Goal: Task Accomplishment & Management: Complete application form

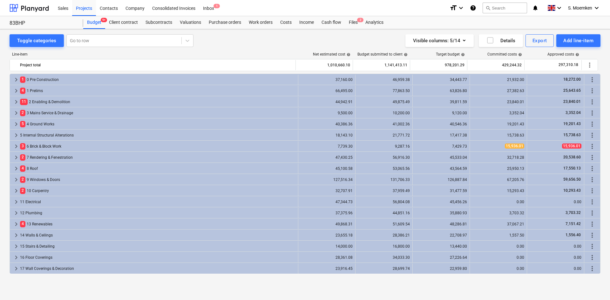
scroll to position [219, 0]
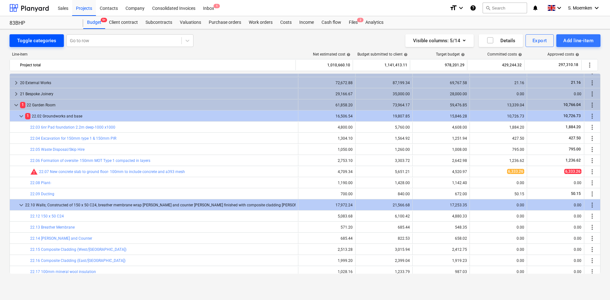
click at [41, 41] on div "Toggle categories" at bounding box center [36, 41] width 39 height 8
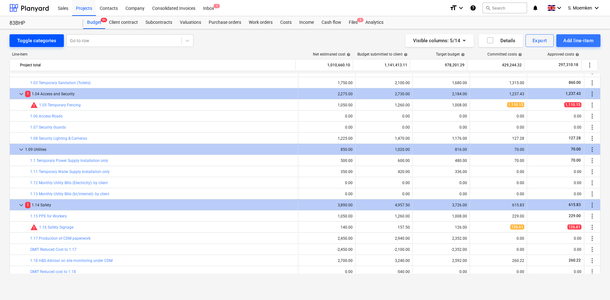
click at [41, 41] on div "Toggle categories" at bounding box center [36, 41] width 39 height 8
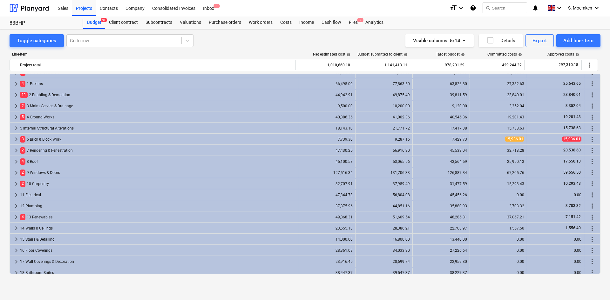
scroll to position [0, 0]
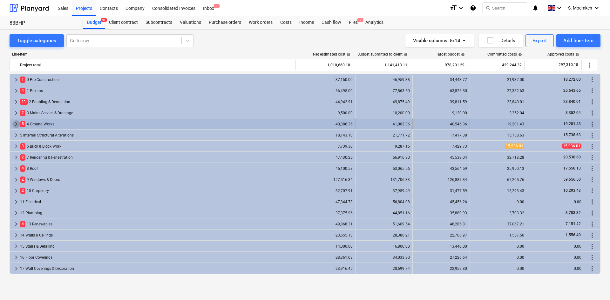
click at [15, 124] on span "keyboard_arrow_right" at bounding box center [16, 124] width 8 height 8
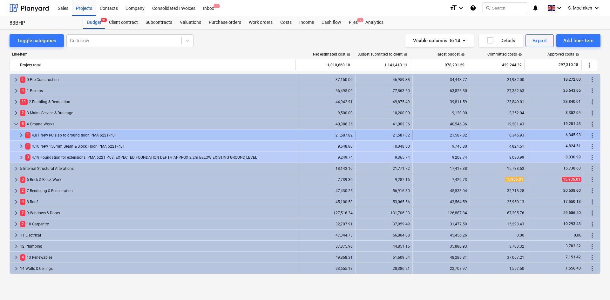
click at [23, 135] on span "keyboard_arrow_right" at bounding box center [21, 135] width 8 height 8
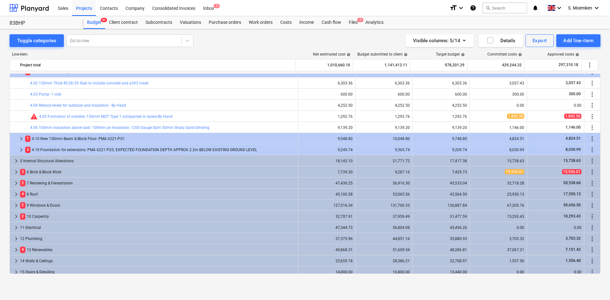
scroll to position [63, 0]
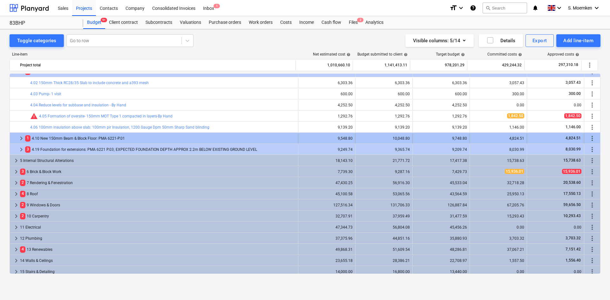
click at [21, 138] on span "keyboard_arrow_right" at bounding box center [21, 139] width 8 height 8
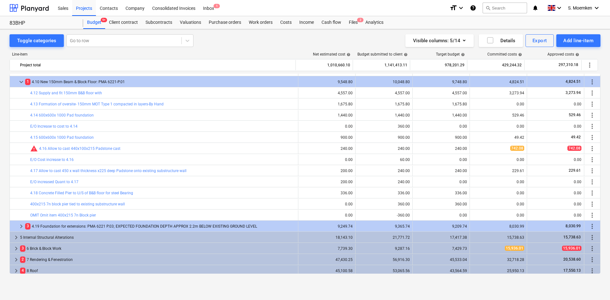
scroll to position [127, 0]
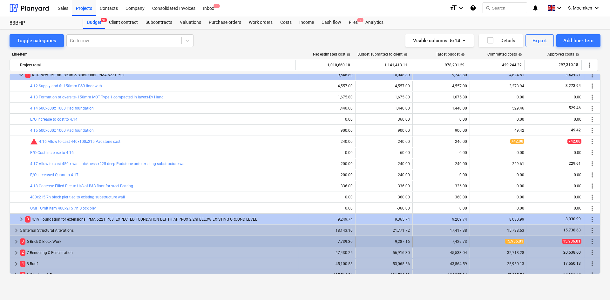
click at [16, 241] on span "keyboard_arrow_right" at bounding box center [16, 242] width 8 height 8
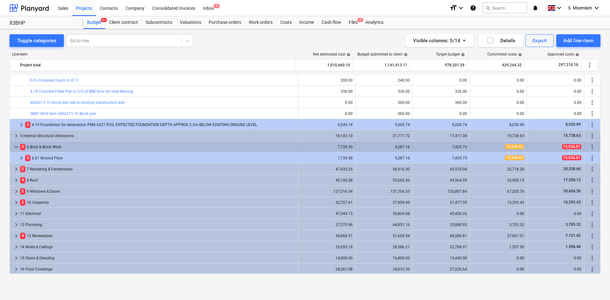
scroll to position [222, 0]
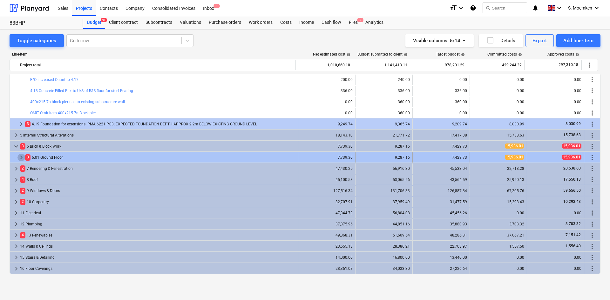
click at [20, 159] on span "keyboard_arrow_right" at bounding box center [21, 158] width 8 height 8
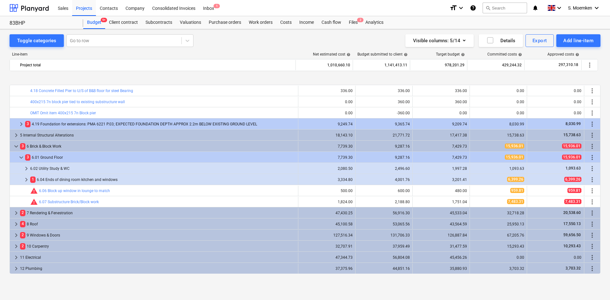
scroll to position [254, 0]
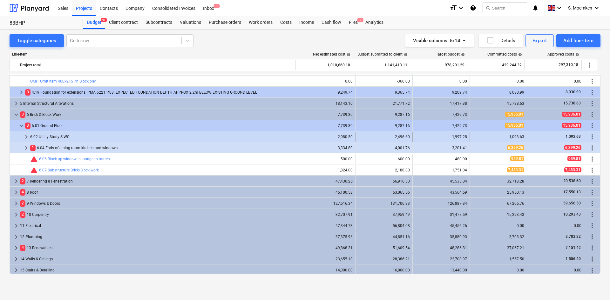
click at [26, 135] on span "keyboard_arrow_right" at bounding box center [27, 137] width 8 height 8
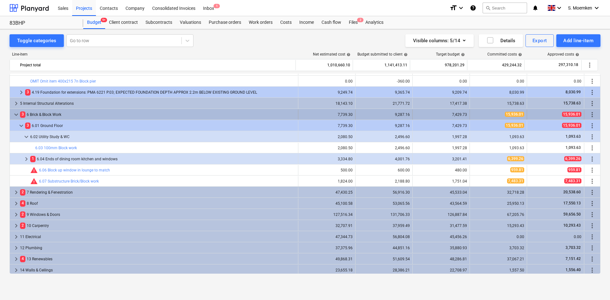
click at [15, 115] on span "keyboard_arrow_down" at bounding box center [16, 115] width 8 height 8
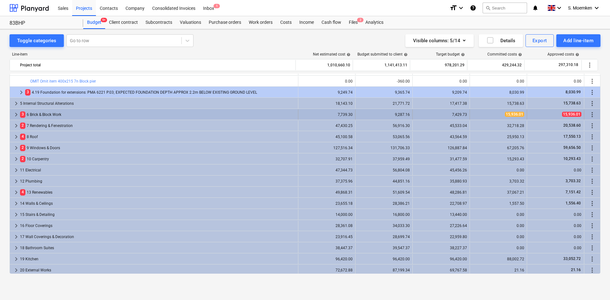
click at [15, 114] on span "keyboard_arrow_right" at bounding box center [16, 115] width 8 height 8
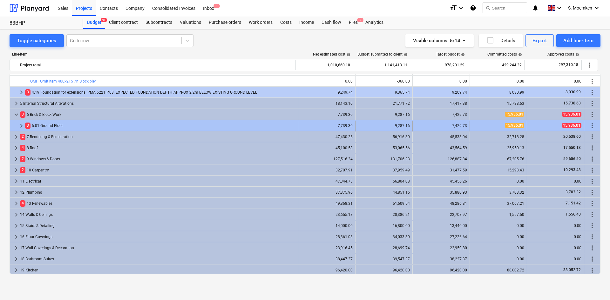
click at [21, 124] on span "keyboard_arrow_right" at bounding box center [21, 126] width 8 height 8
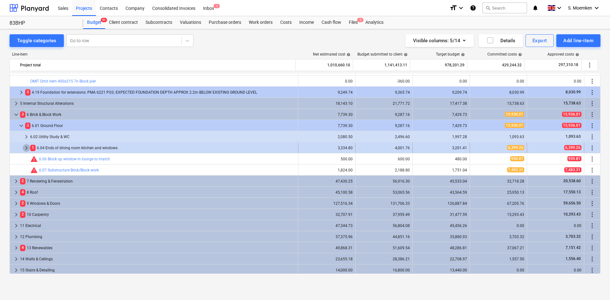
click at [26, 146] on span "keyboard_arrow_right" at bounding box center [27, 148] width 8 height 8
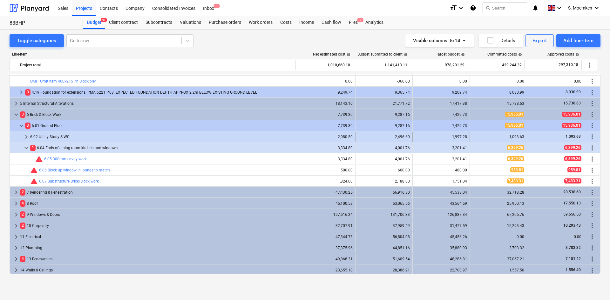
click at [26, 137] on span "keyboard_arrow_right" at bounding box center [27, 137] width 8 height 8
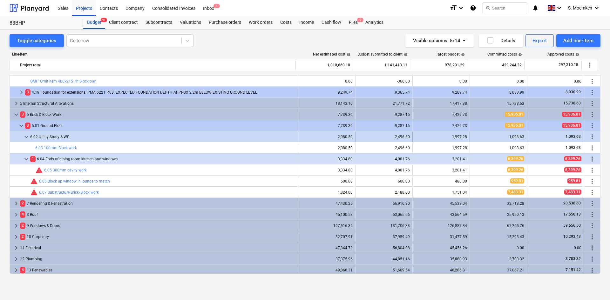
click at [23, 135] on span "keyboard_arrow_down" at bounding box center [27, 137] width 8 height 8
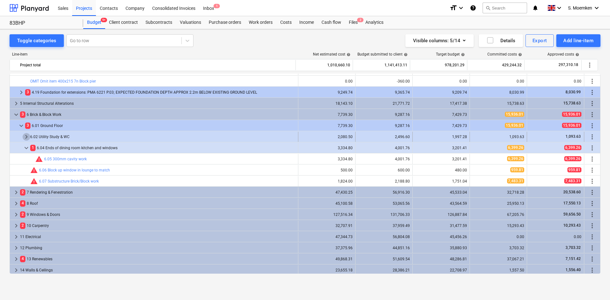
click at [25, 136] on span "keyboard_arrow_right" at bounding box center [27, 137] width 8 height 8
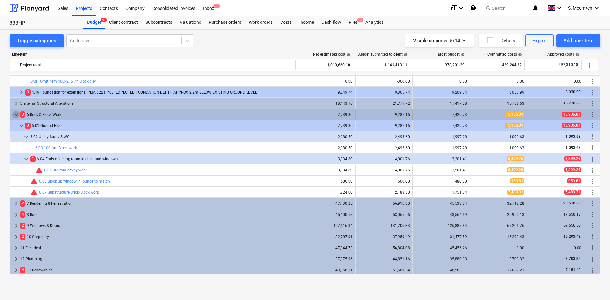
click at [17, 114] on span "keyboard_arrow_down" at bounding box center [16, 115] width 8 height 8
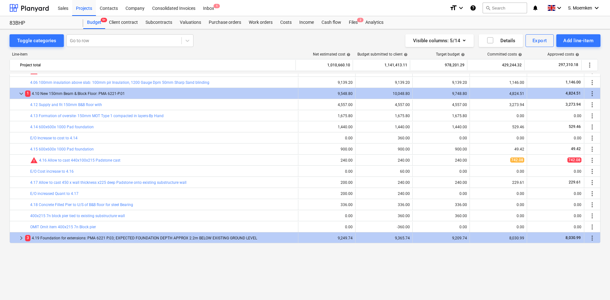
scroll to position [63, 0]
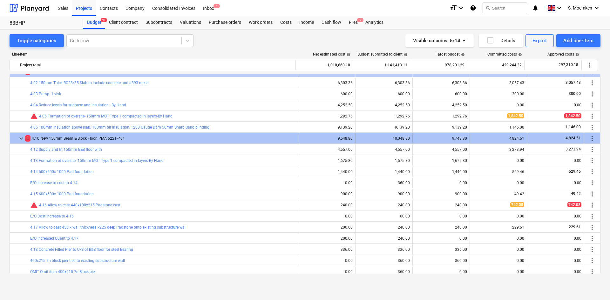
click at [21, 137] on span "keyboard_arrow_down" at bounding box center [21, 139] width 8 height 8
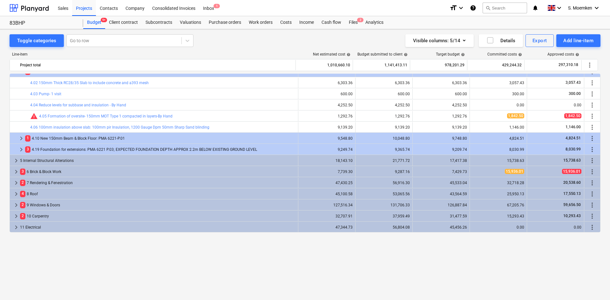
scroll to position [0, 0]
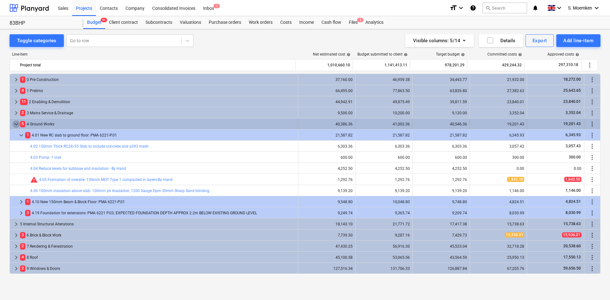
click at [16, 122] on span "keyboard_arrow_down" at bounding box center [16, 124] width 8 height 8
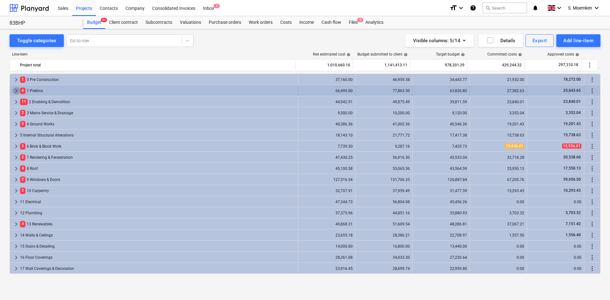
click at [15, 90] on span "keyboard_arrow_right" at bounding box center [16, 91] width 8 height 8
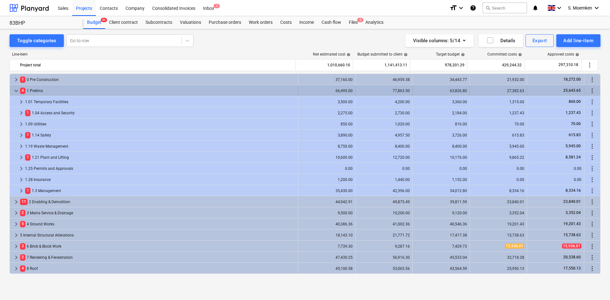
click at [15, 90] on span "keyboard_arrow_down" at bounding box center [16, 91] width 8 height 8
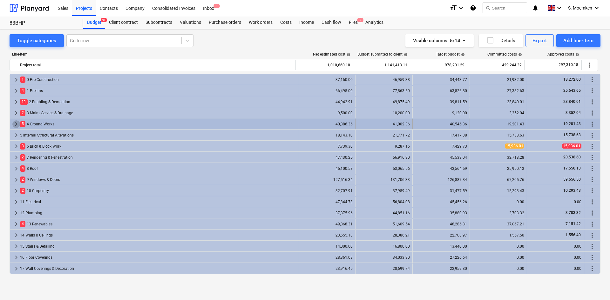
click at [16, 121] on span "keyboard_arrow_right" at bounding box center [16, 124] width 8 height 8
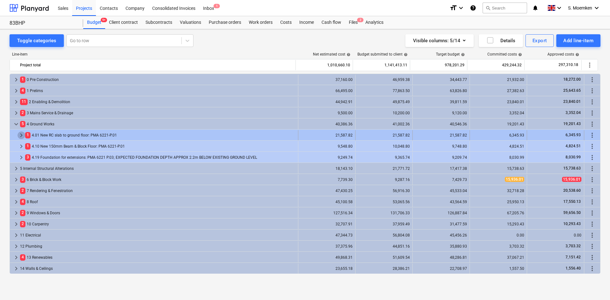
click at [22, 132] on span "keyboard_arrow_right" at bounding box center [21, 135] width 8 height 8
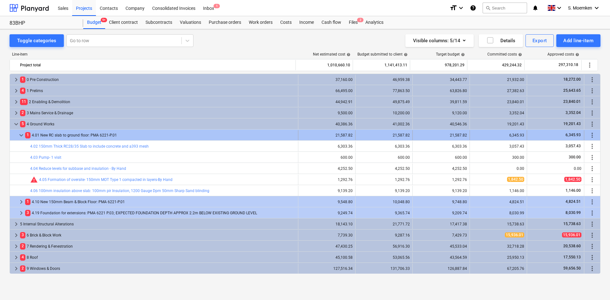
click at [21, 137] on span "keyboard_arrow_down" at bounding box center [21, 135] width 8 height 8
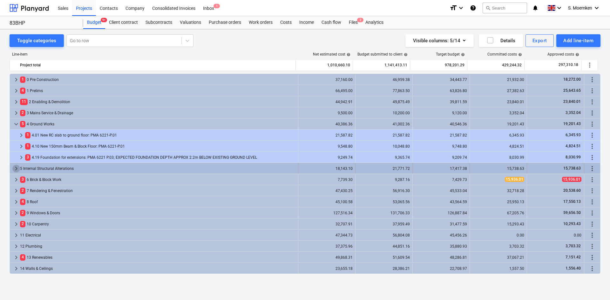
click at [16, 168] on span "keyboard_arrow_right" at bounding box center [16, 169] width 8 height 8
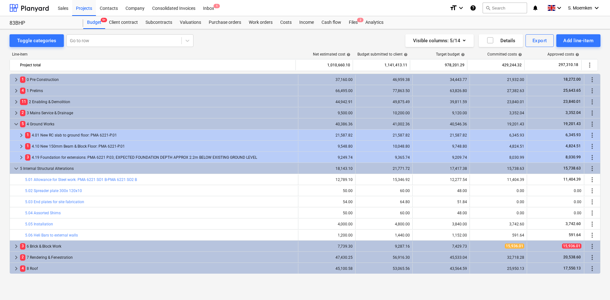
click at [16, 168] on span "keyboard_arrow_down" at bounding box center [16, 169] width 8 height 8
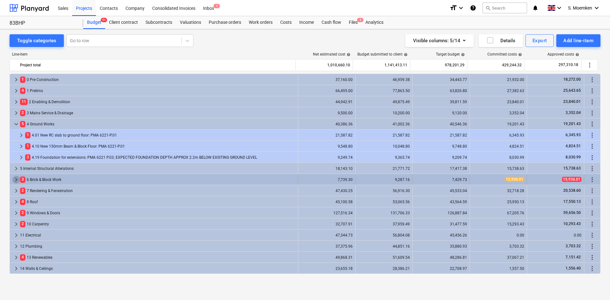
click at [16, 178] on span "keyboard_arrow_right" at bounding box center [16, 180] width 8 height 8
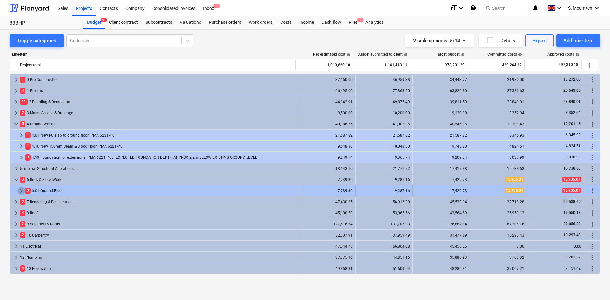
click at [21, 189] on span "keyboard_arrow_right" at bounding box center [21, 191] width 8 height 8
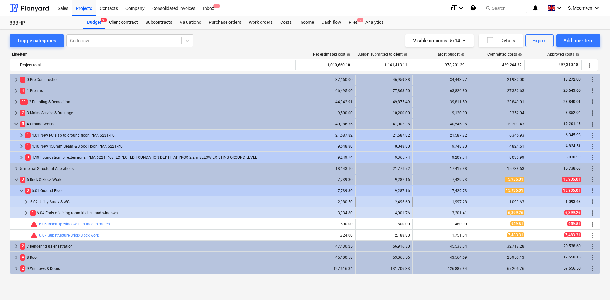
click at [24, 200] on span "keyboard_arrow_right" at bounding box center [27, 202] width 8 height 8
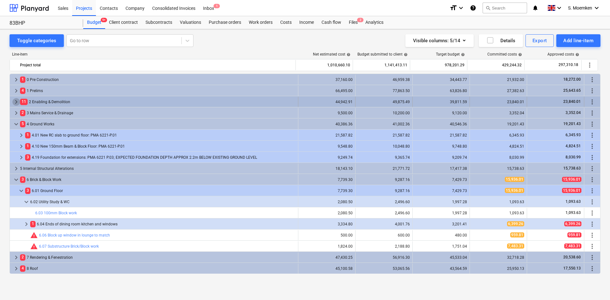
click at [16, 101] on span "keyboard_arrow_right" at bounding box center [16, 102] width 8 height 8
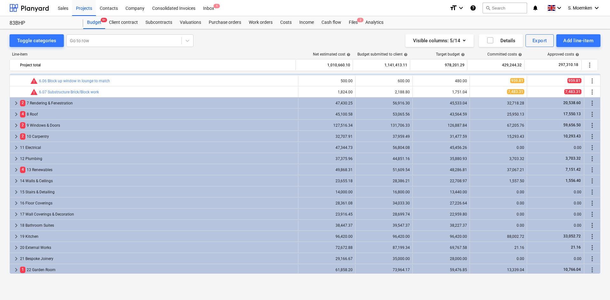
scroll to position [222, 0]
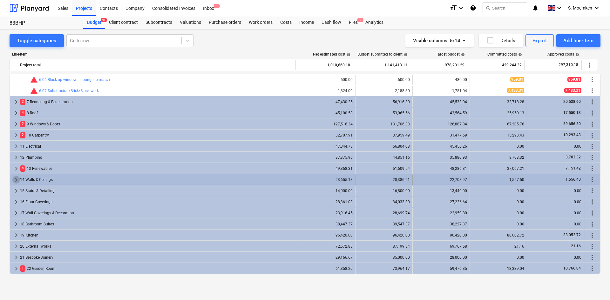
click at [17, 178] on span "keyboard_arrow_right" at bounding box center [16, 180] width 8 height 8
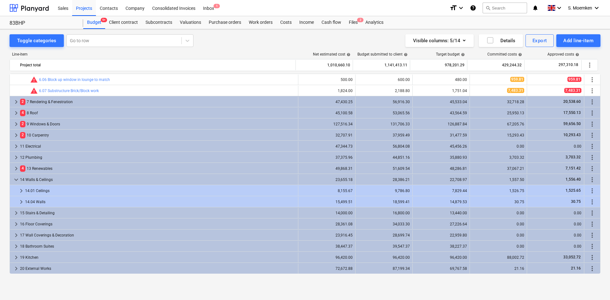
click at [17, 178] on span "keyboard_arrow_down" at bounding box center [16, 180] width 8 height 8
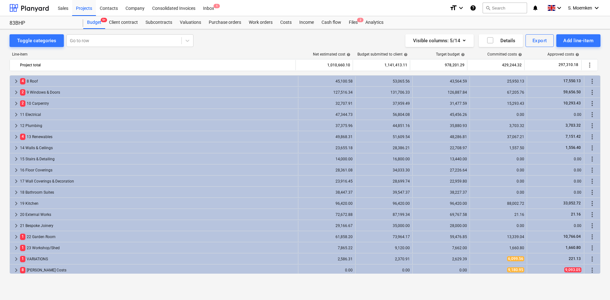
scroll to position [267, 0]
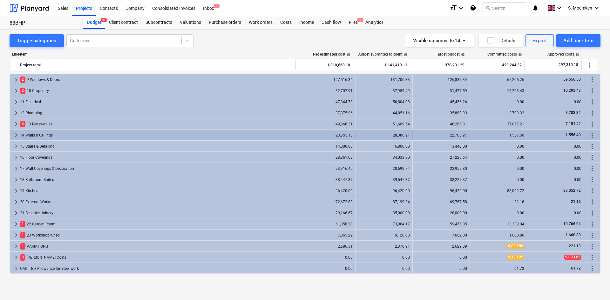
click at [16, 134] on span "keyboard_arrow_right" at bounding box center [16, 135] width 8 height 8
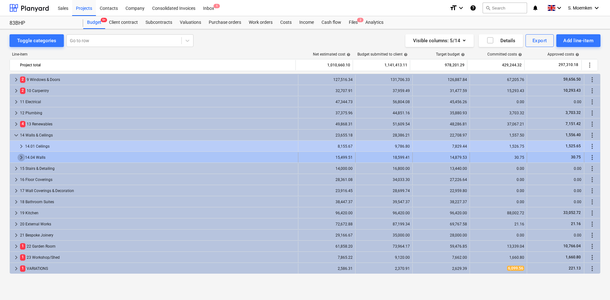
click at [21, 159] on span "keyboard_arrow_right" at bounding box center [21, 158] width 8 height 8
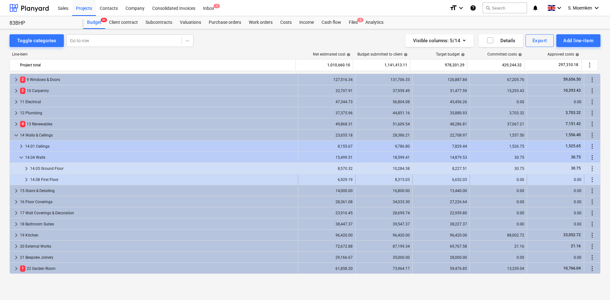
click at [28, 179] on span "keyboard_arrow_right" at bounding box center [27, 180] width 8 height 8
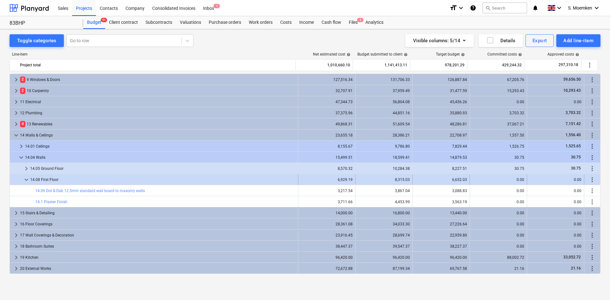
click at [28, 178] on span "keyboard_arrow_down" at bounding box center [27, 180] width 8 height 8
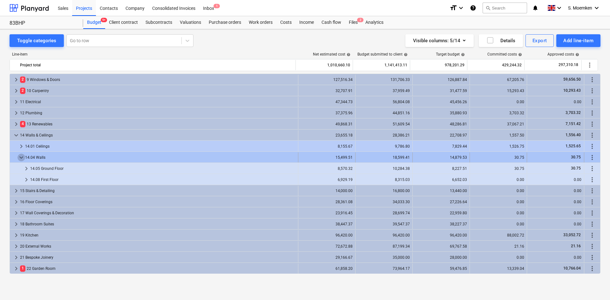
click at [20, 155] on span "keyboard_arrow_down" at bounding box center [21, 158] width 8 height 8
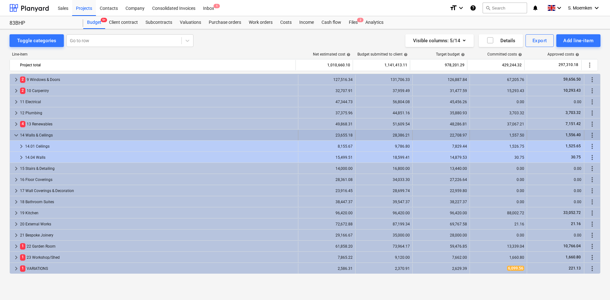
click at [14, 133] on span "keyboard_arrow_down" at bounding box center [16, 135] width 8 height 8
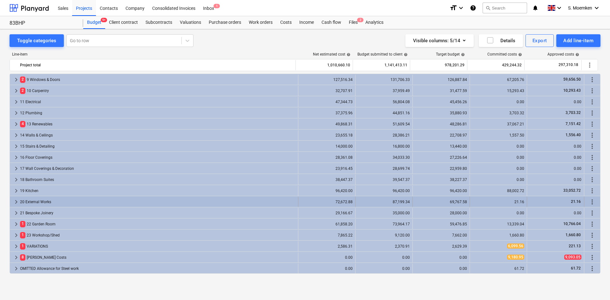
click at [14, 201] on span "keyboard_arrow_right" at bounding box center [16, 202] width 8 height 8
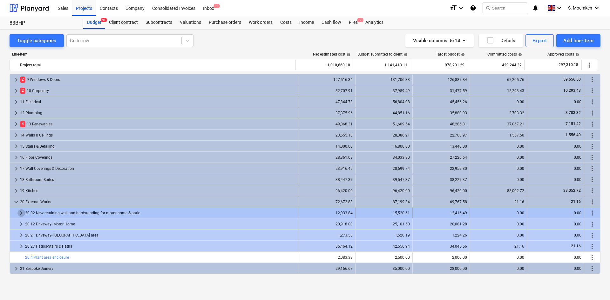
click at [21, 211] on span "keyboard_arrow_right" at bounding box center [21, 213] width 8 height 8
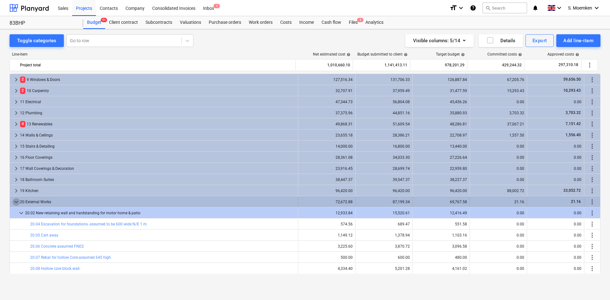
click at [17, 202] on span "keyboard_arrow_down" at bounding box center [16, 202] width 8 height 8
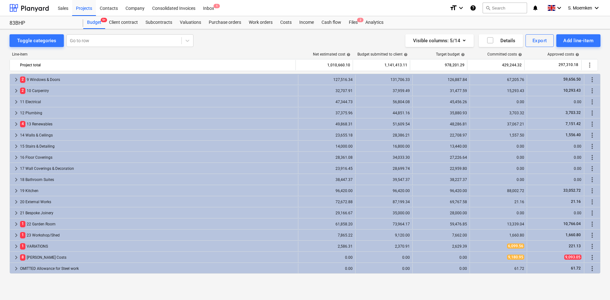
click at [17, 202] on span "keyboard_arrow_right" at bounding box center [16, 202] width 8 height 8
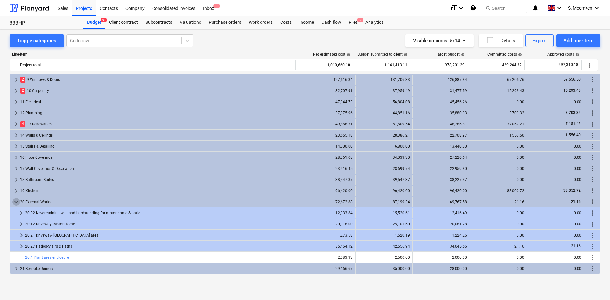
click at [17, 202] on span "keyboard_arrow_down" at bounding box center [16, 202] width 8 height 8
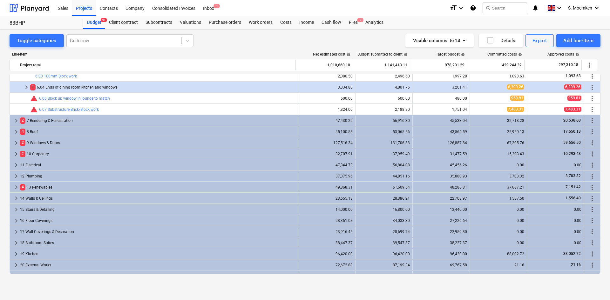
scroll to position [203, 0]
click at [105, 39] on div at bounding box center [124, 40] width 108 height 6
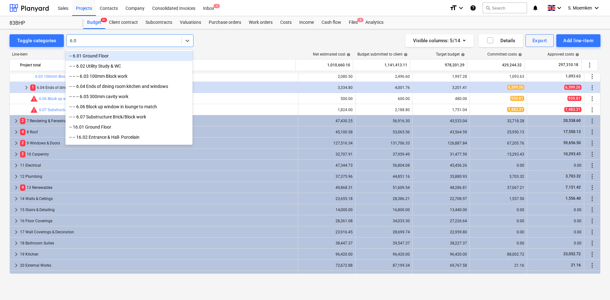
type input "6.03"
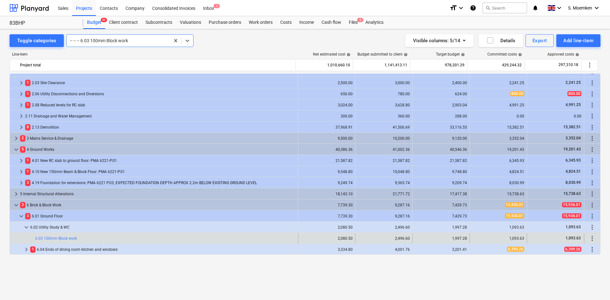
scroll to position [0, 0]
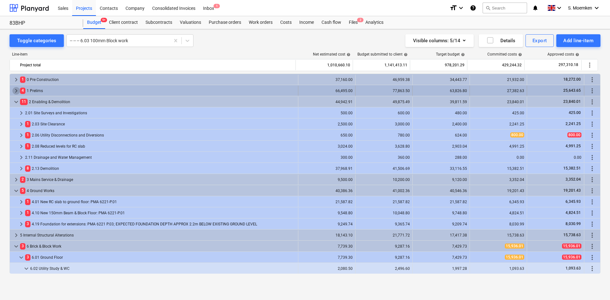
click at [16, 89] on span "keyboard_arrow_right" at bounding box center [16, 91] width 8 height 8
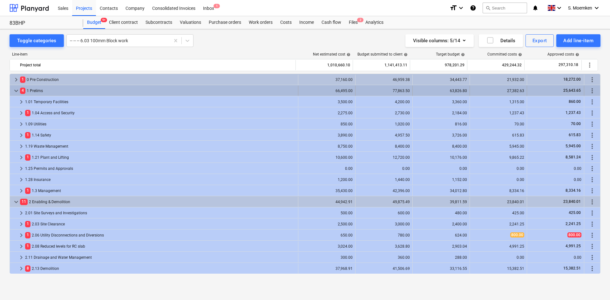
click at [16, 90] on span "keyboard_arrow_down" at bounding box center [16, 91] width 8 height 8
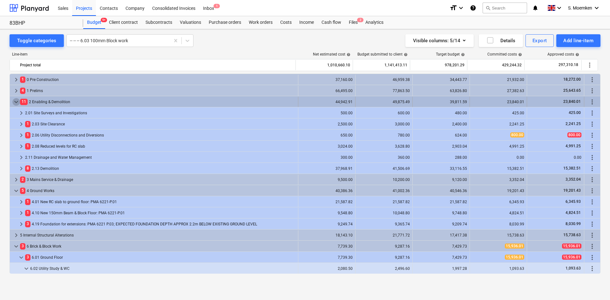
click at [15, 99] on span "keyboard_arrow_down" at bounding box center [16, 102] width 8 height 8
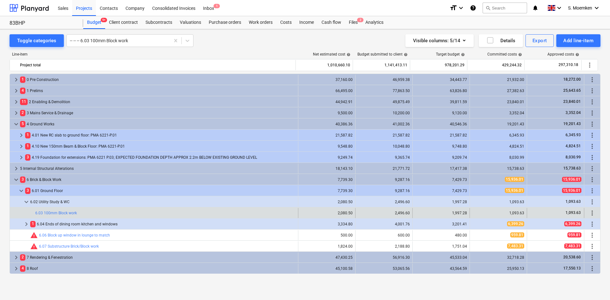
click at [15, 99] on span "keyboard_arrow_right" at bounding box center [16, 102] width 8 height 8
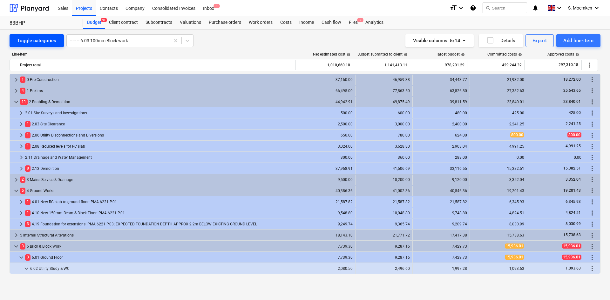
click at [36, 42] on div "Toggle categories" at bounding box center [36, 41] width 39 height 8
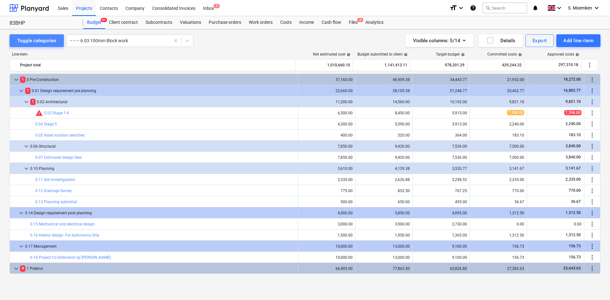
click at [36, 42] on div "Toggle categories" at bounding box center [36, 41] width 39 height 8
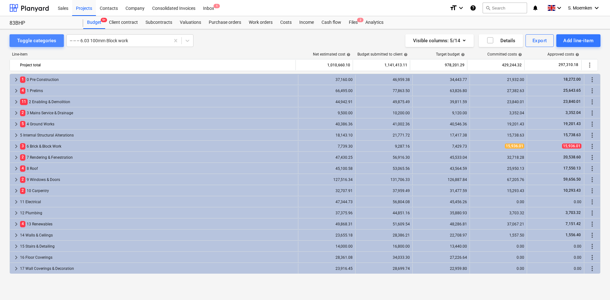
click at [36, 42] on div "Toggle categories" at bounding box center [36, 41] width 39 height 8
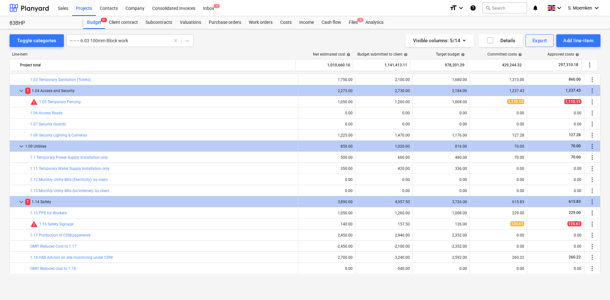
scroll to position [254, 0]
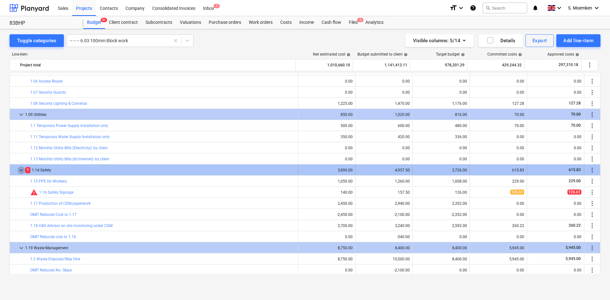
click at [22, 168] on span "keyboard_arrow_down" at bounding box center [21, 170] width 8 height 8
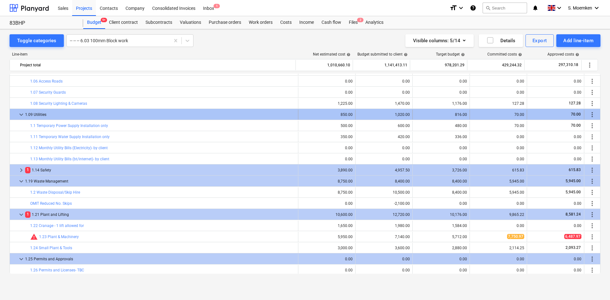
click at [20, 113] on span "keyboard_arrow_down" at bounding box center [21, 115] width 8 height 8
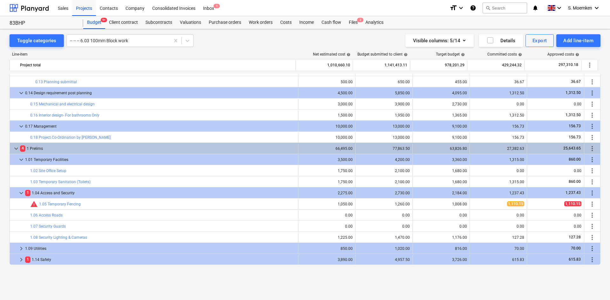
scroll to position [95, 0]
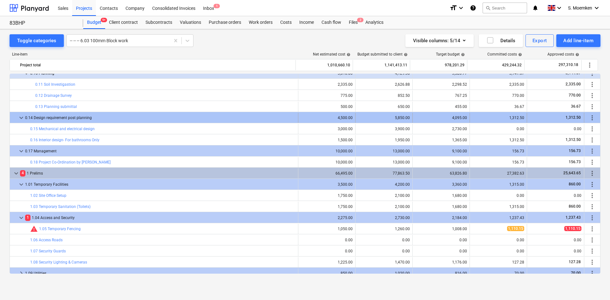
click at [21, 115] on span "keyboard_arrow_down" at bounding box center [21, 118] width 8 height 8
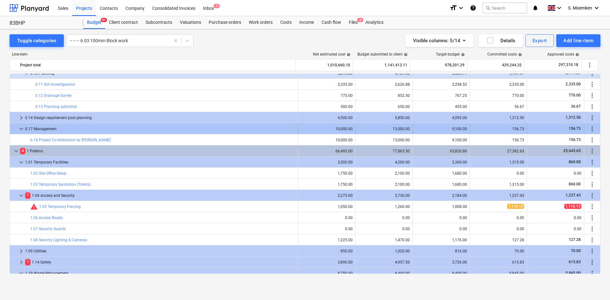
click at [22, 130] on span "keyboard_arrow_down" at bounding box center [21, 129] width 8 height 8
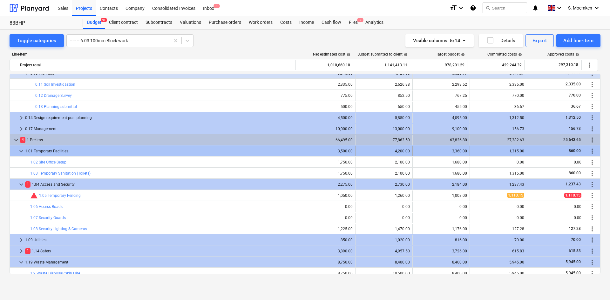
click at [23, 151] on span "keyboard_arrow_down" at bounding box center [21, 151] width 8 height 8
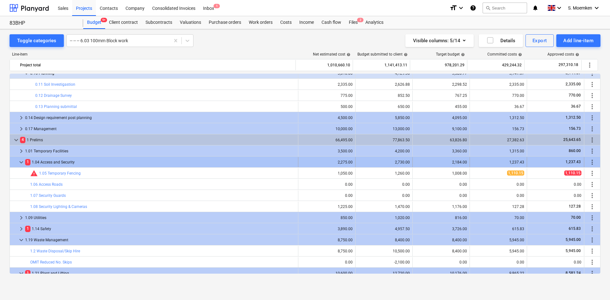
click at [21, 161] on span "keyboard_arrow_down" at bounding box center [21, 162] width 8 height 8
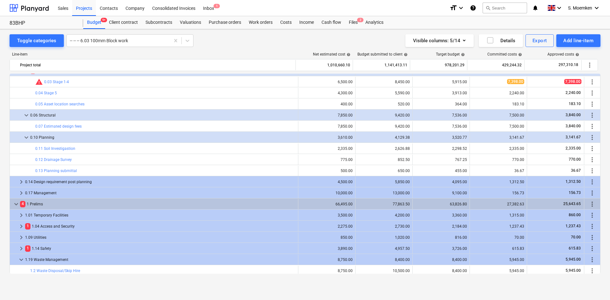
scroll to position [0, 0]
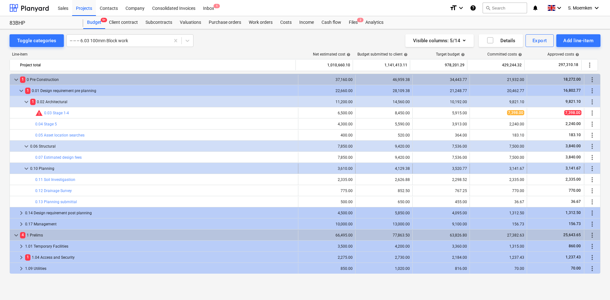
click at [24, 169] on span "keyboard_arrow_down" at bounding box center [27, 169] width 8 height 8
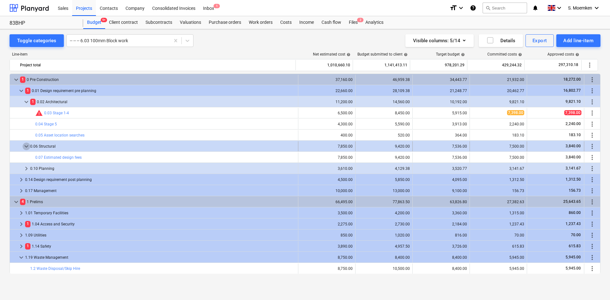
click at [26, 149] on span "keyboard_arrow_down" at bounding box center [27, 147] width 8 height 8
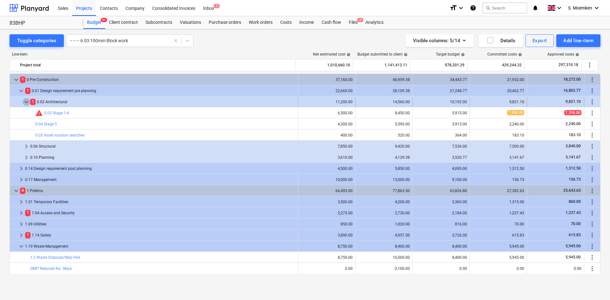
click at [27, 102] on span "keyboard_arrow_down" at bounding box center [27, 102] width 8 height 8
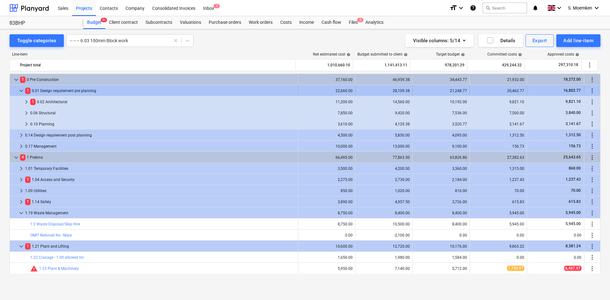
click at [20, 89] on span "keyboard_arrow_down" at bounding box center [21, 91] width 8 height 8
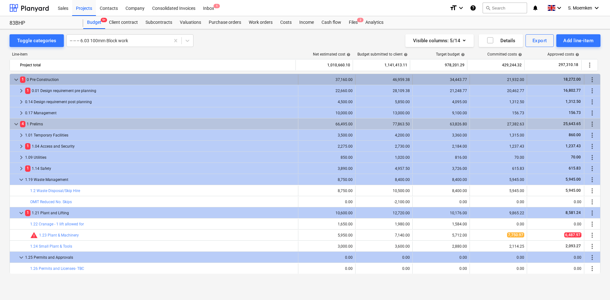
click at [15, 77] on span "keyboard_arrow_down" at bounding box center [16, 80] width 8 height 8
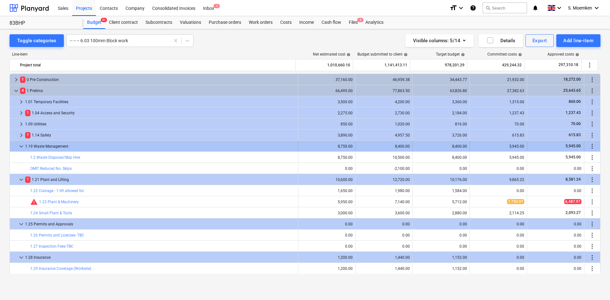
click at [22, 146] on span "keyboard_arrow_down" at bounding box center [21, 147] width 8 height 8
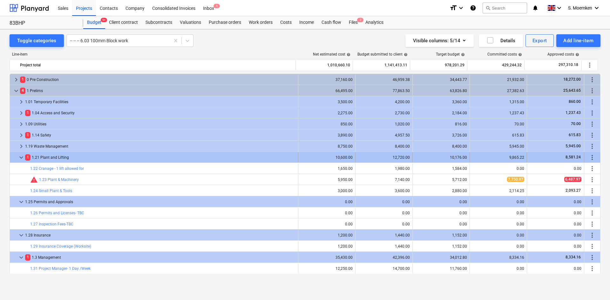
click at [21, 157] on span "keyboard_arrow_down" at bounding box center [21, 158] width 8 height 8
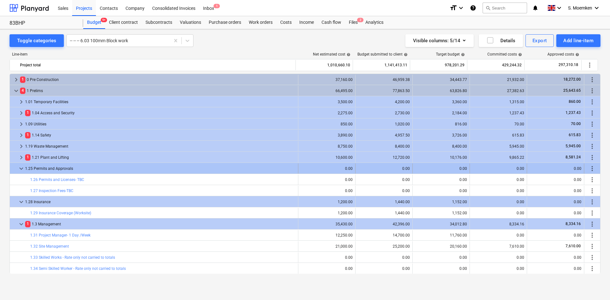
click at [21, 168] on span "keyboard_arrow_down" at bounding box center [21, 169] width 8 height 8
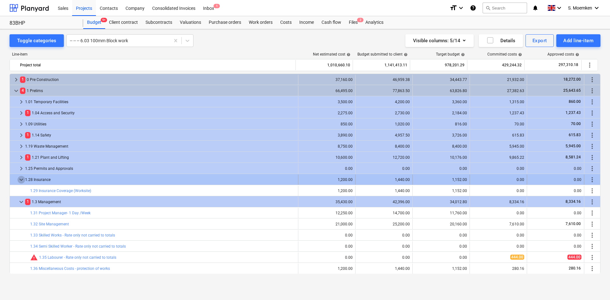
click at [19, 177] on span "keyboard_arrow_down" at bounding box center [21, 180] width 8 height 8
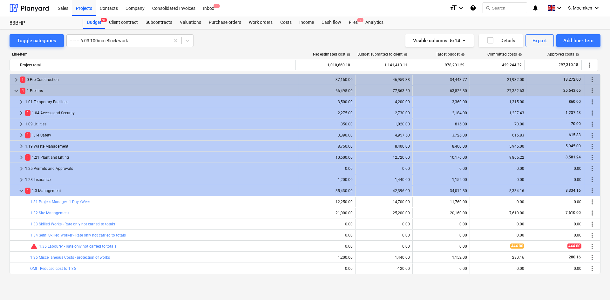
click at [19, 177] on span "keyboard_arrow_right" at bounding box center [21, 180] width 8 height 8
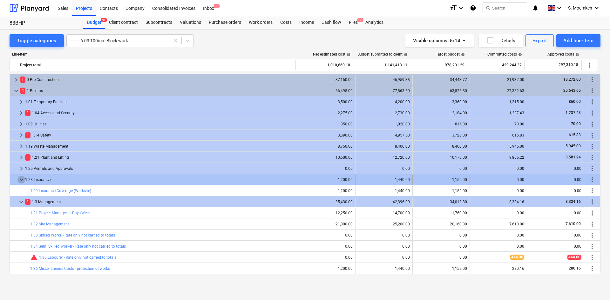
click at [23, 178] on span "keyboard_arrow_down" at bounding box center [21, 180] width 8 height 8
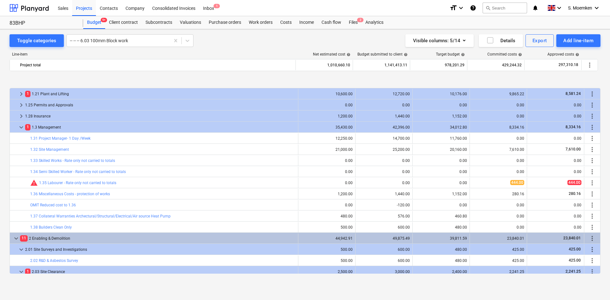
scroll to position [95, 0]
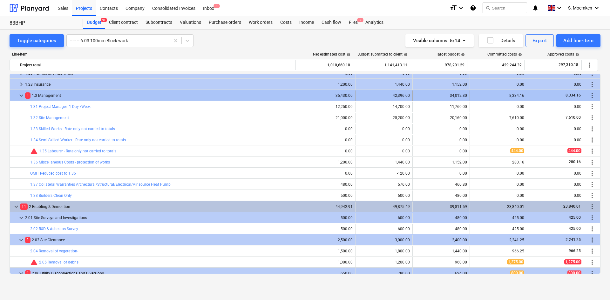
click at [22, 95] on span "keyboard_arrow_down" at bounding box center [21, 96] width 8 height 8
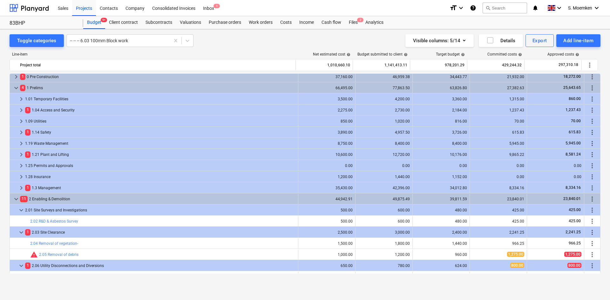
scroll to position [0, 0]
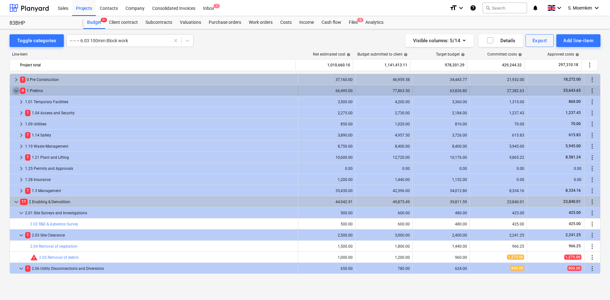
click at [15, 88] on span "keyboard_arrow_down" at bounding box center [16, 91] width 8 height 8
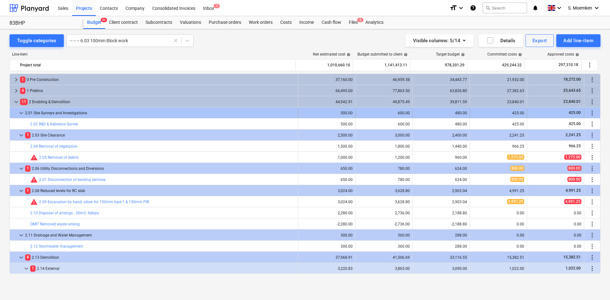
click at [20, 110] on span "keyboard_arrow_down" at bounding box center [21, 113] width 8 height 8
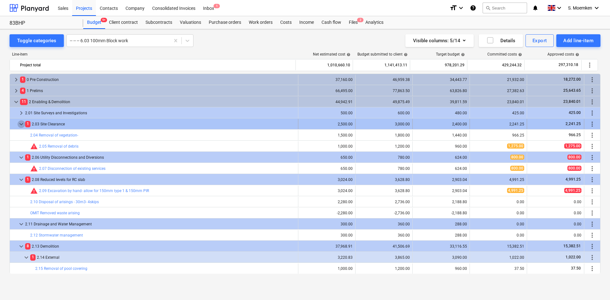
click at [22, 123] on span "keyboard_arrow_down" at bounding box center [21, 124] width 8 height 8
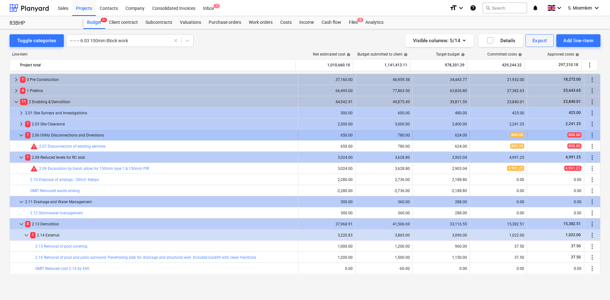
click at [21, 133] on span "keyboard_arrow_down" at bounding box center [21, 135] width 8 height 8
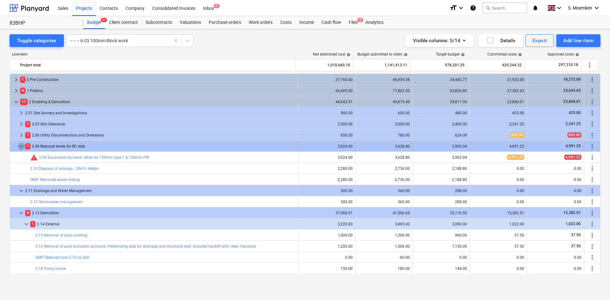
click at [18, 144] on span "keyboard_arrow_down" at bounding box center [21, 147] width 8 height 8
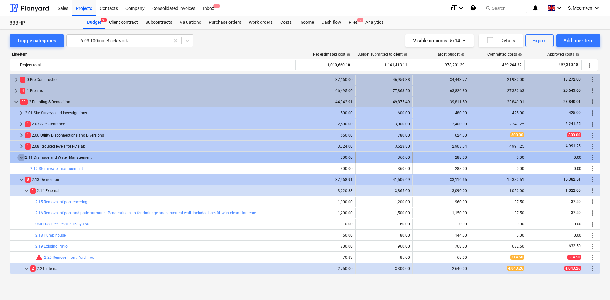
click at [22, 155] on span "keyboard_arrow_down" at bounding box center [21, 158] width 8 height 8
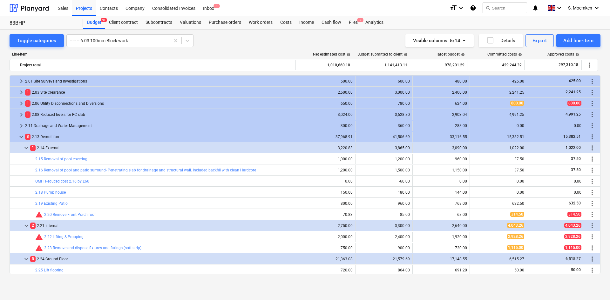
scroll to position [63, 0]
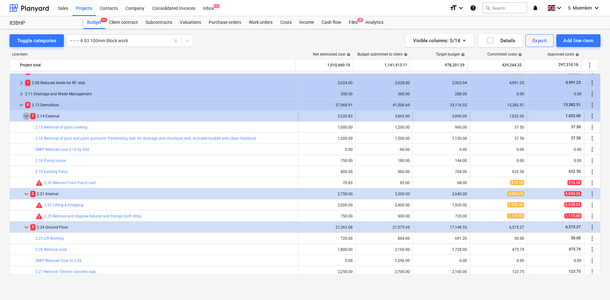
click at [25, 116] on span "keyboard_arrow_down" at bounding box center [27, 116] width 8 height 8
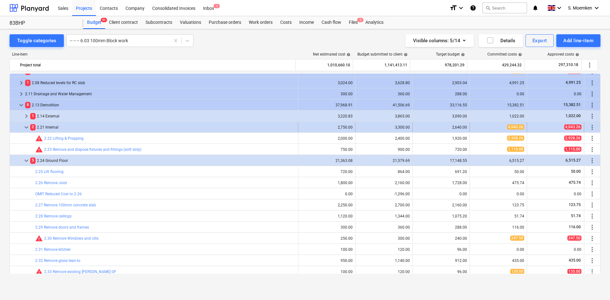
click at [27, 127] on span "keyboard_arrow_down" at bounding box center [27, 128] width 8 height 8
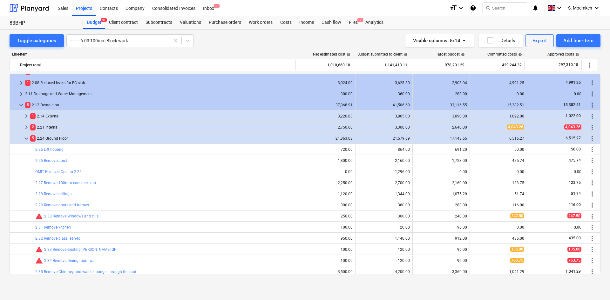
click at [27, 127] on span "keyboard_arrow_right" at bounding box center [27, 128] width 8 height 8
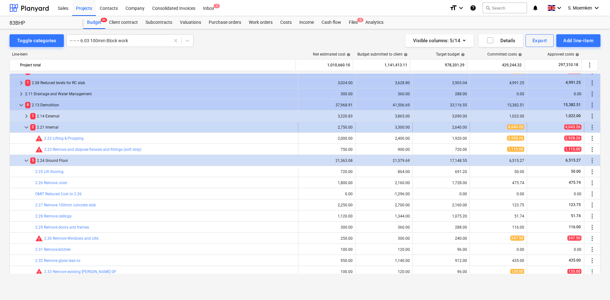
click at [26, 126] on span "keyboard_arrow_down" at bounding box center [27, 128] width 8 height 8
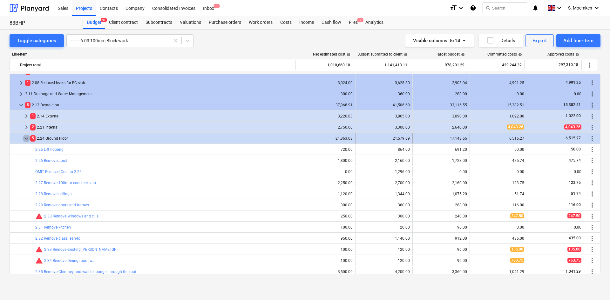
click at [24, 139] on span "keyboard_arrow_down" at bounding box center [27, 139] width 8 height 8
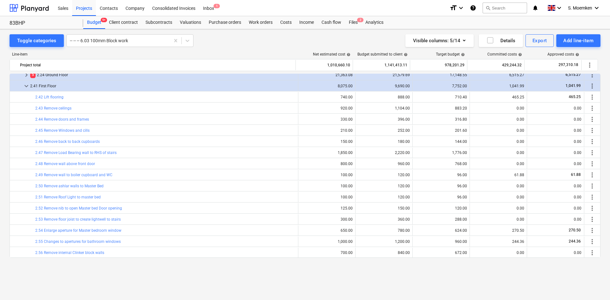
scroll to position [95, 0]
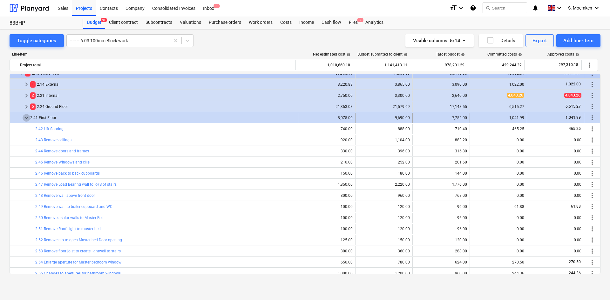
click at [26, 120] on span "keyboard_arrow_down" at bounding box center [27, 118] width 8 height 8
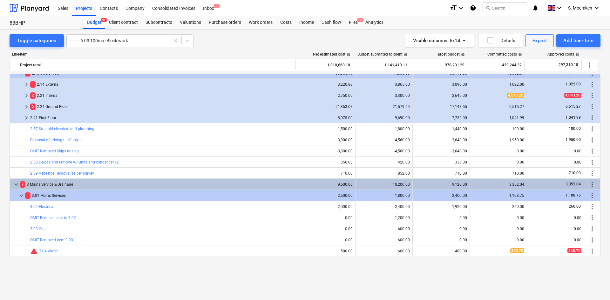
scroll to position [63, 0]
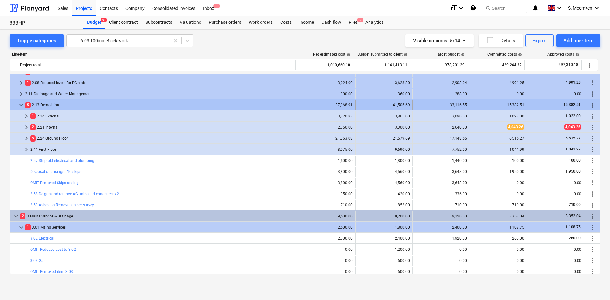
click at [19, 104] on span "keyboard_arrow_down" at bounding box center [21, 105] width 8 height 8
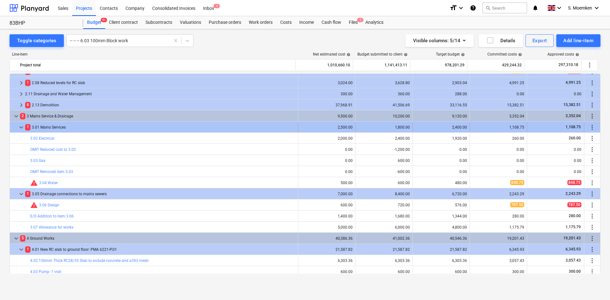
click at [22, 126] on span "keyboard_arrow_down" at bounding box center [21, 128] width 8 height 8
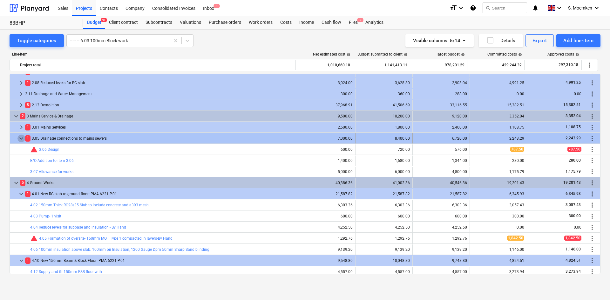
click at [20, 138] on span "keyboard_arrow_down" at bounding box center [21, 139] width 8 height 8
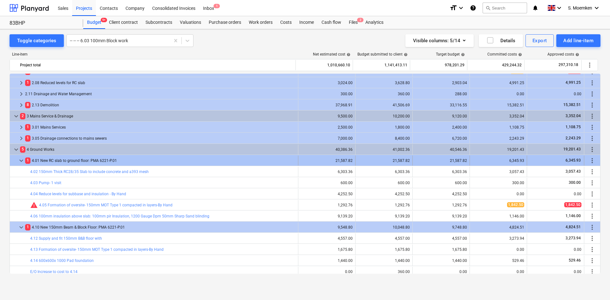
click at [23, 161] on span "keyboard_arrow_down" at bounding box center [21, 161] width 8 height 8
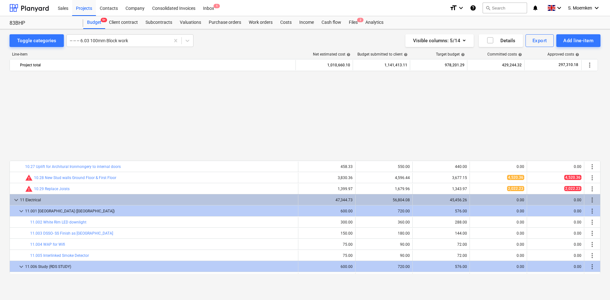
scroll to position [1810, 0]
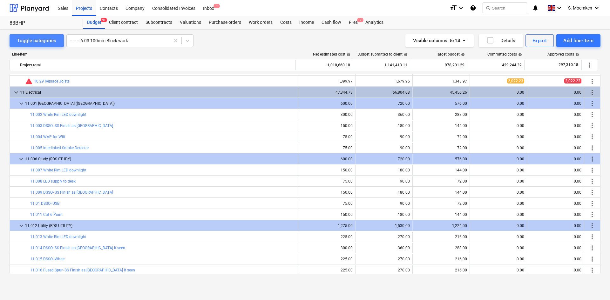
click at [34, 40] on div "Toggle categories" at bounding box center [36, 41] width 39 height 8
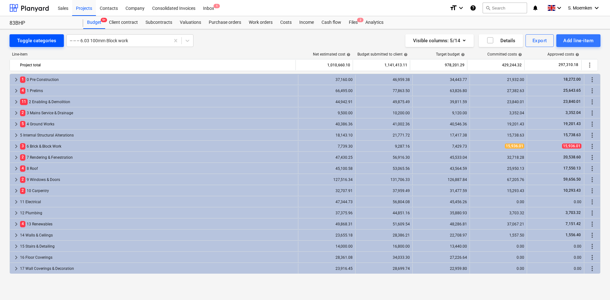
scroll to position [100, 0]
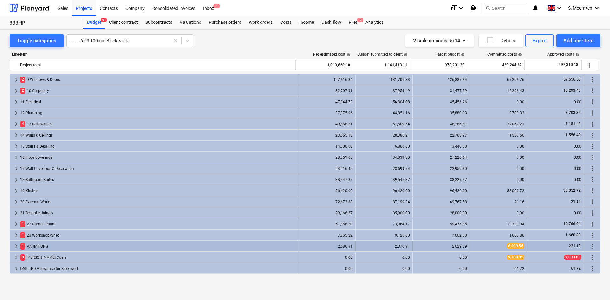
click at [17, 245] on span "keyboard_arrow_right" at bounding box center [16, 247] width 8 height 8
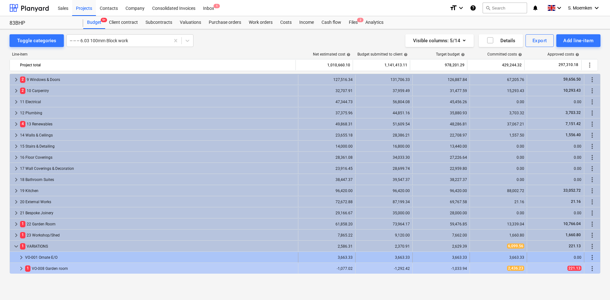
click at [20, 257] on span "keyboard_arrow_right" at bounding box center [21, 258] width 8 height 8
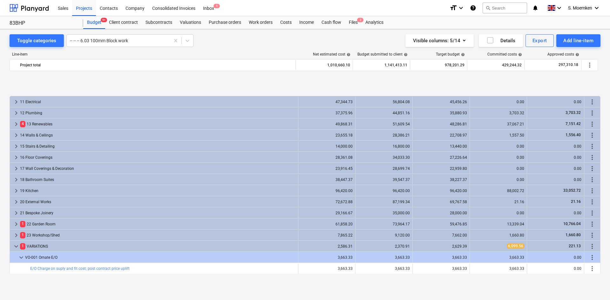
scroll to position [133, 0]
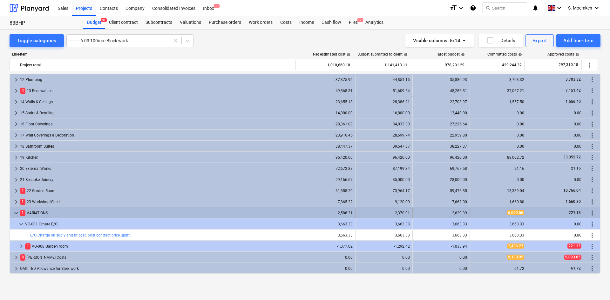
click at [14, 211] on span "keyboard_arrow_down" at bounding box center [16, 213] width 8 height 8
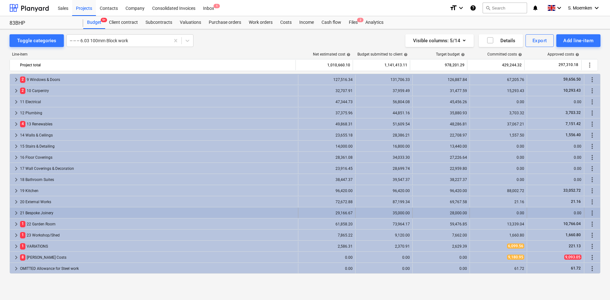
scroll to position [100, 0]
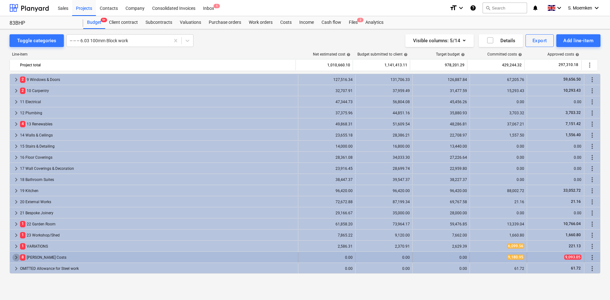
click at [17, 255] on span "keyboard_arrow_right" at bounding box center [16, 258] width 8 height 8
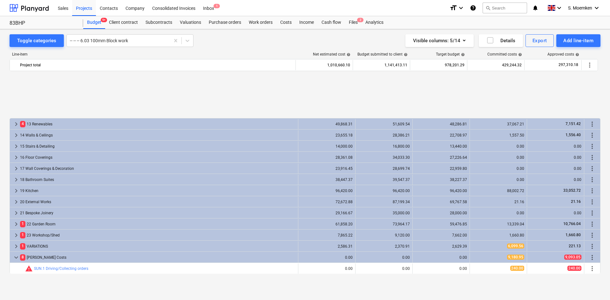
scroll to position [189, 0]
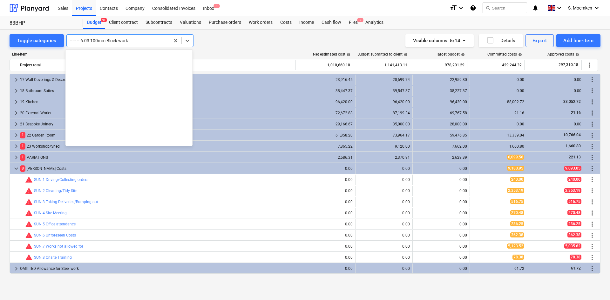
click at [112, 41] on div at bounding box center [118, 40] width 97 height 6
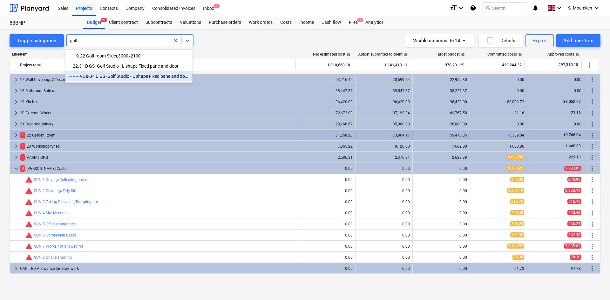
type input "golf"
click at [15, 134] on span "keyboard_arrow_right" at bounding box center [16, 135] width 8 height 8
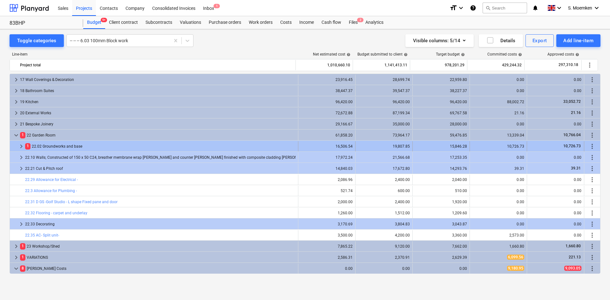
click at [21, 143] on span "keyboard_arrow_right" at bounding box center [21, 147] width 8 height 8
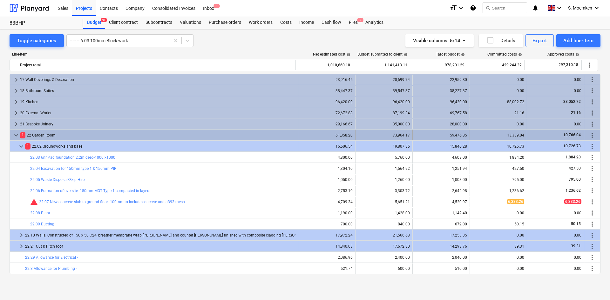
click at [14, 133] on span "keyboard_arrow_down" at bounding box center [16, 135] width 8 height 8
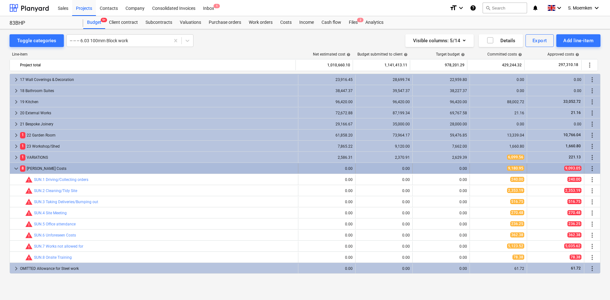
click at [18, 169] on span "keyboard_arrow_down" at bounding box center [16, 169] width 8 height 8
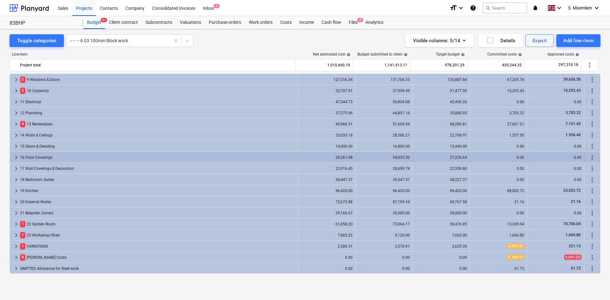
scroll to position [100, 0]
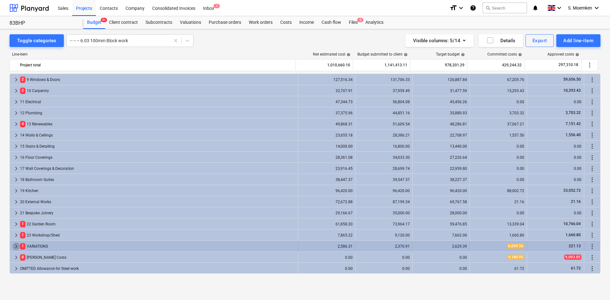
click at [14, 246] on span "keyboard_arrow_right" at bounding box center [16, 247] width 8 height 8
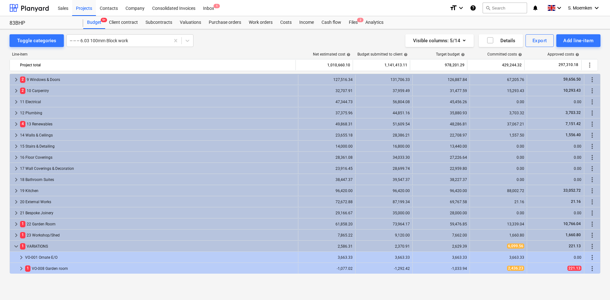
scroll to position [122, 0]
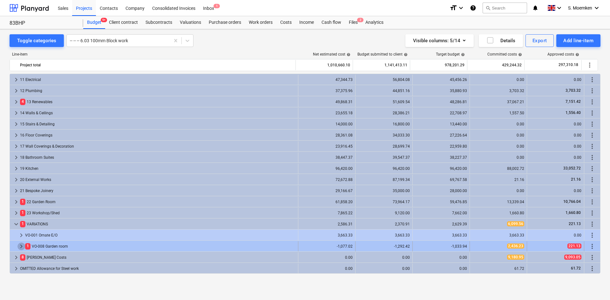
click at [19, 245] on span "keyboard_arrow_right" at bounding box center [21, 247] width 8 height 8
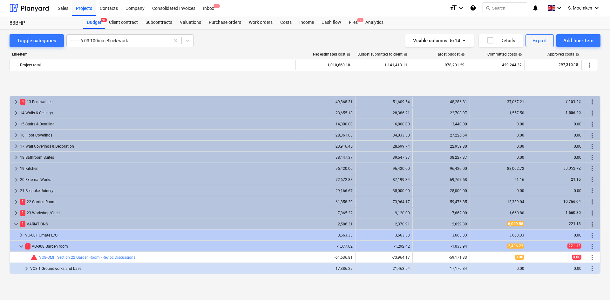
scroll to position [167, 0]
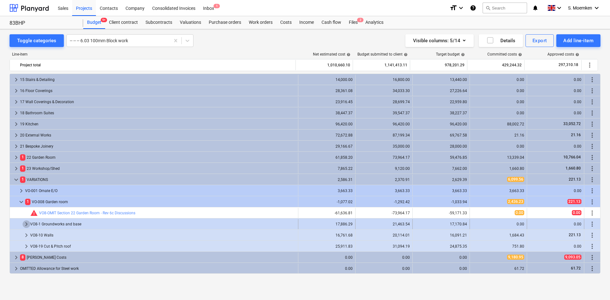
click at [25, 223] on span "keyboard_arrow_right" at bounding box center [27, 224] width 8 height 8
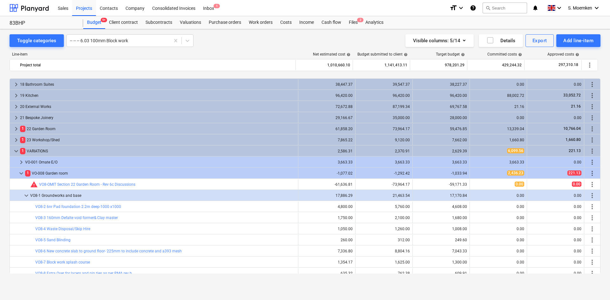
scroll to position [230, 0]
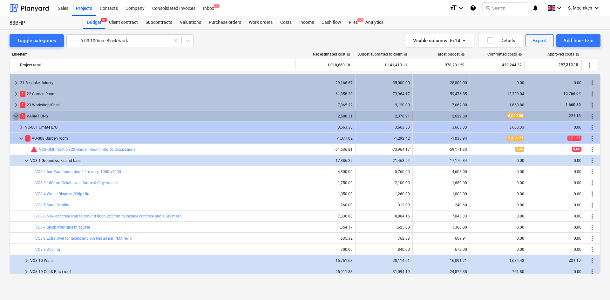
click at [15, 115] on span "keyboard_arrow_down" at bounding box center [16, 116] width 8 height 8
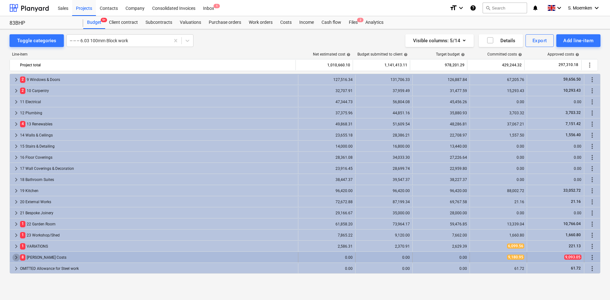
click at [15, 257] on span "keyboard_arrow_right" at bounding box center [16, 258] width 8 height 8
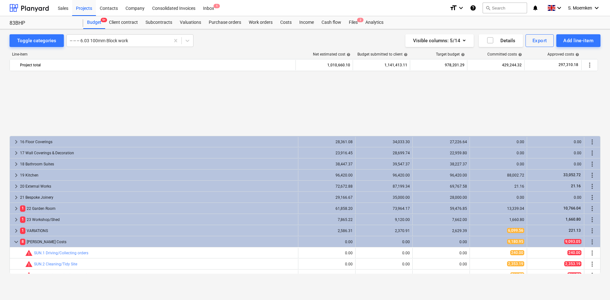
scroll to position [189, 0]
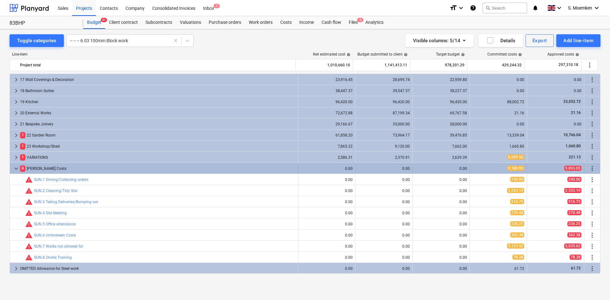
click at [16, 168] on span "keyboard_arrow_down" at bounding box center [16, 169] width 8 height 8
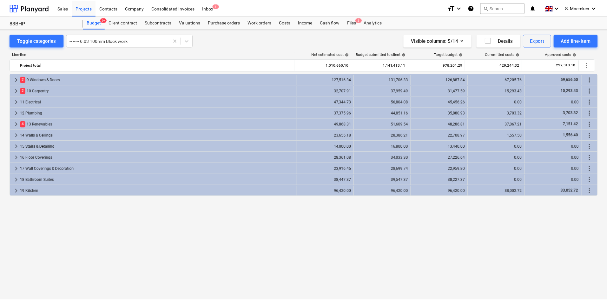
scroll to position [0, 0]
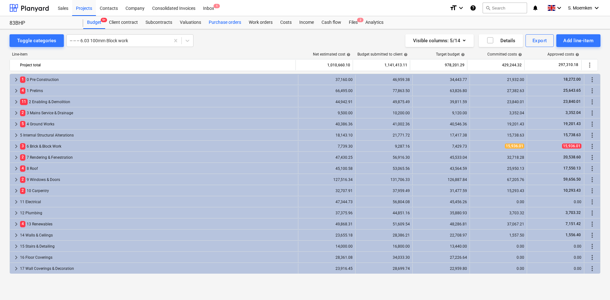
click at [225, 23] on div "Purchase orders" at bounding box center [225, 22] width 40 height 13
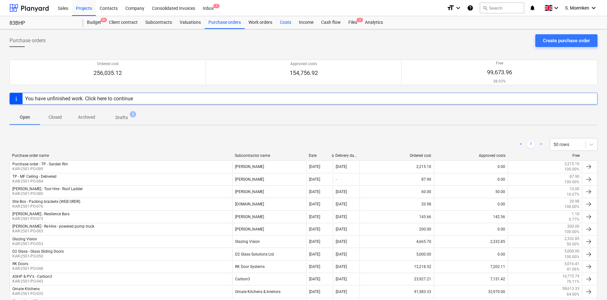
click at [281, 23] on div "Costs" at bounding box center [285, 22] width 19 height 13
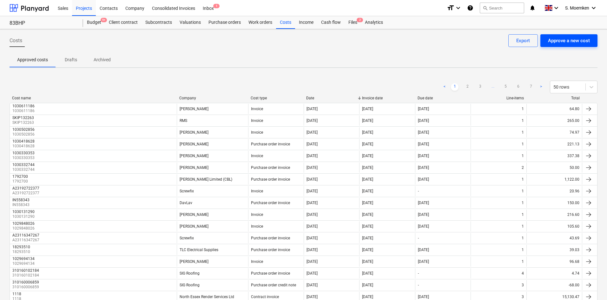
click at [566, 42] on div "Approve a new cost" at bounding box center [569, 41] width 42 height 8
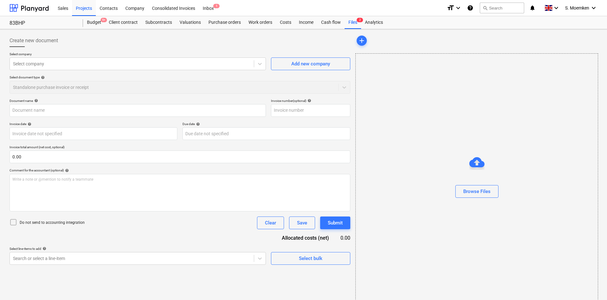
type input "IMG_2025_10_07_09_58_05_893.jpg"
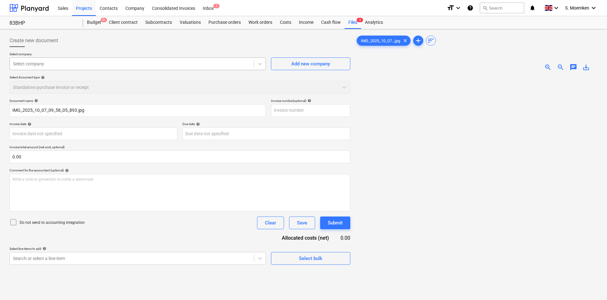
click at [51, 64] on div at bounding box center [132, 64] width 238 height 6
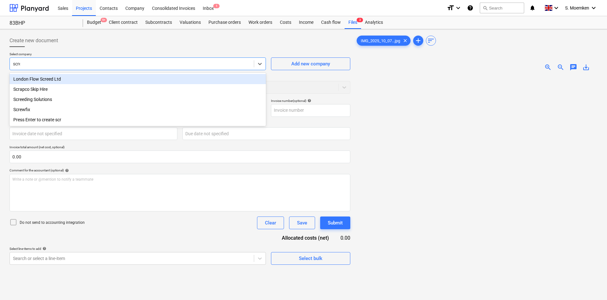
type input "screw"
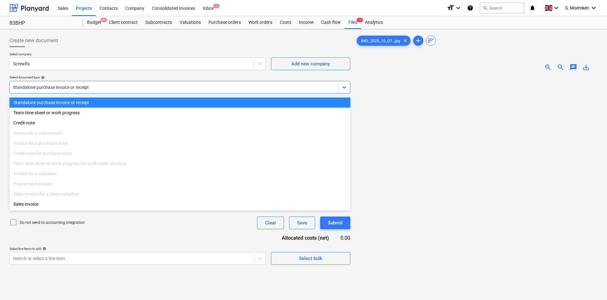
click at [99, 85] on div at bounding box center [174, 87] width 322 height 6
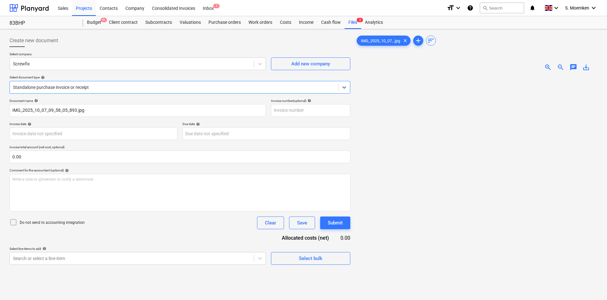
click at [99, 85] on div at bounding box center [174, 87] width 322 height 6
drag, startPoint x: 90, startPoint y: 110, endPoint x: 5, endPoint y: 112, distance: 84.1
click at [9, 112] on div "Create new document Select company Screwfix Add new company Select document typ…" at bounding box center [180, 196] width 346 height 329
drag, startPoint x: 54, startPoint y: 111, endPoint x: 12, endPoint y: 112, distance: 41.3
click at [13, 112] on input "A23259811877" at bounding box center [138, 110] width 257 height 13
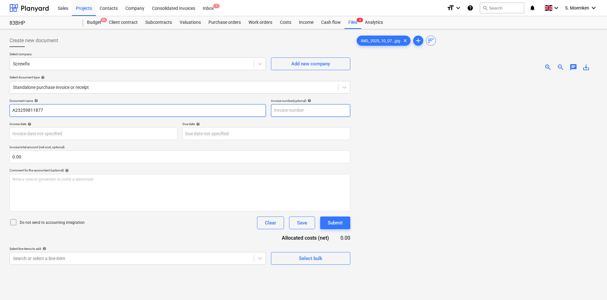
type input "A23259811877"
click at [293, 110] on input "text" at bounding box center [310, 110] width 79 height 13
paste input "A23259811877"
type input "A23259811877"
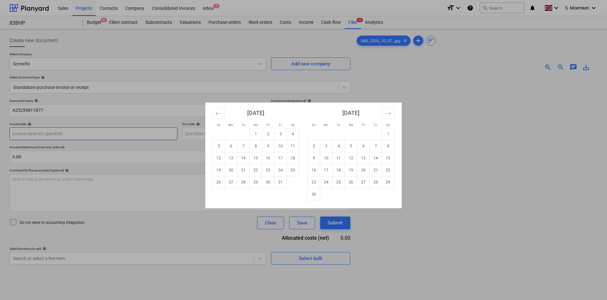
click at [68, 133] on body "Sales Projects Contacts Company Consolidated Invoices Inbox 1 format_size keybo…" at bounding box center [303, 150] width 607 height 300
click at [242, 145] on td "7" at bounding box center [243, 146] width 12 height 12
type input "07 Oct 2025"
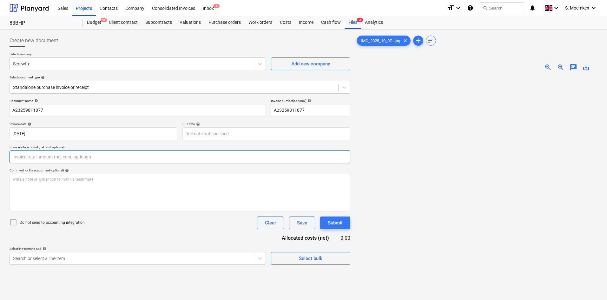
drag, startPoint x: 38, startPoint y: 159, endPoint x: 13, endPoint y: 159, distance: 25.4
click at [13, 159] on input "text" at bounding box center [180, 156] width 341 height 13
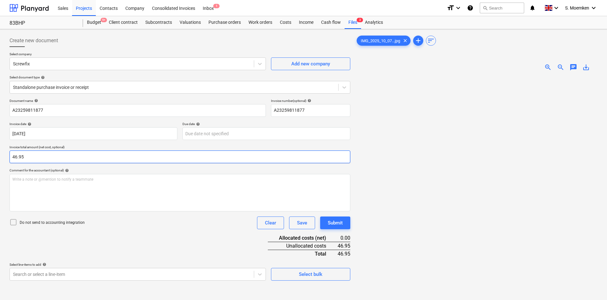
type input "46.95"
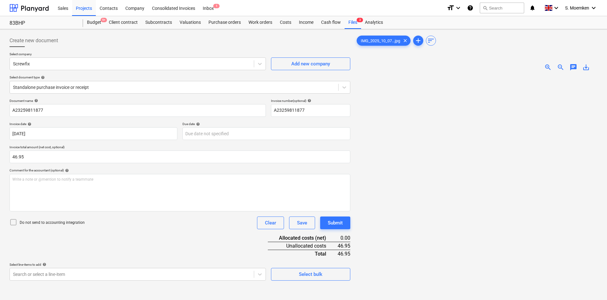
click at [12, 222] on icon at bounding box center [14, 222] width 8 height 8
click at [62, 184] on div "Write a note or @mention to notify a teammate ﻿" at bounding box center [180, 192] width 341 height 37
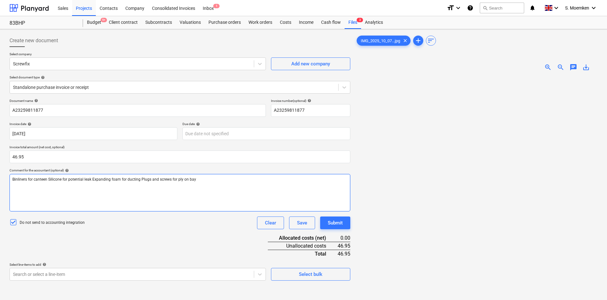
click at [48, 178] on span "Binliners for canteen Silicone for potential leak Expanding foam for ducting Pl…" at bounding box center [104, 179] width 184 height 4
click at [18, 179] on span "Binliners for canteen Silicone for potential leak Expanding foam for ducting Pl…" at bounding box center [104, 179] width 184 height 4
click at [48, 179] on span "Bin liners for canteen Silicone for potential leak Expanding foam for ducting P…" at bounding box center [104, 179] width 185 height 4
click at [48, 178] on span "Bin liners for canteen Silicone for potential leak Expanding foam for ducting P…" at bounding box center [104, 179] width 185 height 4
click at [92, 179] on span "Bin liners for canteen, Silicone for potential leak Expanding foam for ducting …" at bounding box center [104, 179] width 185 height 4
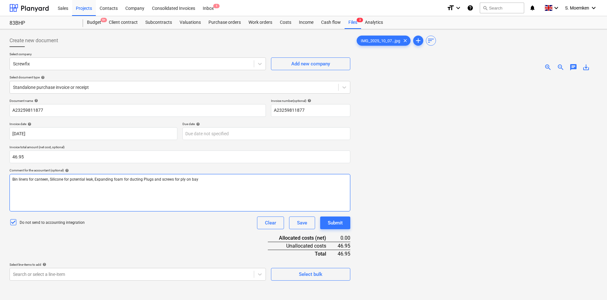
click at [141, 180] on span "Bin liners for canteen, Silicone for potential leak, Expanding foam for ducting…" at bounding box center [105, 179] width 186 height 4
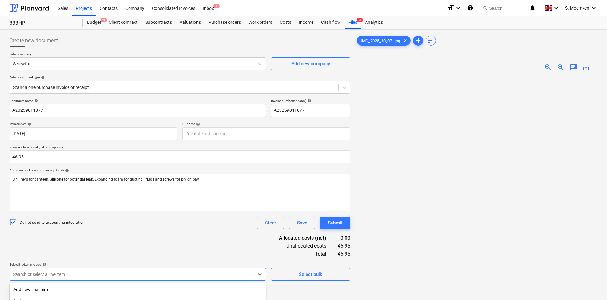
scroll to position [80, 0]
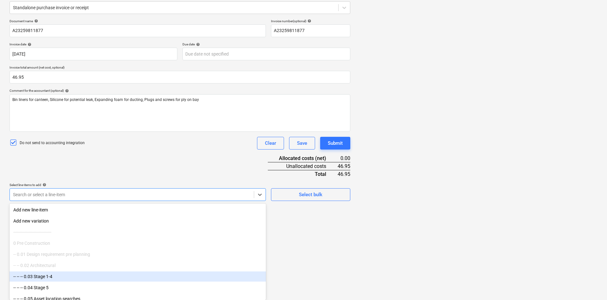
click at [165, 220] on body "Sales Projects Contacts Company Consolidated Invoices Inbox 1 format_size keybo…" at bounding box center [303, 70] width 607 height 300
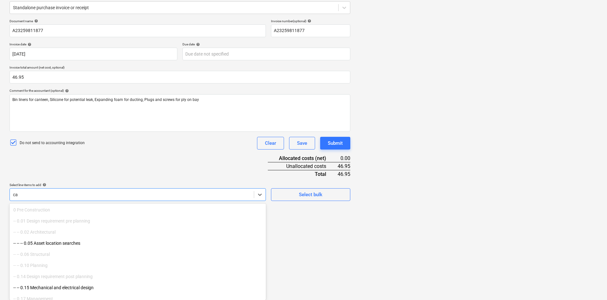
type input "c"
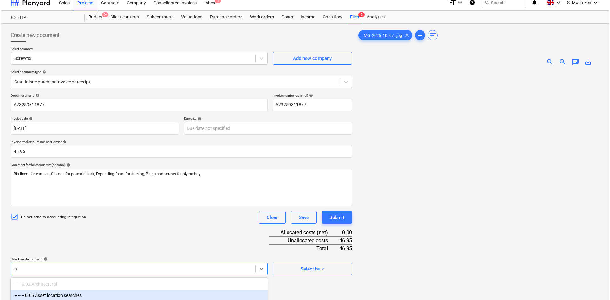
scroll to position [0, 0]
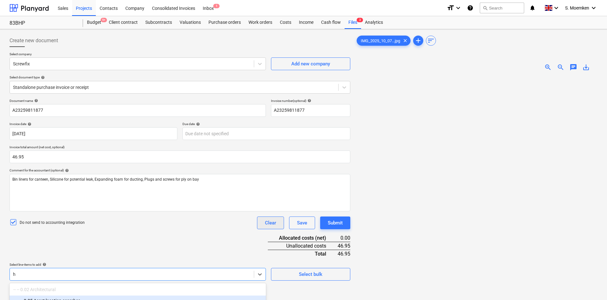
type input "h"
click at [274, 224] on div "Clear" at bounding box center [270, 223] width 11 height 8
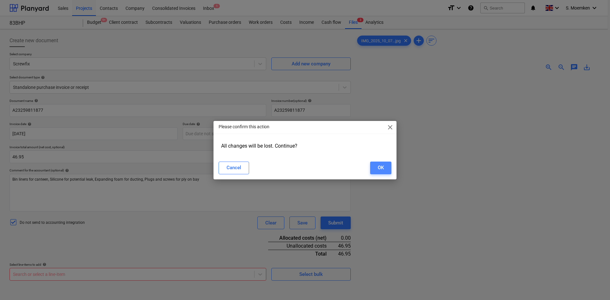
click at [379, 169] on div "OK" at bounding box center [380, 168] width 6 height 8
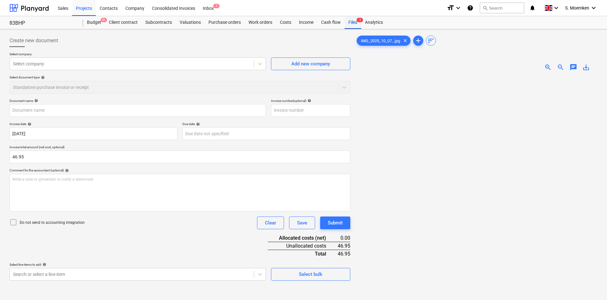
click at [351, 24] on div "Files 3" at bounding box center [353, 22] width 17 height 13
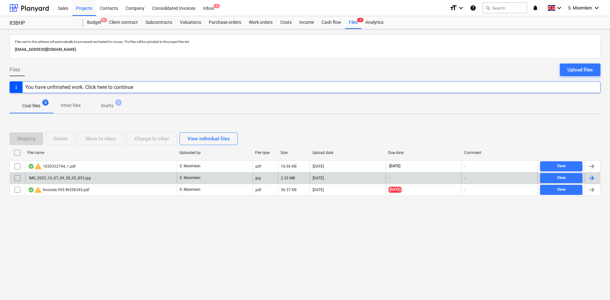
click at [13, 179] on input "checkbox" at bounding box center [17, 178] width 10 height 10
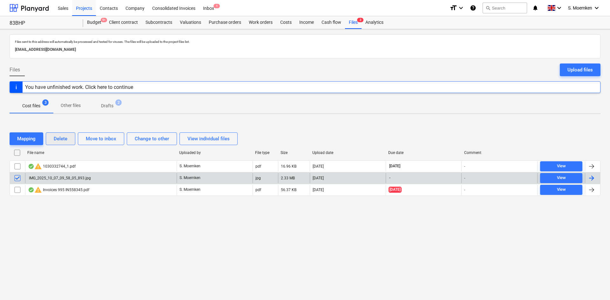
click at [74, 137] on button "Delete" at bounding box center [61, 138] width 30 height 13
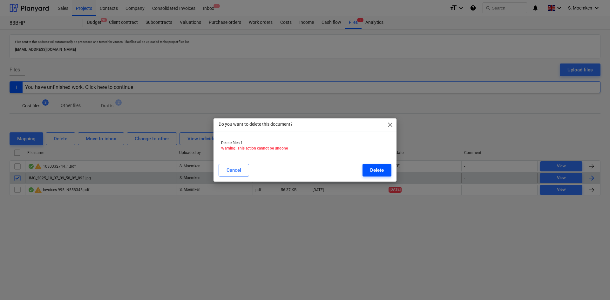
click at [381, 169] on div "Delete" at bounding box center [377, 170] width 14 height 8
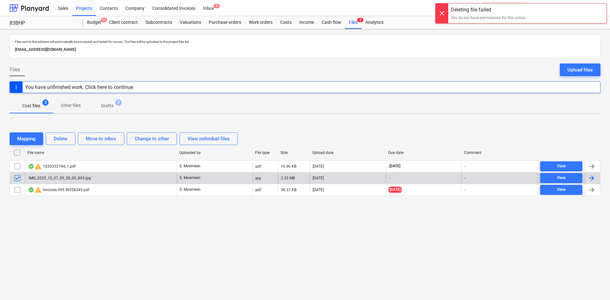
click at [442, 10] on div at bounding box center [441, 13] width 13 height 20
click at [64, 138] on div "Delete" at bounding box center [61, 139] width 14 height 8
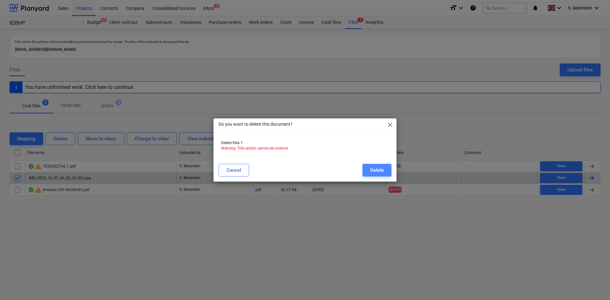
click at [374, 170] on div "Delete" at bounding box center [377, 170] width 14 height 8
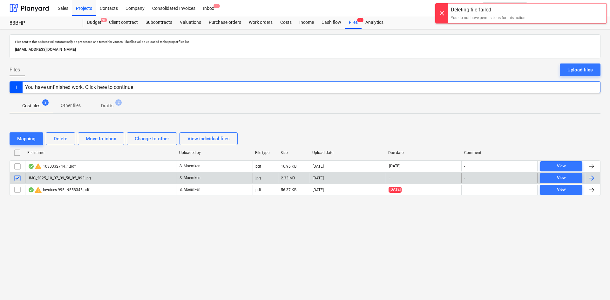
click at [443, 9] on div at bounding box center [441, 13] width 13 height 20
click at [20, 180] on input "checkbox" at bounding box center [17, 178] width 10 height 10
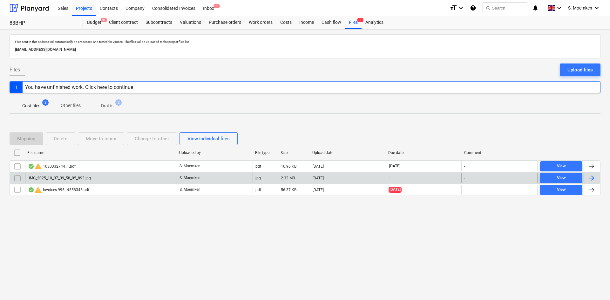
click at [591, 180] on div at bounding box center [591, 178] width 8 height 8
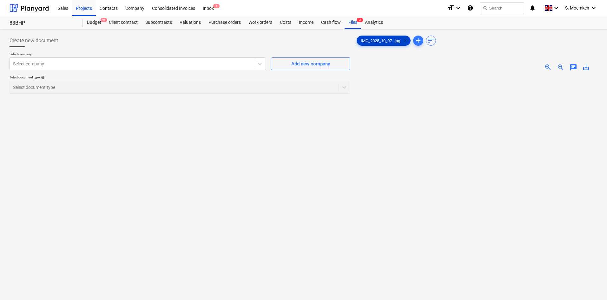
click at [405, 43] on span "clear" at bounding box center [406, 41] width 8 height 8
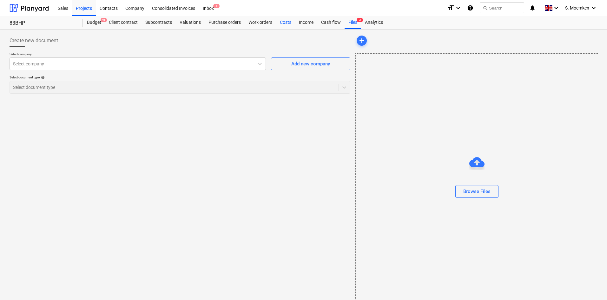
click at [283, 22] on div "Costs" at bounding box center [285, 22] width 19 height 13
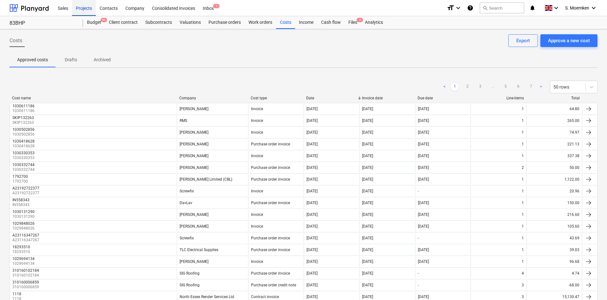
click at [90, 8] on div "Projects" at bounding box center [84, 8] width 24 height 16
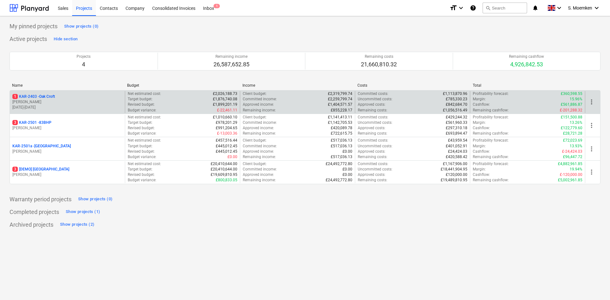
click at [60, 103] on p "[PERSON_NAME]" at bounding box center [67, 101] width 110 height 5
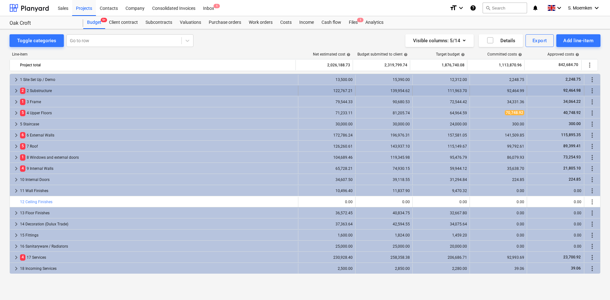
scroll to position [16, 0]
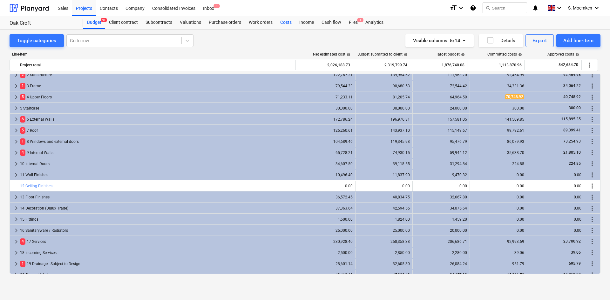
click at [285, 22] on div "Costs" at bounding box center [285, 22] width 19 height 13
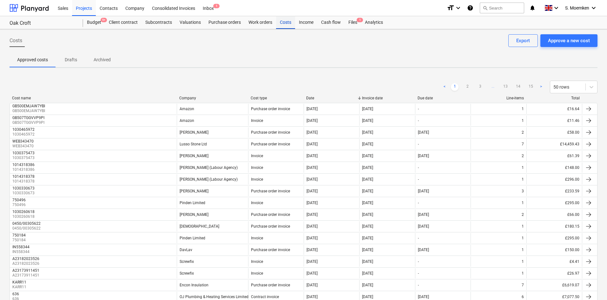
click at [283, 21] on div "Costs" at bounding box center [285, 22] width 19 height 13
click at [88, 8] on div "Projects" at bounding box center [84, 8] width 24 height 16
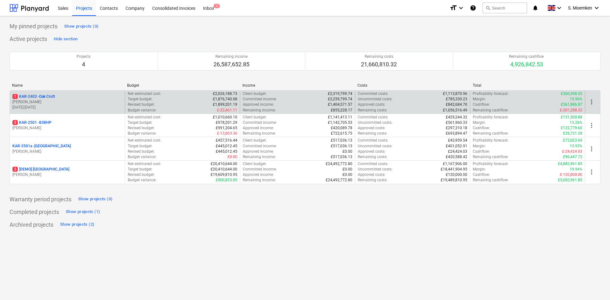
click at [64, 101] on p "[PERSON_NAME]" at bounding box center [67, 101] width 110 height 5
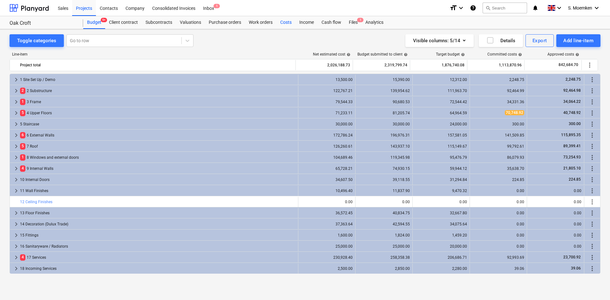
scroll to position [16, 0]
click at [280, 20] on div "Costs" at bounding box center [285, 22] width 19 height 13
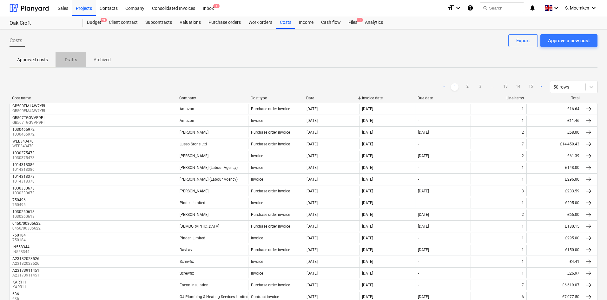
click at [72, 59] on p "Drafts" at bounding box center [70, 60] width 15 height 7
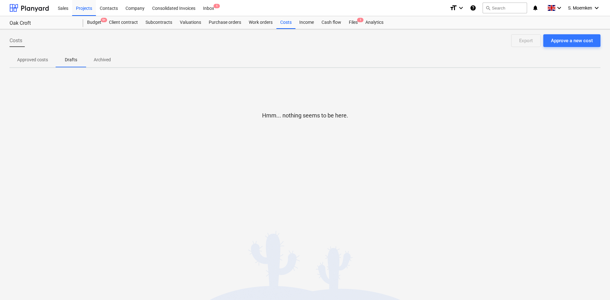
click at [95, 59] on p "Archived" at bounding box center [102, 60] width 17 height 7
click at [359, 20] on span "1" at bounding box center [360, 20] width 6 height 4
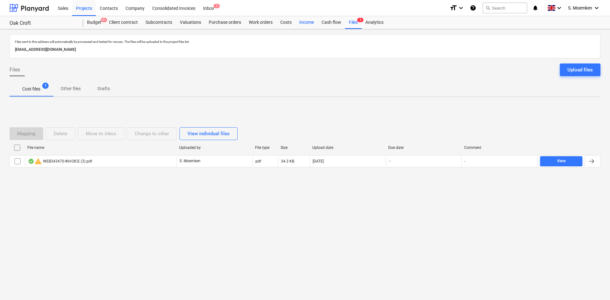
click at [304, 20] on div "Income" at bounding box center [306, 22] width 22 height 13
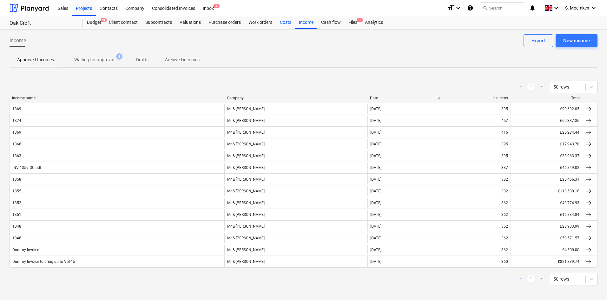
click at [283, 23] on div "Costs" at bounding box center [285, 22] width 19 height 13
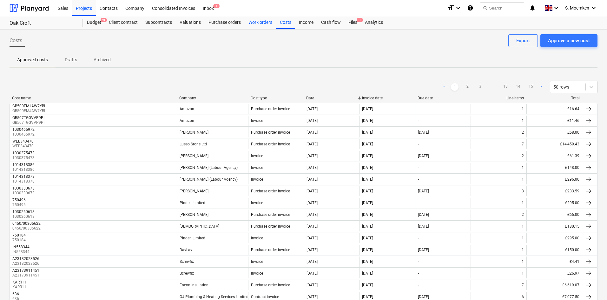
click at [263, 25] on div "Work orders" at bounding box center [260, 22] width 31 height 13
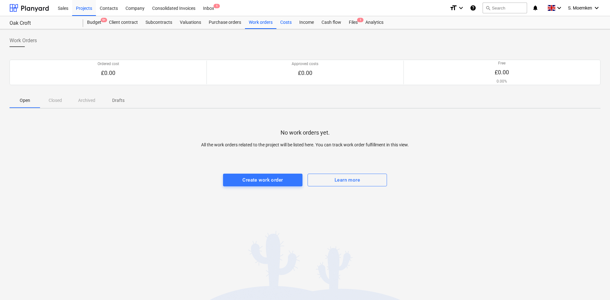
click at [284, 22] on div "Costs" at bounding box center [285, 22] width 19 height 13
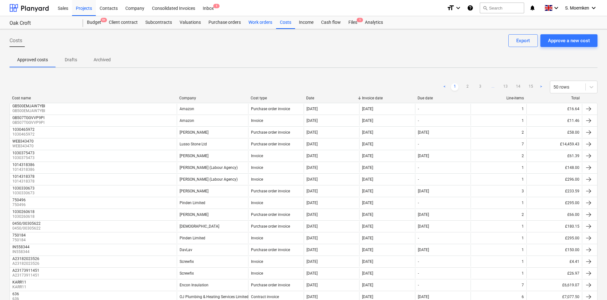
click at [261, 23] on div "Work orders" at bounding box center [260, 22] width 31 height 13
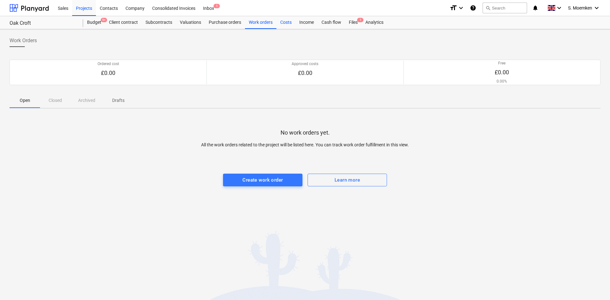
click at [285, 21] on div "Costs" at bounding box center [285, 22] width 19 height 13
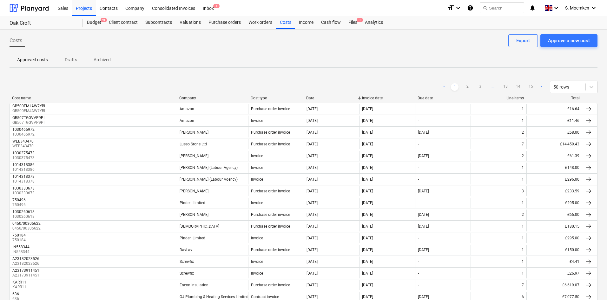
click at [70, 57] on p "Drafts" at bounding box center [70, 60] width 15 height 7
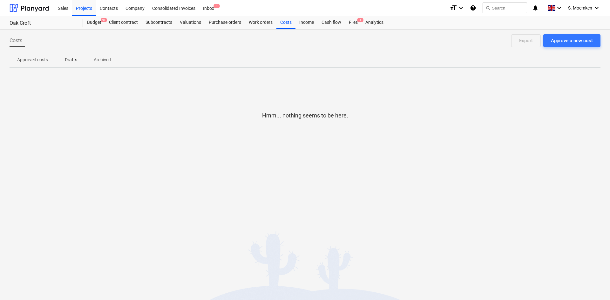
click at [97, 62] on p "Archived" at bounding box center [102, 60] width 17 height 7
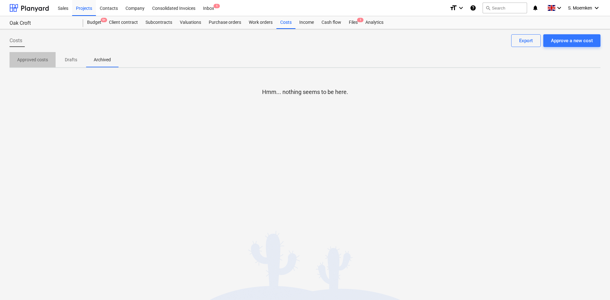
click at [33, 62] on p "Approved costs" at bounding box center [32, 60] width 31 height 7
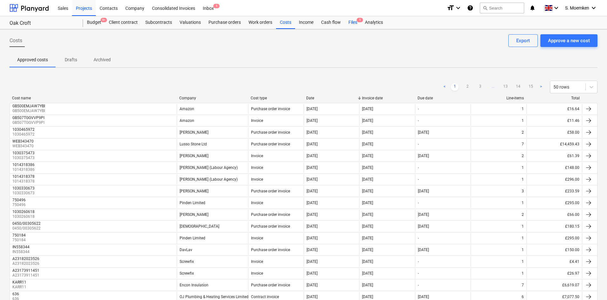
click at [353, 22] on div "Files 1" at bounding box center [353, 22] width 17 height 13
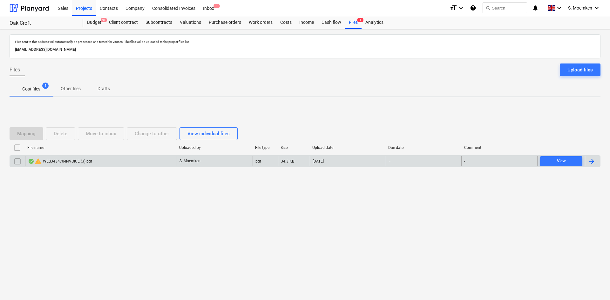
click at [20, 159] on input "checkbox" at bounding box center [17, 161] width 10 height 10
click at [67, 135] on div "Delete" at bounding box center [61, 134] width 14 height 8
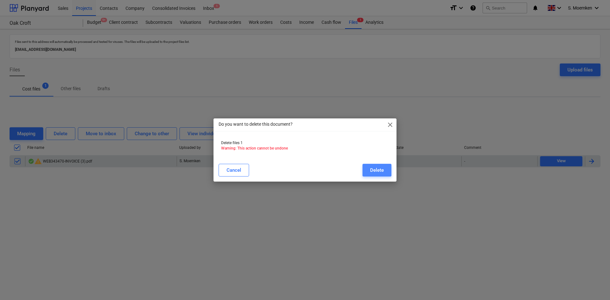
click at [382, 168] on div "Delete" at bounding box center [377, 170] width 14 height 8
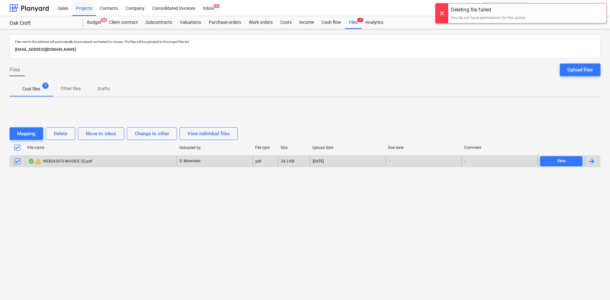
click at [443, 12] on div at bounding box center [441, 13] width 13 height 20
click at [267, 24] on div "Work orders" at bounding box center [260, 22] width 31 height 13
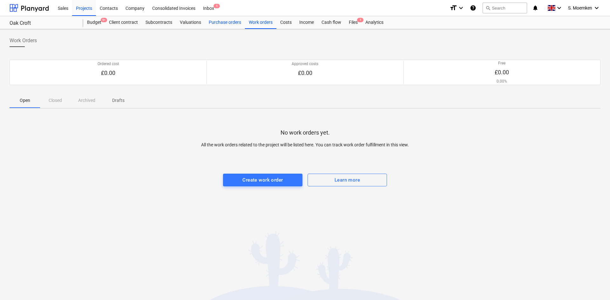
click at [216, 24] on div "Purchase orders" at bounding box center [225, 22] width 40 height 13
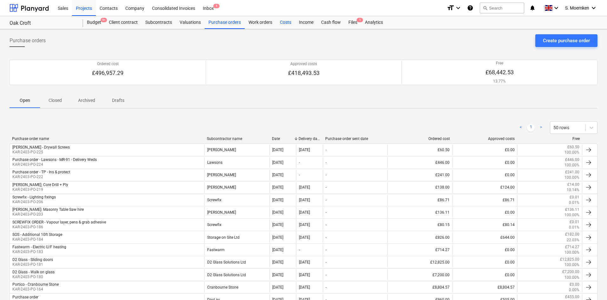
click at [285, 22] on div "Costs" at bounding box center [285, 22] width 19 height 13
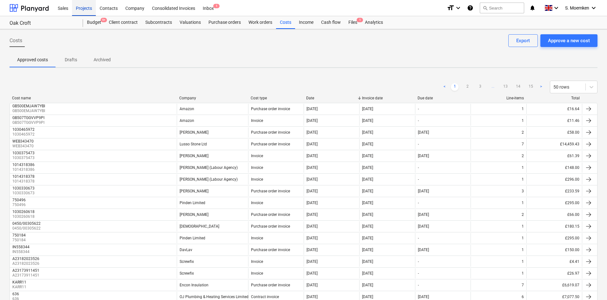
click at [85, 9] on div "Projects" at bounding box center [84, 8] width 24 height 16
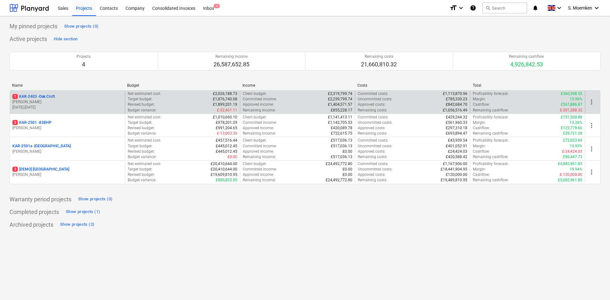
click at [63, 104] on p "[PERSON_NAME]" at bounding box center [67, 101] width 110 height 5
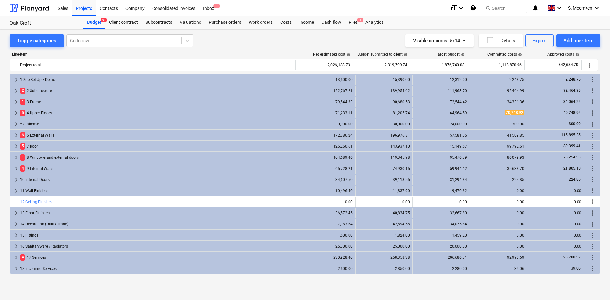
scroll to position [16, 0]
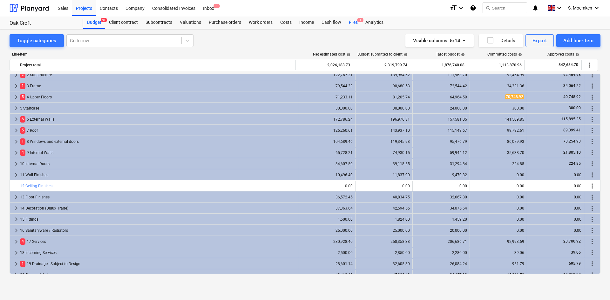
click at [351, 21] on div "Files 1" at bounding box center [353, 22] width 17 height 13
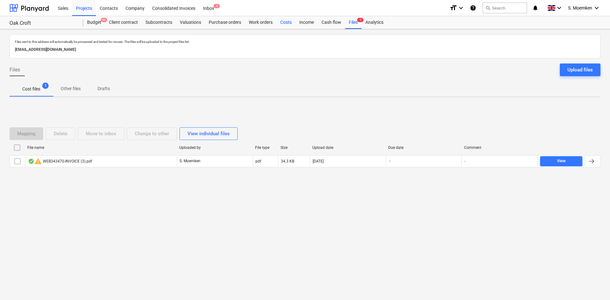
click at [285, 21] on div "Costs" at bounding box center [285, 22] width 19 height 13
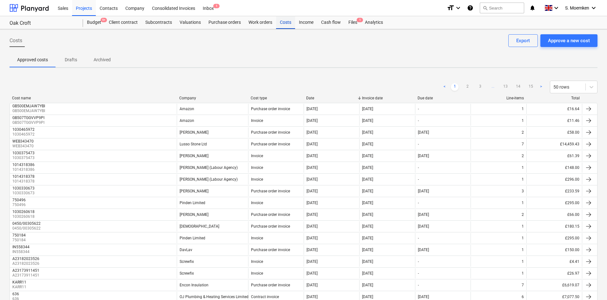
click at [284, 24] on div "Costs" at bounding box center [285, 22] width 19 height 13
click at [287, 23] on div "Costs" at bounding box center [285, 22] width 19 height 13
click at [349, 21] on div "Files 1" at bounding box center [353, 22] width 17 height 13
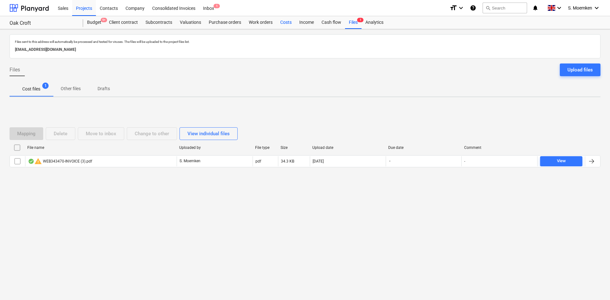
click at [282, 22] on div "Costs" at bounding box center [285, 22] width 19 height 13
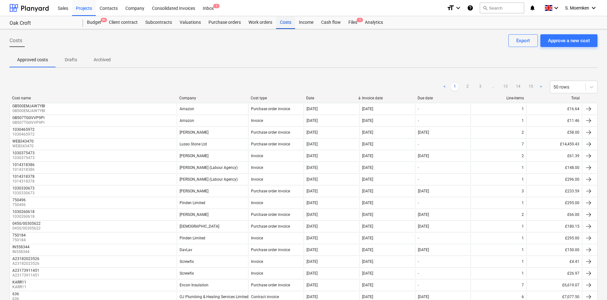
click at [282, 22] on div "Costs" at bounding box center [285, 22] width 19 height 13
click at [287, 22] on div "Costs" at bounding box center [285, 22] width 19 height 13
click at [569, 41] on div "Approve a new cost" at bounding box center [569, 41] width 42 height 8
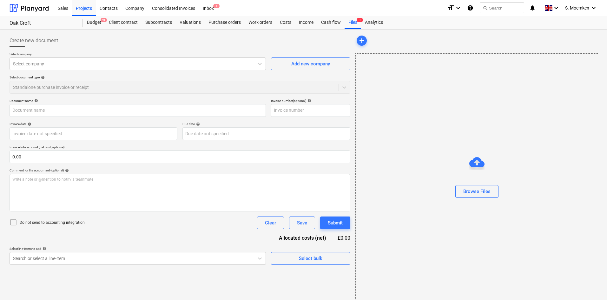
type input "IMG_2025_10_07_09_58_05_893.jpg"
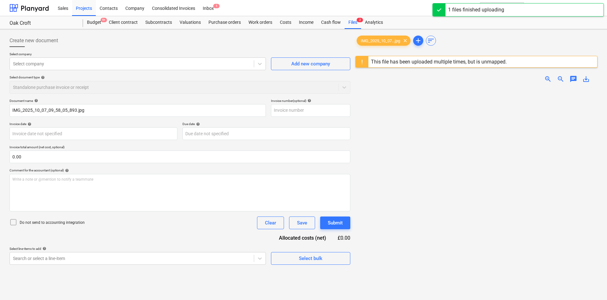
click at [390, 61] on div "This file has been uploaded multiple times, but is unmapped." at bounding box center [439, 62] width 136 height 6
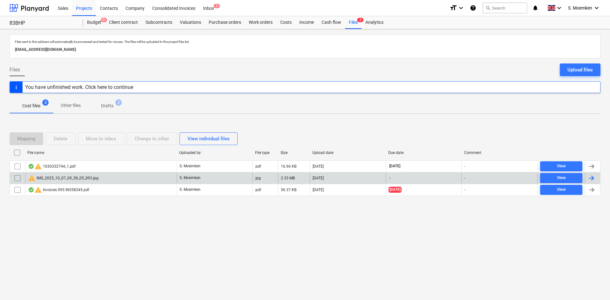
click at [89, 177] on div "warning IMG_2025_10_07_09_58_05_893.jpg" at bounding box center [63, 178] width 70 height 8
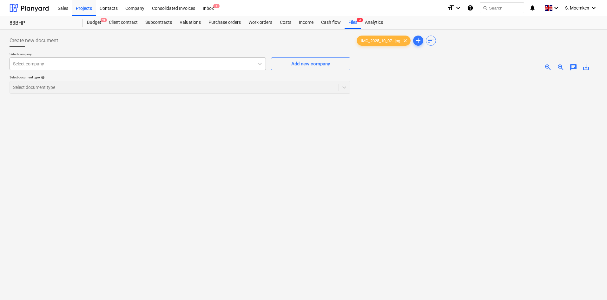
click at [226, 64] on div at bounding box center [132, 64] width 238 height 6
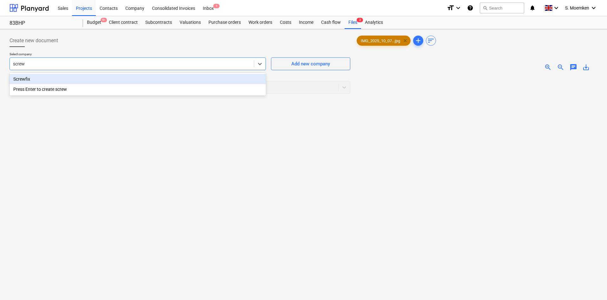
type input "screw"
click at [406, 39] on span "clear" at bounding box center [406, 41] width 8 height 8
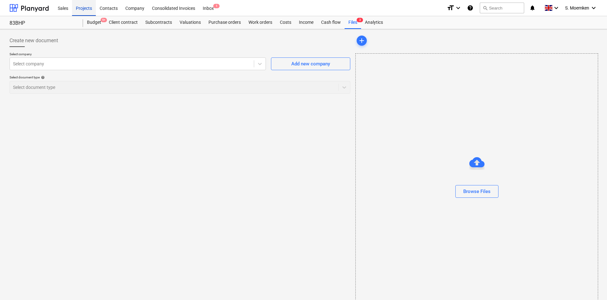
click at [84, 8] on div "Projects" at bounding box center [84, 8] width 24 height 16
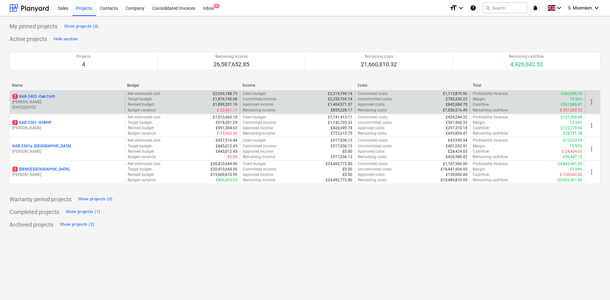
click at [64, 102] on p "[PERSON_NAME]" at bounding box center [67, 101] width 110 height 5
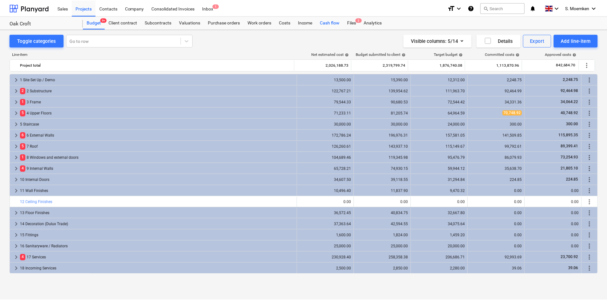
scroll to position [16, 0]
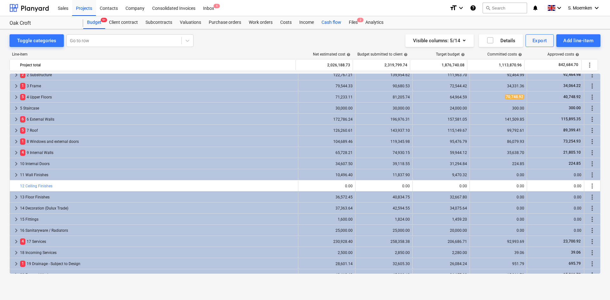
click at [331, 20] on div "Cash flow" at bounding box center [330, 22] width 27 height 13
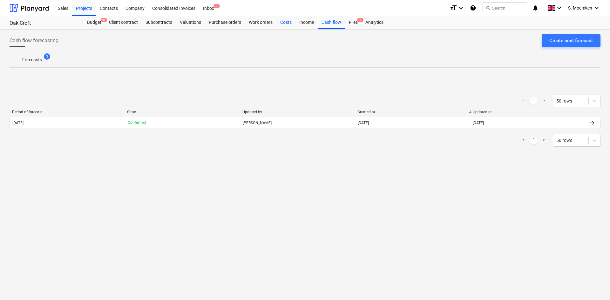
click at [282, 23] on div "Costs" at bounding box center [285, 22] width 19 height 13
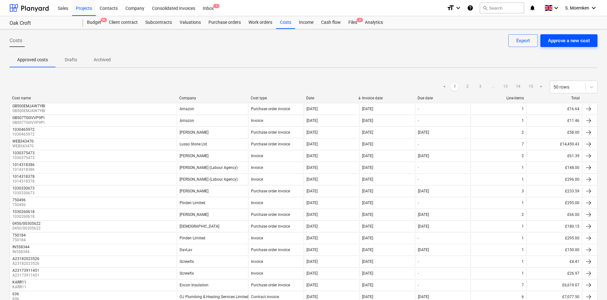
click at [570, 43] on div "Approve a new cost" at bounding box center [569, 41] width 42 height 8
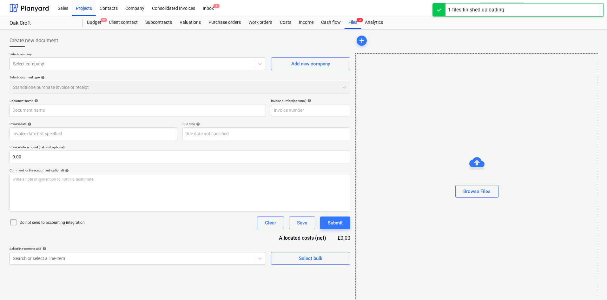
type input "IMG_2025_10_07_09_58_05_893.jpg"
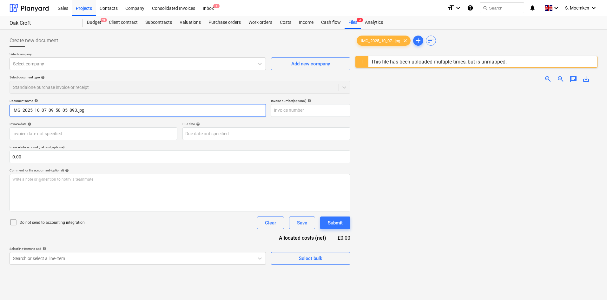
drag, startPoint x: 92, startPoint y: 110, endPoint x: 4, endPoint y: 109, distance: 87.3
click at [4, 109] on div "Create new document Select company Select company Add new company Select docume…" at bounding box center [303, 202] width 607 height 346
click at [34, 113] on input "A" at bounding box center [138, 110] width 257 height 13
drag, startPoint x: 50, startPoint y: 110, endPoint x: 7, endPoint y: 111, distance: 43.2
click at [7, 111] on div "Create new document Select company Select company Add new company Select docume…" at bounding box center [180, 202] width 346 height 341
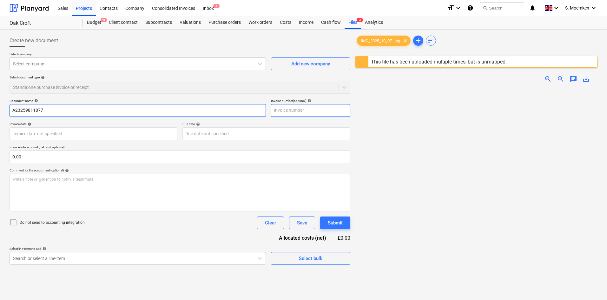
type input "A23259811877"
click at [294, 110] on input "text" at bounding box center [310, 110] width 79 height 13
paste input "A23259811877"
type input "A23259811877"
click at [74, 134] on body "Sales Projects Contacts Company Consolidated Invoices Inbox 1 format_size keybo…" at bounding box center [303, 150] width 607 height 300
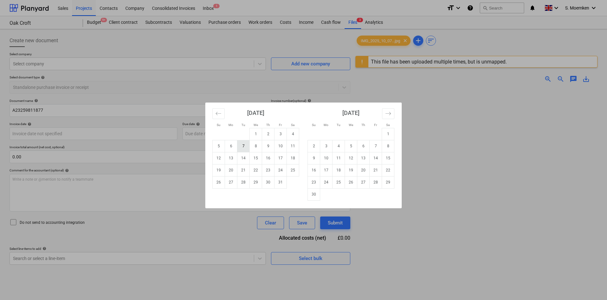
click at [244, 146] on td "7" at bounding box center [243, 146] width 12 height 12
type input "07 Oct 2025"
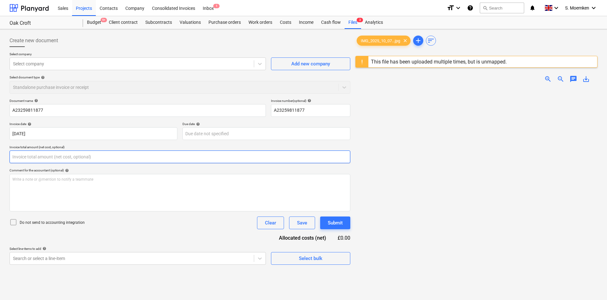
drag, startPoint x: 26, startPoint y: 158, endPoint x: 13, endPoint y: 158, distance: 13.7
click at [13, 158] on input "text" at bounding box center [180, 156] width 341 height 13
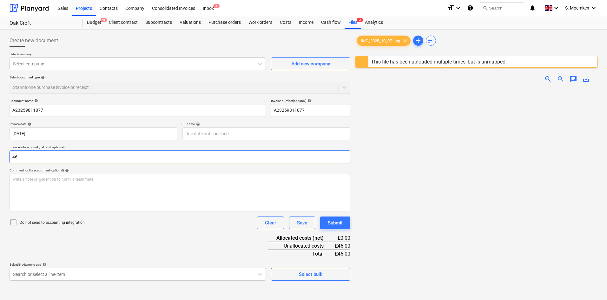
type input "4"
type input "39.12"
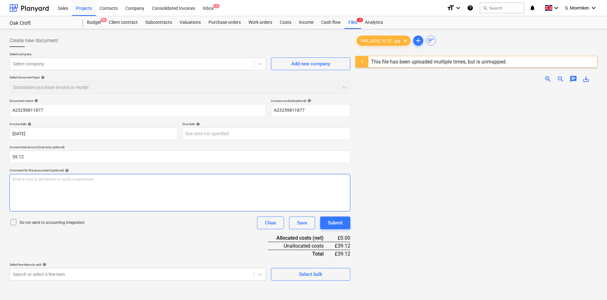
click at [75, 187] on div "Write a note or @mention to notify a teammate ﻿" at bounding box center [180, 192] width 341 height 37
paste div
click at [17, 179] on span "Binliners for canteen Silicone for potential leak Expanding foam for ducting Pl…" at bounding box center [104, 179] width 184 height 4
click at [48, 179] on span "Bin liners for canteen Silicone for potential leak Expanding foam for ducting P…" at bounding box center [104, 179] width 185 height 4
click at [92, 179] on span "Bin liners for canteen, Silicone for potential leak Expanding foam for ducting …" at bounding box center [104, 179] width 185 height 4
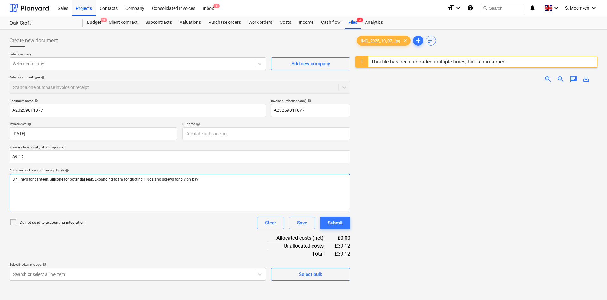
click at [141, 178] on span "Bin liners for canteen, Silicone for potential leak, Expanding foam for ducting…" at bounding box center [105, 179] width 186 height 4
click at [200, 179] on p "Bin liners for canteen, Silicone for potential leak, Expanding foam for ducting…" at bounding box center [179, 179] width 335 height 5
click at [16, 221] on icon at bounding box center [14, 222] width 8 height 8
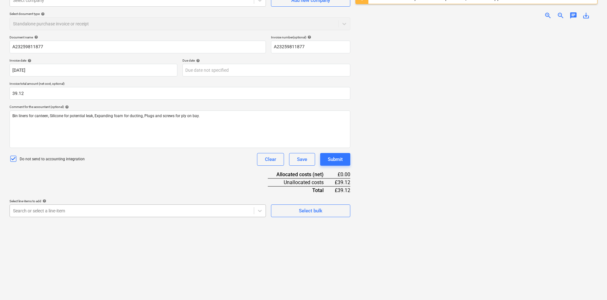
scroll to position [80, 0]
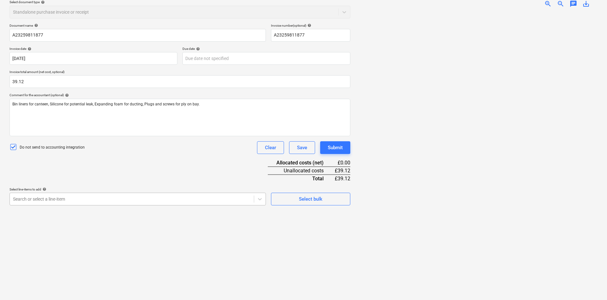
click at [53, 209] on body "Sales Projects Contacts Company Consolidated Invoices Inbox 1 format_size keybo…" at bounding box center [303, 75] width 607 height 300
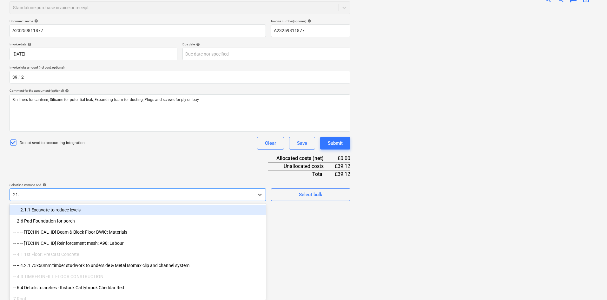
scroll to position [78, 0]
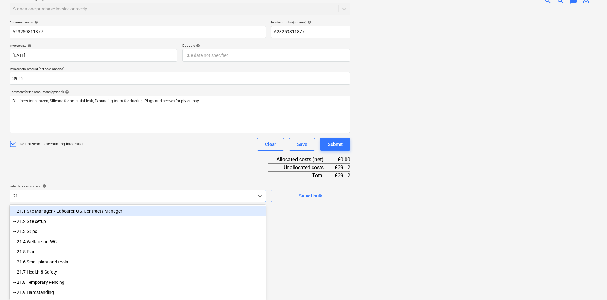
type input "21.4"
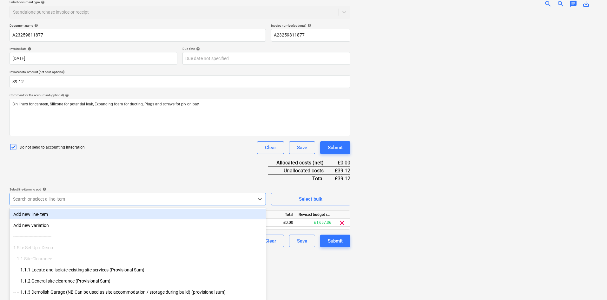
click at [222, 162] on div "Document name help A23259811877 Invoice number (optional) help A23259811877 Inv…" at bounding box center [180, 135] width 341 height 224
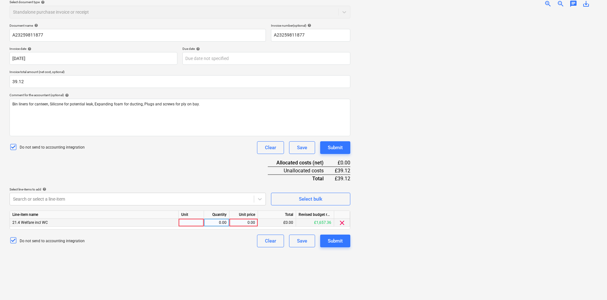
click at [191, 223] on div at bounding box center [191, 223] width 25 height 8
type input "Each"
type input "7.99"
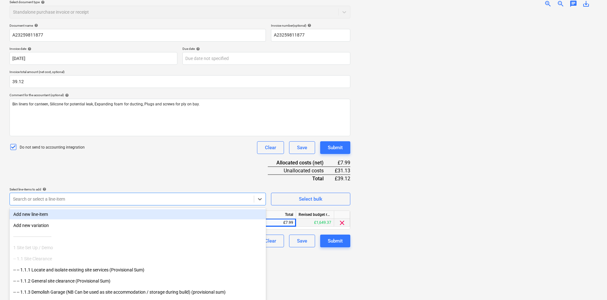
scroll to position [80, 0]
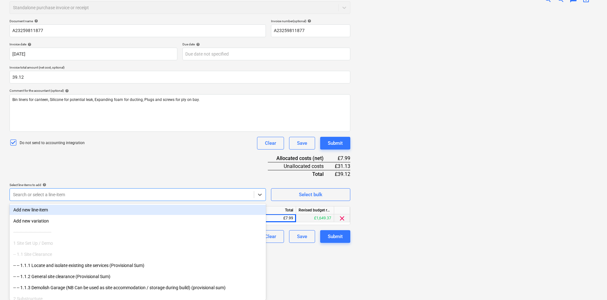
click at [57, 198] on div "Search or select a line-item" at bounding box center [132, 194] width 244 height 9
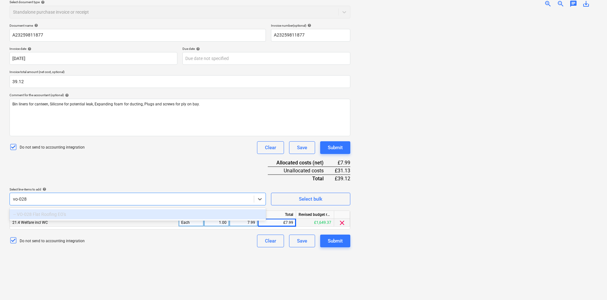
scroll to position [75, 0]
type input "vo-028"
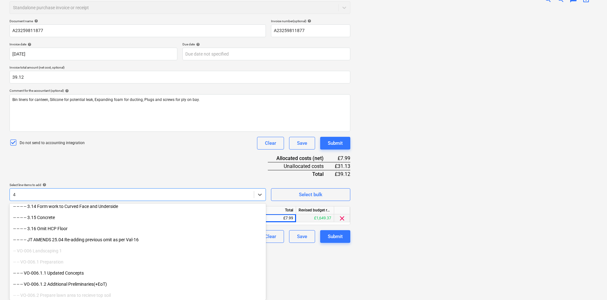
scroll to position [3556, 0]
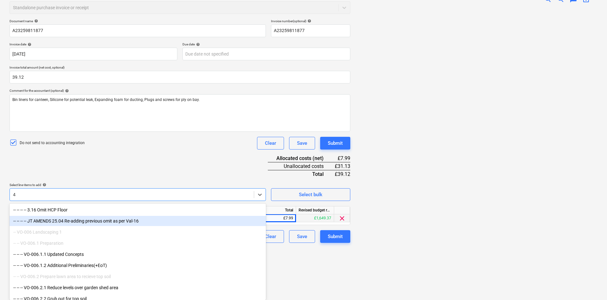
type input "4"
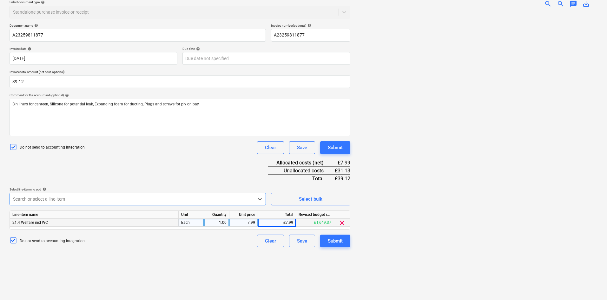
scroll to position [75, 0]
click at [81, 196] on div at bounding box center [132, 199] width 238 height 6
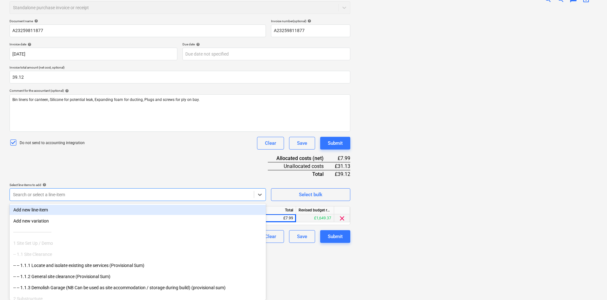
type input "4"
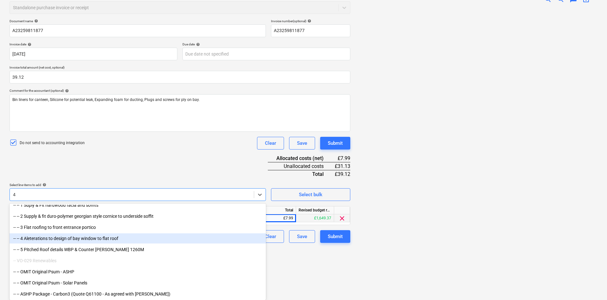
scroll to position [5829, 0]
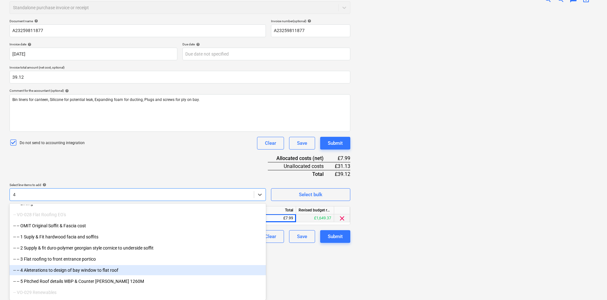
click at [110, 272] on div "-- -- 4 Aleterations to design of bay window to flat roof" at bounding box center [138, 270] width 257 height 10
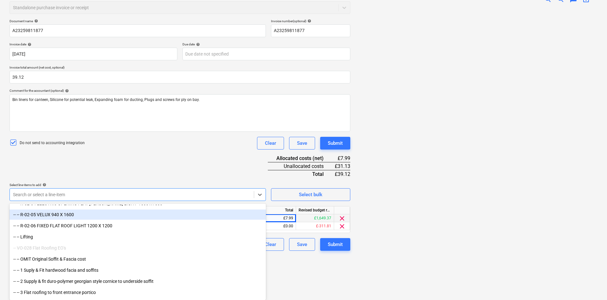
click at [124, 152] on div "Document name help A23259811877 Invoice number (optional) help A23259811877 Inv…" at bounding box center [180, 135] width 341 height 232
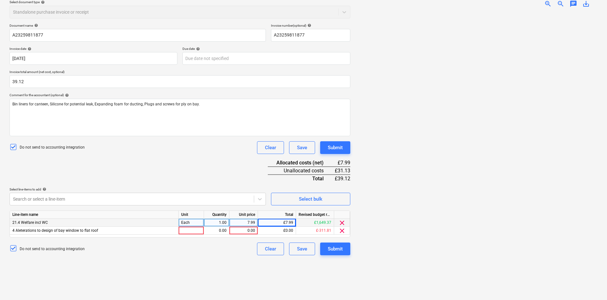
scroll to position [75, 0]
click at [189, 230] on div at bounding box center [191, 231] width 25 height 8
type input "Wach"
type input "Each"
type input "9.58"
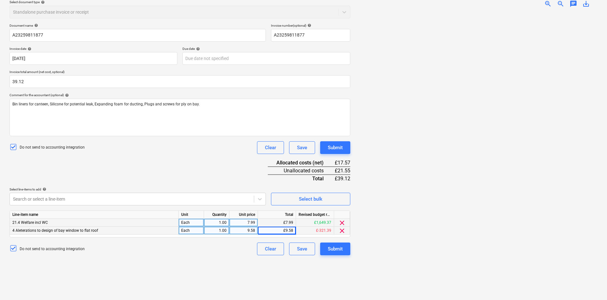
click at [247, 224] on div "7.99" at bounding box center [243, 223] width 23 height 8
type input "6.658"
type input "7.983"
click at [153, 173] on div "Document name help A23259811877 Invoice number (optional) help A23259811877 Inv…" at bounding box center [180, 139] width 341 height 232
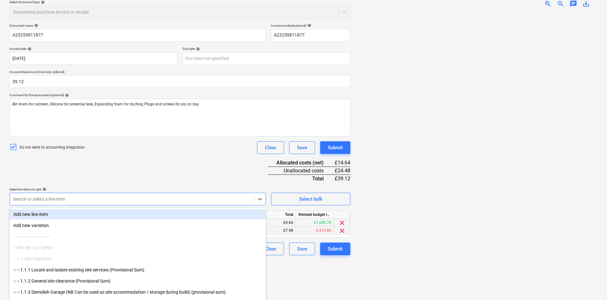
scroll to position [80, 0]
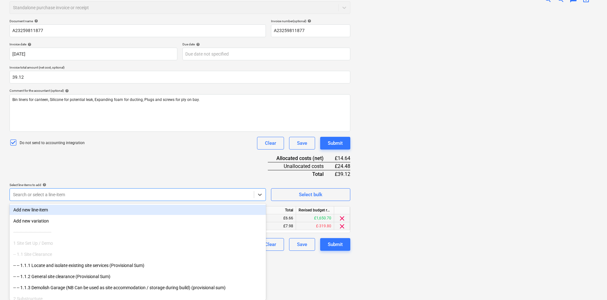
click at [66, 201] on div "Search or select a line-item" at bounding box center [138, 194] width 257 height 13
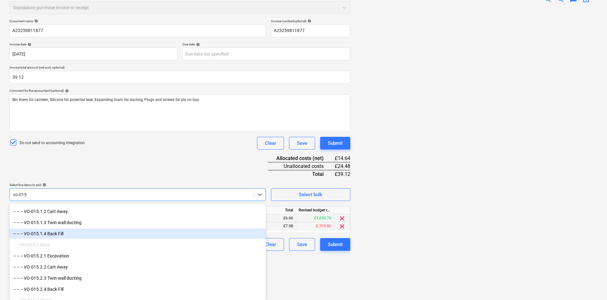
scroll to position [0, 0]
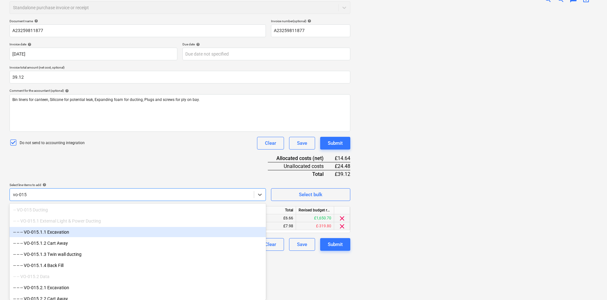
type input "vo-015"
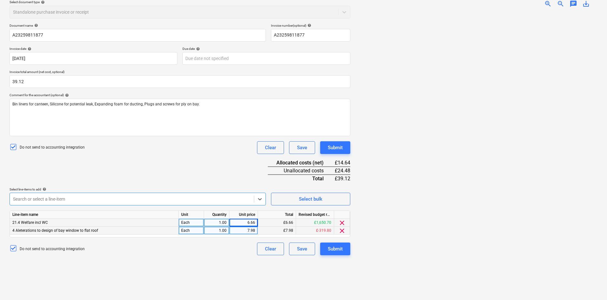
scroll to position [80, 0]
click at [60, 198] on div at bounding box center [132, 199] width 238 height 6
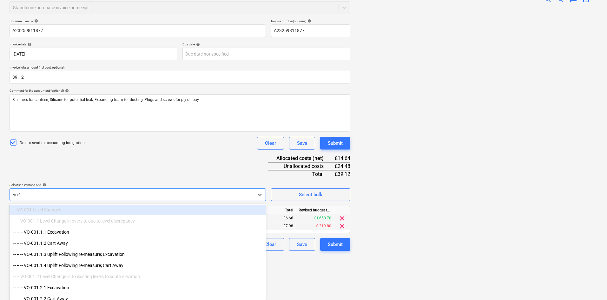
scroll to position [75, 0]
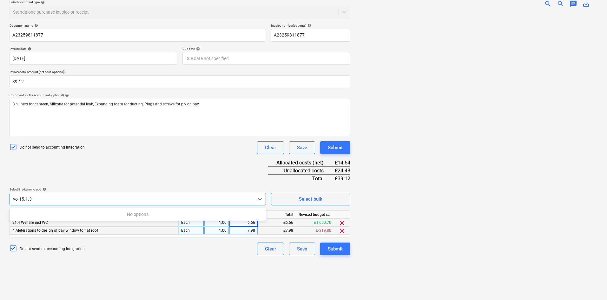
type input "vo-15.1.3"
drag, startPoint x: 108, startPoint y: 196, endPoint x: 43, endPoint y: 198, distance: 65.4
click at [43, 198] on div at bounding box center [132, 199] width 238 height 6
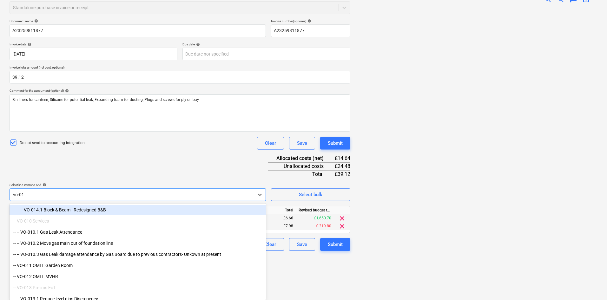
type input "vo-015"
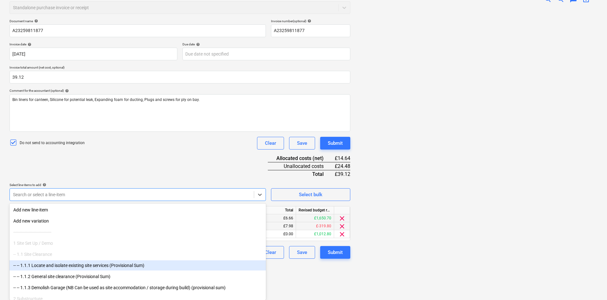
click at [140, 163] on div "Document name help A23259811877 Invoice number (optional) help A23259811877 Inv…" at bounding box center [180, 139] width 341 height 240
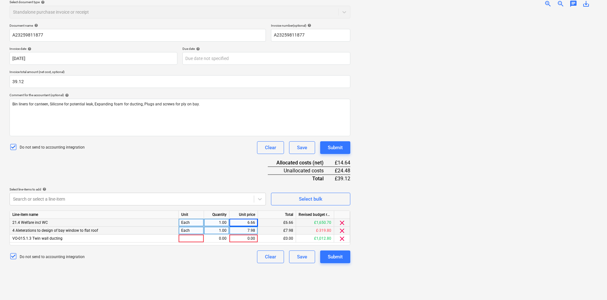
scroll to position [75, 0]
click at [190, 241] on div at bounding box center [191, 239] width 25 height 8
type input "Each"
type input "10.416"
click at [212, 173] on div "Document name help A23259811877 Invoice number (optional) help A23259811877 Inv…" at bounding box center [180, 143] width 341 height 240
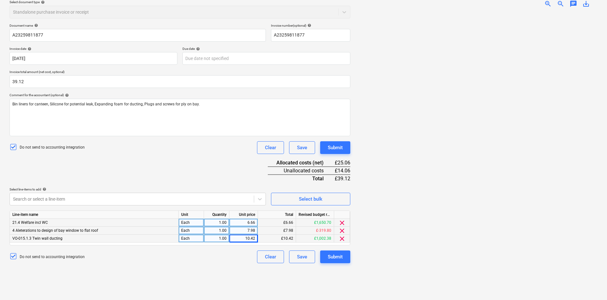
click at [84, 230] on span "4 Aleterations to design of bay window to flat roof" at bounding box center [55, 230] width 86 height 4
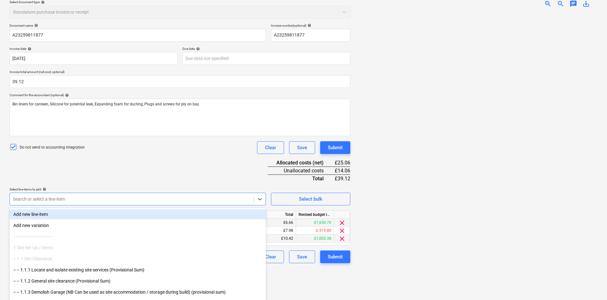
scroll to position [80, 0]
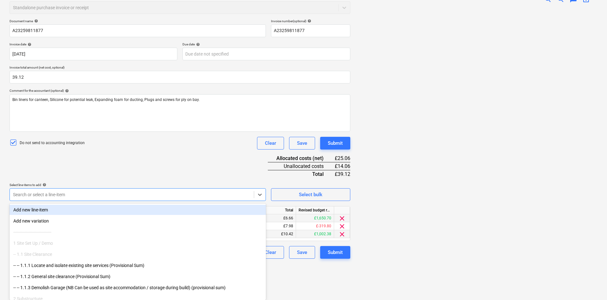
click at [55, 195] on div "Search or select a line-item" at bounding box center [132, 194] width 244 height 9
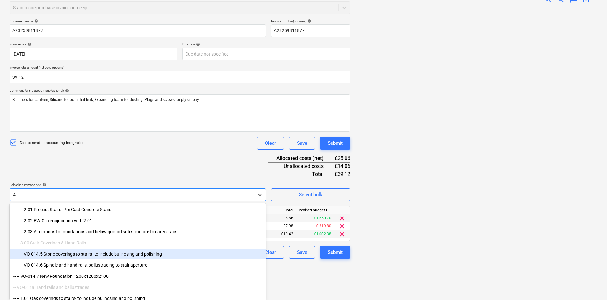
scroll to position [4808, 0]
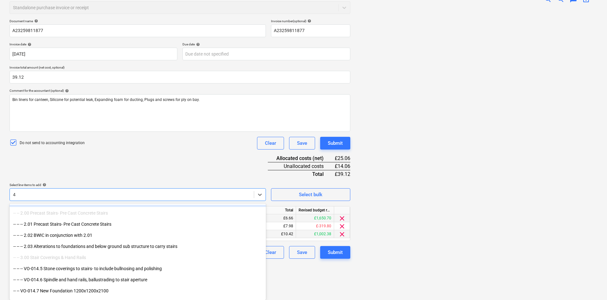
type input "4"
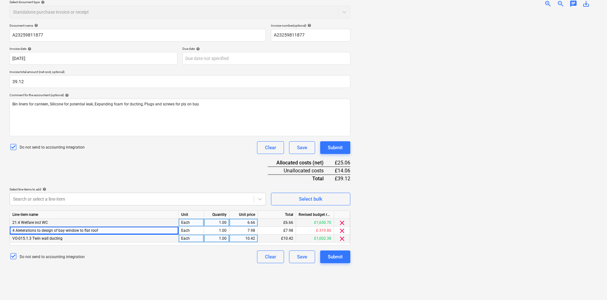
scroll to position [75, 0]
click at [169, 158] on div "Document name help A23259811877 Invoice number (optional) help A23259811877 Inv…" at bounding box center [180, 143] width 341 height 240
click at [53, 197] on div at bounding box center [132, 199] width 238 height 6
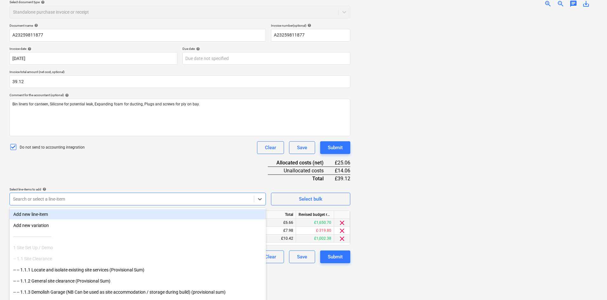
scroll to position [80, 0]
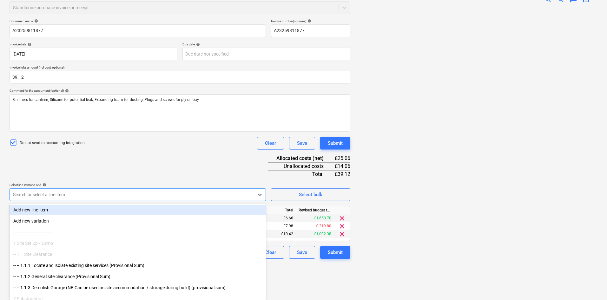
type input "4"
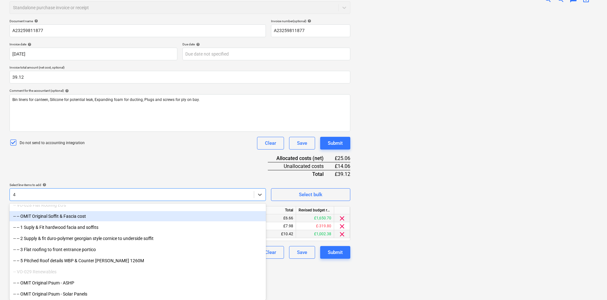
scroll to position [5842, 0]
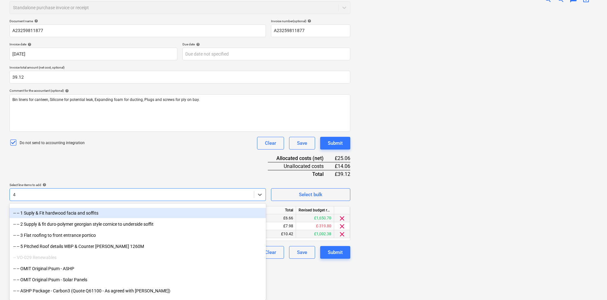
click at [66, 214] on div "-- -- 1 Suply & Fit hardwood facia and soffits" at bounding box center [138, 213] width 257 height 10
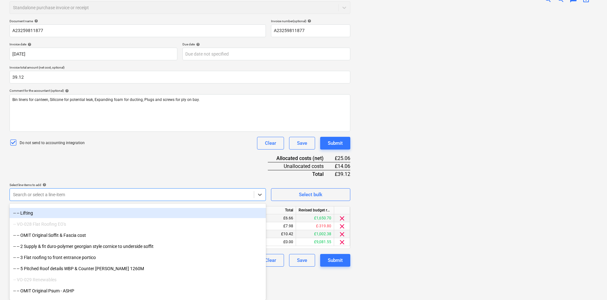
click at [137, 152] on div "Document name help A23259811877 Invoice number (optional) help A23259811877 Inv…" at bounding box center [180, 143] width 341 height 248
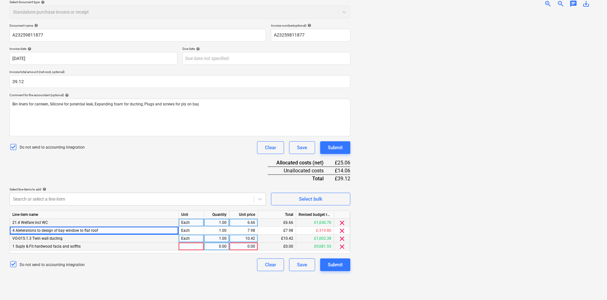
click at [70, 247] on span "1 Suply & Fit hardwood facia and soffits" at bounding box center [46, 246] width 68 height 4
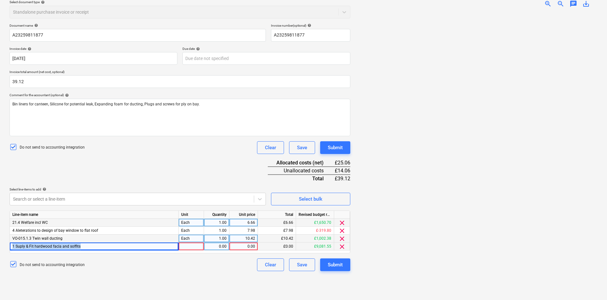
drag, startPoint x: 82, startPoint y: 247, endPoint x: 11, endPoint y: 246, distance: 70.5
click at [11, 246] on div "1 Suply & Fit hardwood facia and soffits" at bounding box center [94, 247] width 169 height 8
click at [59, 195] on div "Search or select a line-item" at bounding box center [132, 199] width 244 height 9
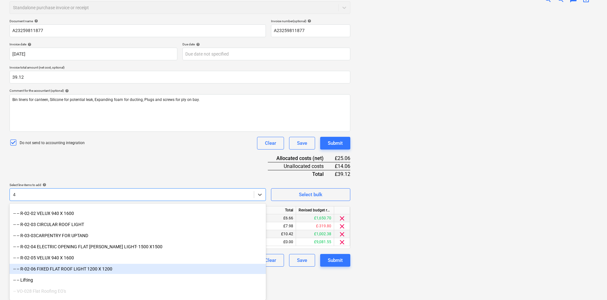
scroll to position [5773, 0]
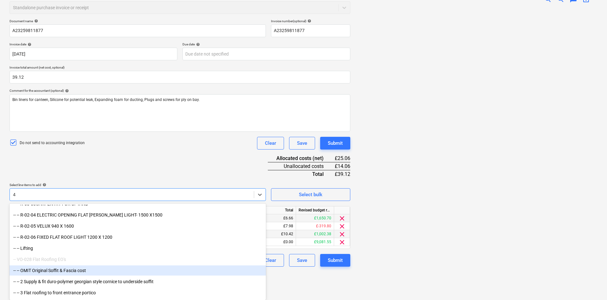
click at [51, 260] on div "-- VO-028 Flat Roofing EO's" at bounding box center [138, 259] width 257 height 10
click at [44, 259] on div "-- VO-028 Flat Roofing EO's" at bounding box center [138, 259] width 257 height 10
click at [42, 259] on div "-- VO-028 Flat Roofing EO's" at bounding box center [138, 259] width 257 height 10
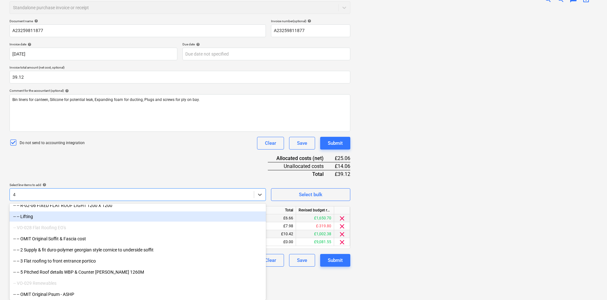
click at [41, 228] on div "-- VO-028 Flat Roofing EO's" at bounding box center [138, 228] width 257 height 10
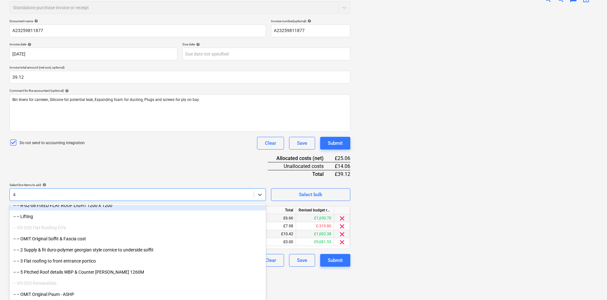
type input "4"
click at [90, 157] on div "Document name help A23259811877 Invoice number (optional) help A23259811877 Inv…" at bounding box center [180, 143] width 341 height 248
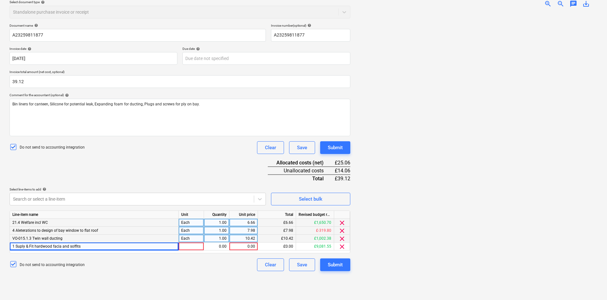
click at [43, 230] on span "4 Aleterations to design of bay window to flat roof" at bounding box center [55, 230] width 86 height 4
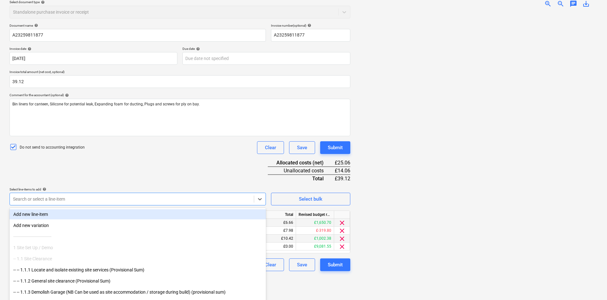
scroll to position [80, 0]
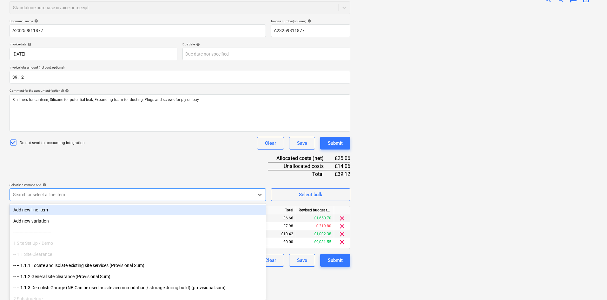
click at [33, 198] on div at bounding box center [132, 194] width 238 height 6
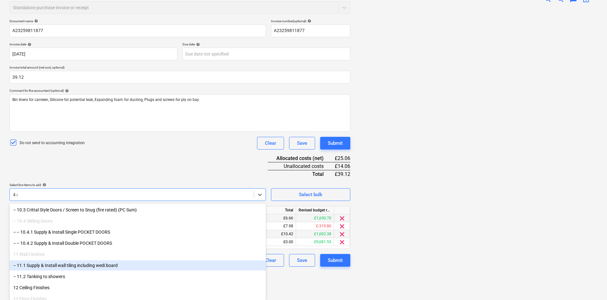
scroll to position [75, 0]
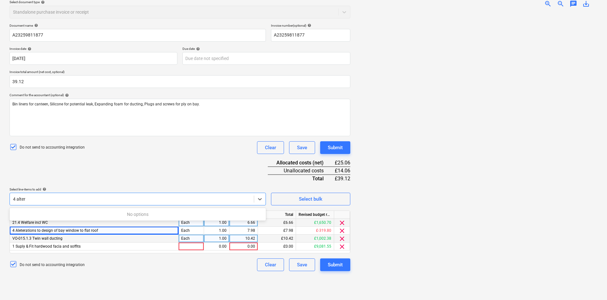
type input "4 altera"
click at [63, 197] on div at bounding box center [132, 199] width 238 height 6
click at [190, 246] on div at bounding box center [191, 247] width 25 height 8
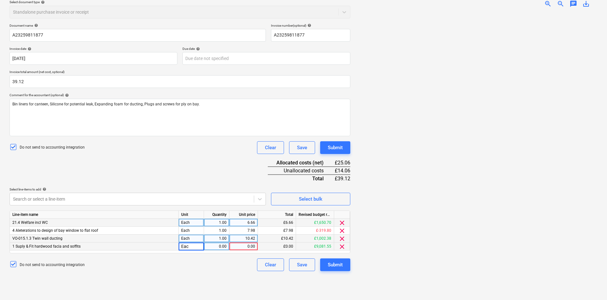
type input "Each"
type input "14.066"
click at [244, 228] on div "7.98" at bounding box center [243, 231] width 23 height 8
click at [226, 160] on div "Document name help A23259811877 Invoice number (optional) help A23259811877 Inv…" at bounding box center [180, 147] width 341 height 248
click at [337, 263] on div "Submit" at bounding box center [335, 265] width 15 height 8
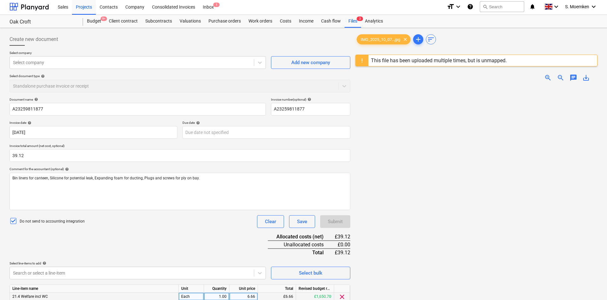
scroll to position [0, 0]
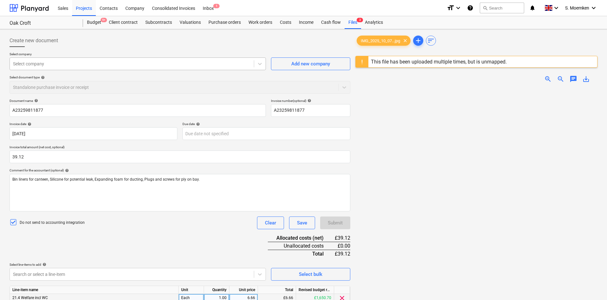
click at [124, 61] on div at bounding box center [132, 64] width 238 height 6
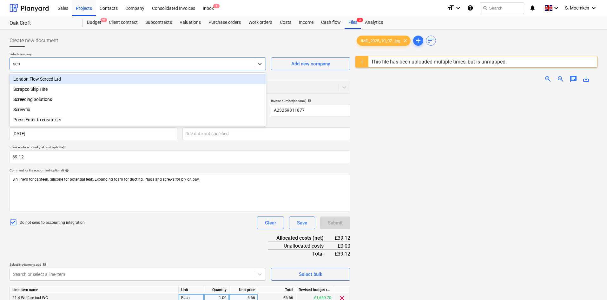
type input "screw"
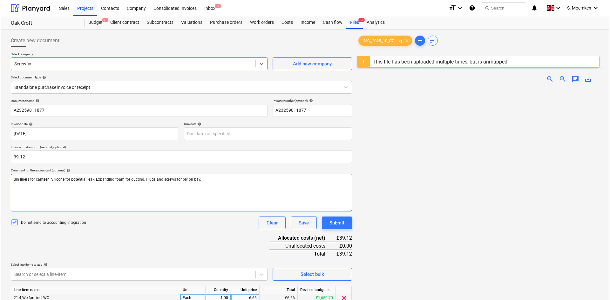
scroll to position [75, 0]
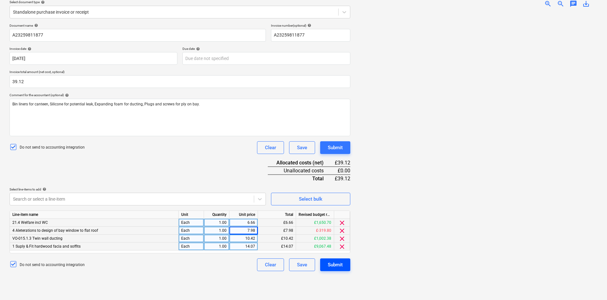
click at [340, 265] on div "Submit" at bounding box center [335, 265] width 15 height 8
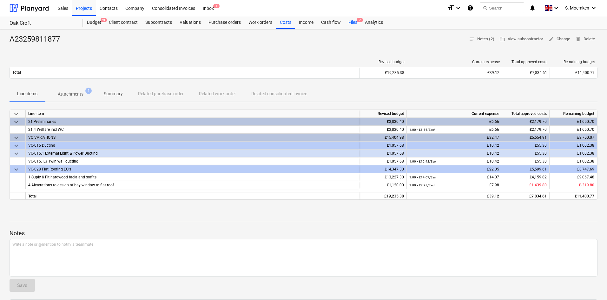
click at [348, 21] on div "Files 2" at bounding box center [353, 22] width 17 height 13
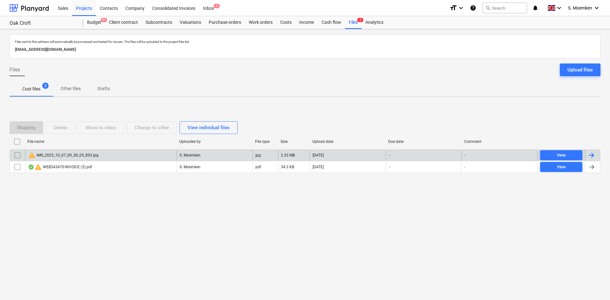
click at [18, 157] on input "checkbox" at bounding box center [17, 155] width 10 height 10
click at [58, 130] on div "Delete" at bounding box center [61, 128] width 14 height 8
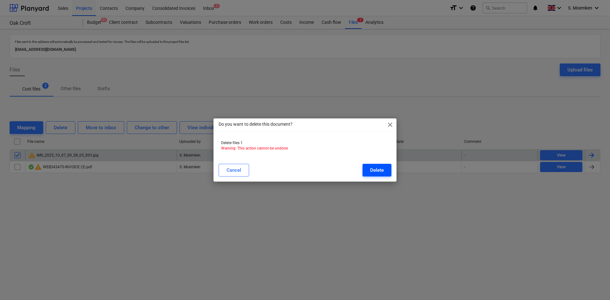
click at [370, 171] on button "Delete" at bounding box center [376, 170] width 29 height 13
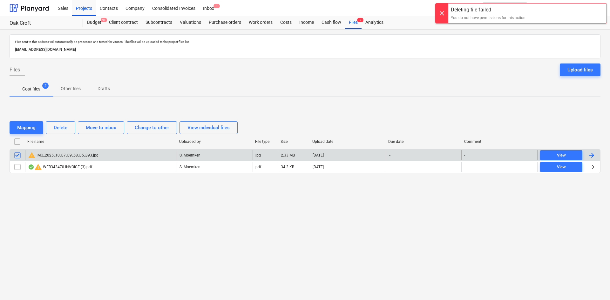
click at [441, 11] on div at bounding box center [441, 13] width 13 height 20
click at [288, 21] on div "Costs" at bounding box center [285, 22] width 19 height 13
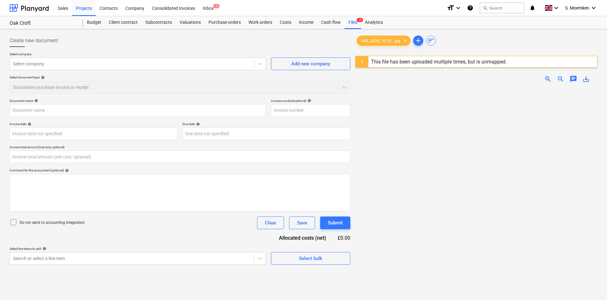
type input "IMG_2025_10_07_09_58_05_893.jpg"
type input "0.00"
click at [90, 21] on div "Budget 9+" at bounding box center [94, 22] width 22 height 13
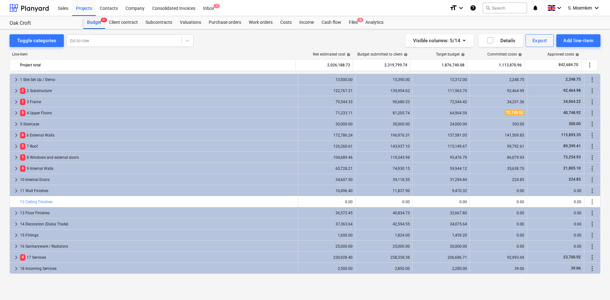
scroll to position [16, 0]
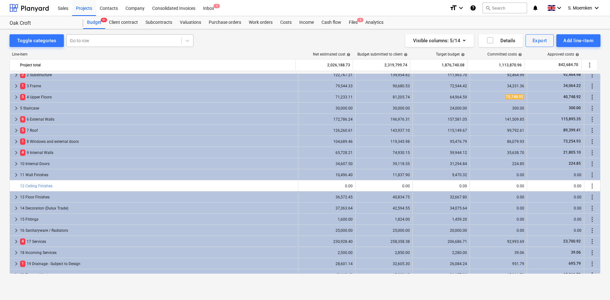
click at [92, 38] on div at bounding box center [124, 40] width 108 height 6
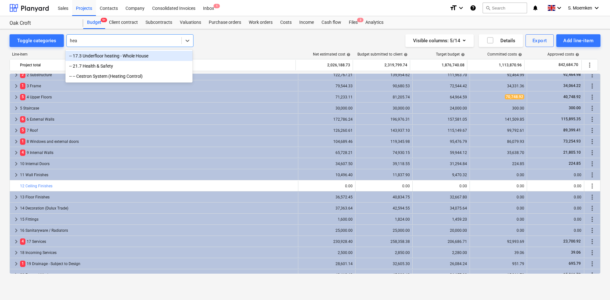
type input "heal"
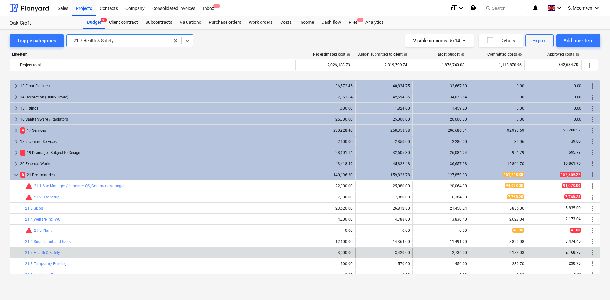
scroll to position [159, 0]
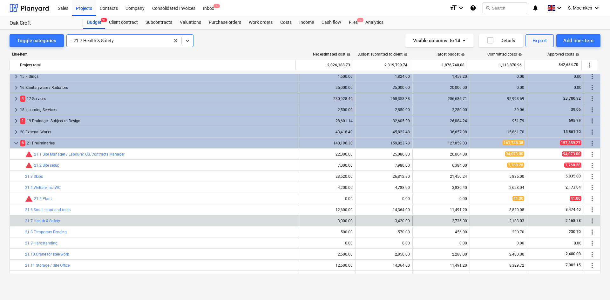
click at [134, 41] on div at bounding box center [118, 40] width 97 height 6
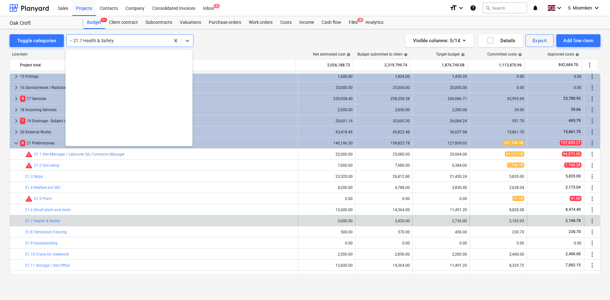
scroll to position [2578, 0]
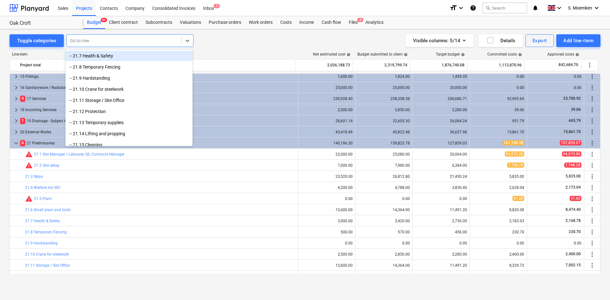
click at [115, 40] on div at bounding box center [124, 40] width 108 height 6
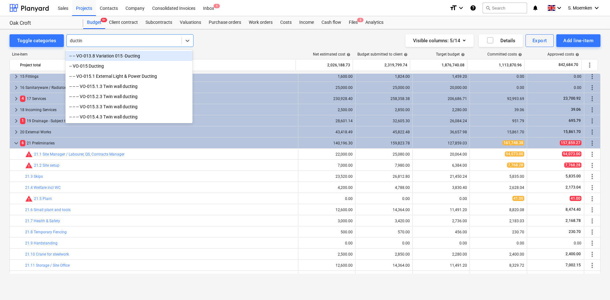
type input "ducting"
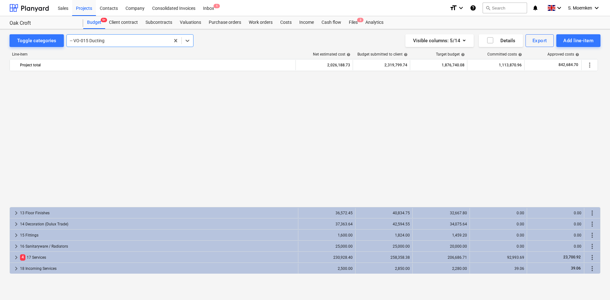
scroll to position [159, 0]
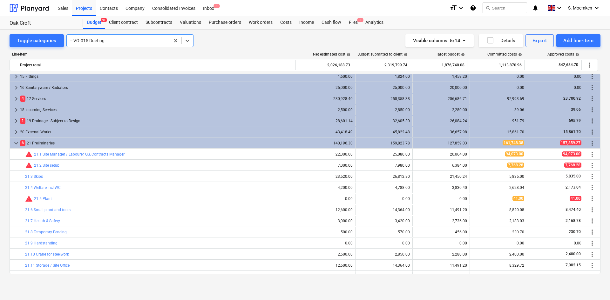
click at [14, 142] on span "keyboard_arrow_down" at bounding box center [16, 143] width 8 height 8
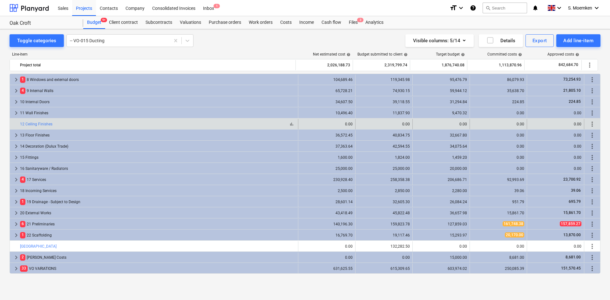
scroll to position [78, 0]
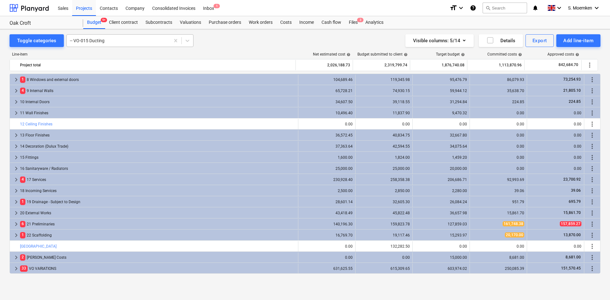
click at [113, 42] on div at bounding box center [118, 40] width 97 height 6
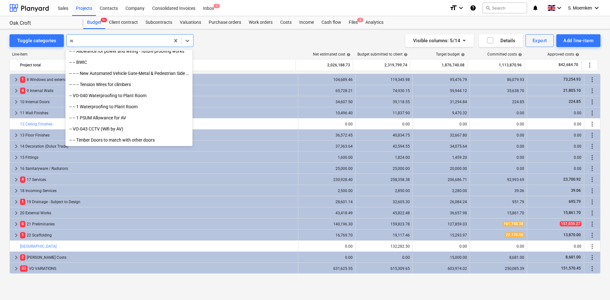
scroll to position [2060, 0]
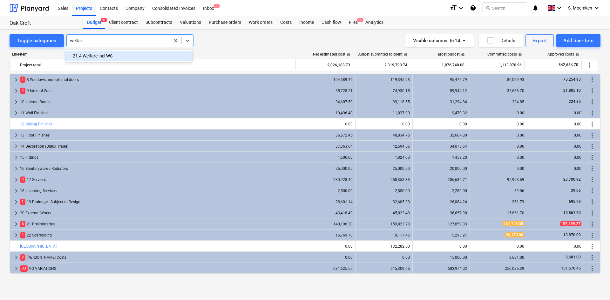
type input "welfare"
click at [113, 56] on div "-- 21.4 Welfare incl WC" at bounding box center [128, 56] width 127 height 10
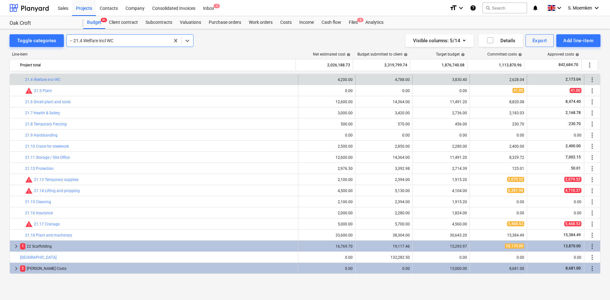
click at [126, 38] on div at bounding box center [118, 40] width 97 height 6
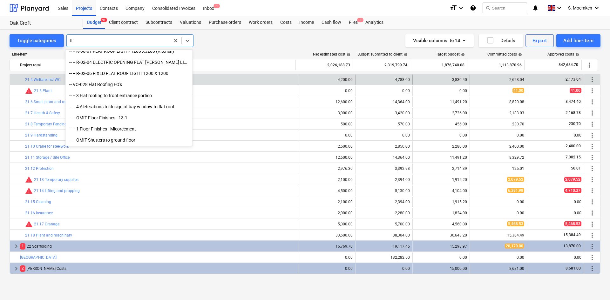
scroll to position [483, 0]
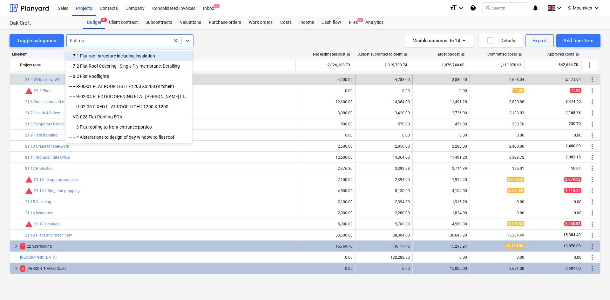
type input "flat roof"
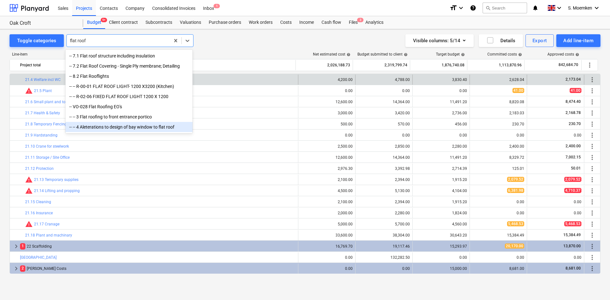
click at [121, 129] on div "-- -- 4 Aleterations to design of bay window to flat roof" at bounding box center [128, 127] width 127 height 10
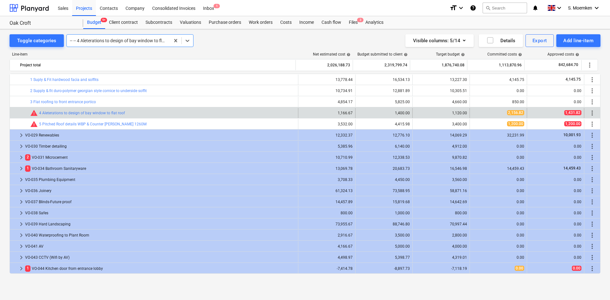
scroll to position [768, 0]
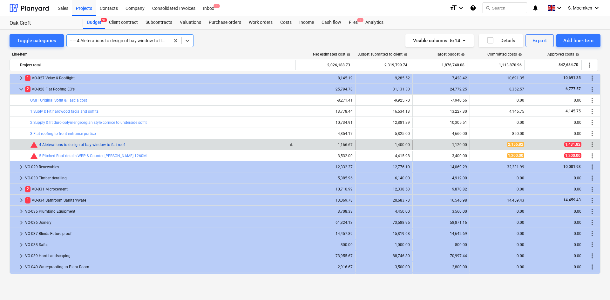
click at [69, 144] on link "4 Aleterations to design of bay window to flat roof" at bounding box center [82, 145] width 86 height 4
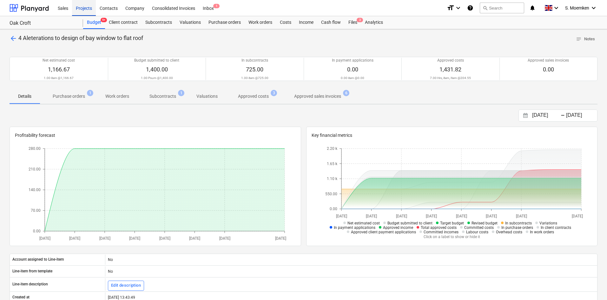
click at [85, 6] on div "Projects" at bounding box center [84, 8] width 24 height 16
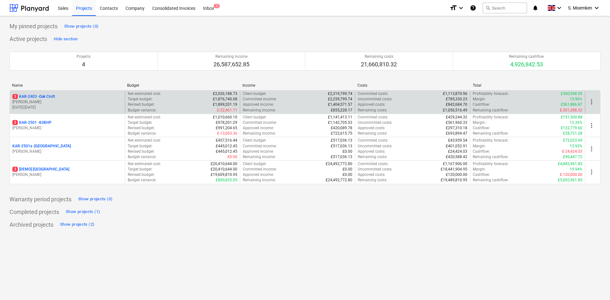
click at [72, 101] on p "[PERSON_NAME]" at bounding box center [67, 101] width 110 height 5
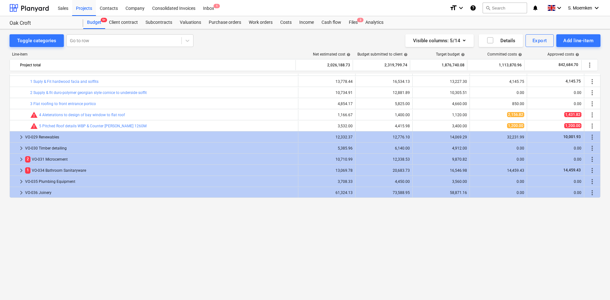
scroll to position [705, 0]
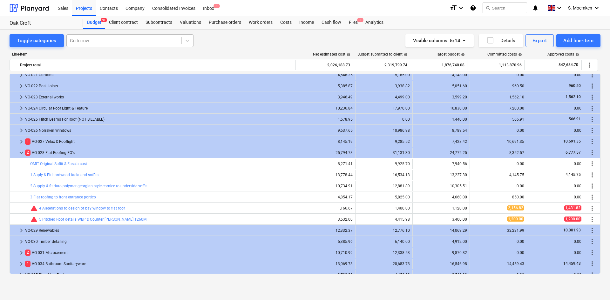
click at [97, 41] on div at bounding box center [124, 40] width 108 height 6
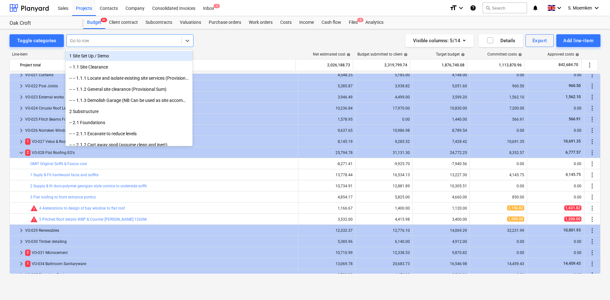
click at [97, 37] on div "Go to row" at bounding box center [124, 40] width 115 height 9
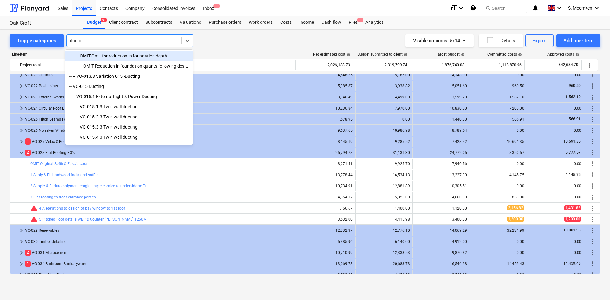
type input "ducting"
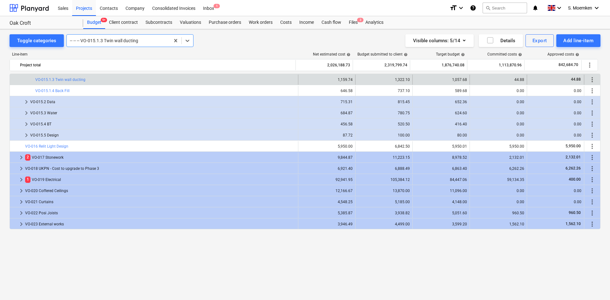
scroll to position [614, 0]
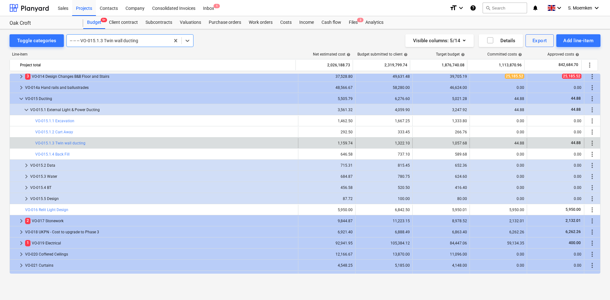
click at [146, 42] on div at bounding box center [118, 40] width 97 height 6
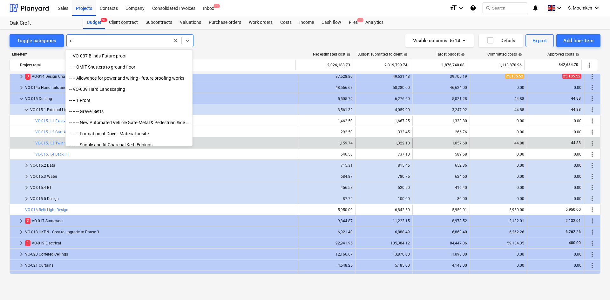
scroll to position [949, 0]
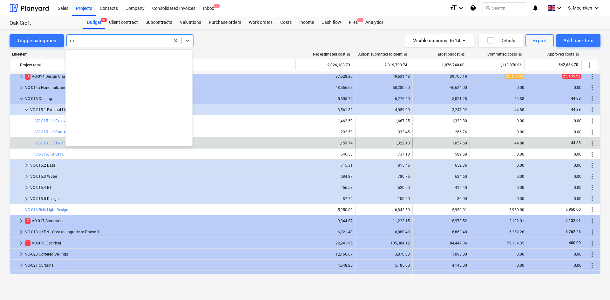
type input "r"
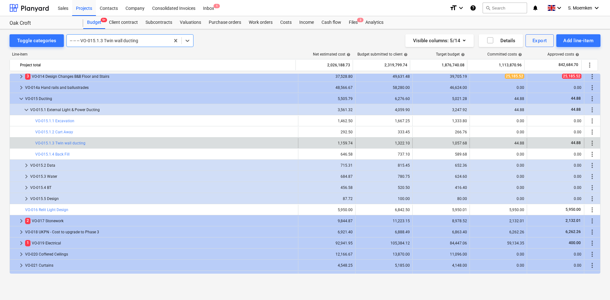
click at [140, 39] on div at bounding box center [118, 40] width 97 height 6
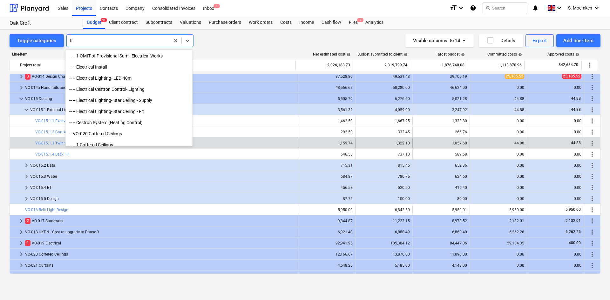
scroll to position [1027, 0]
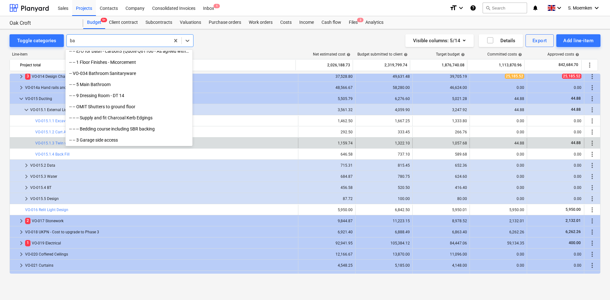
type input "bay"
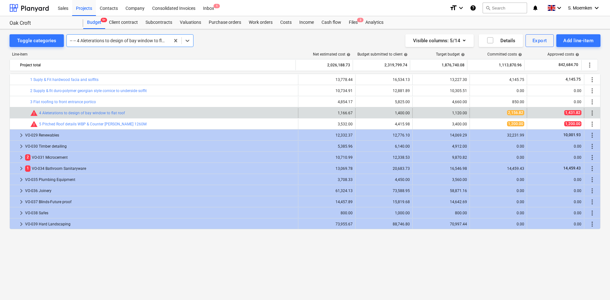
scroll to position [837, 0]
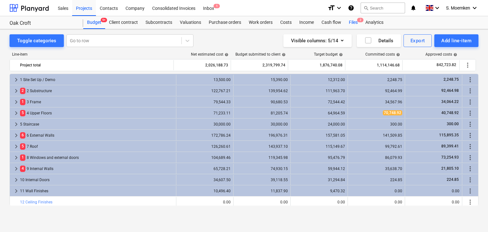
click at [353, 18] on div "Files 2" at bounding box center [353, 22] width 17 height 13
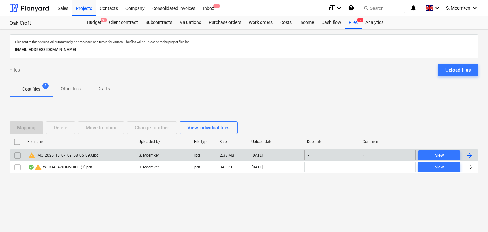
click at [17, 155] on input "checkbox" at bounding box center [17, 155] width 10 height 10
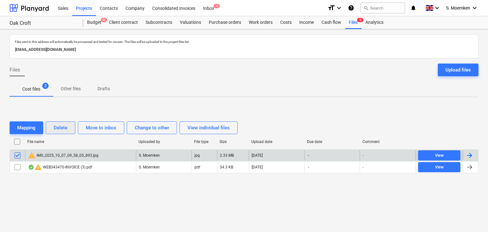
click at [62, 128] on div "Delete" at bounding box center [61, 128] width 14 height 8
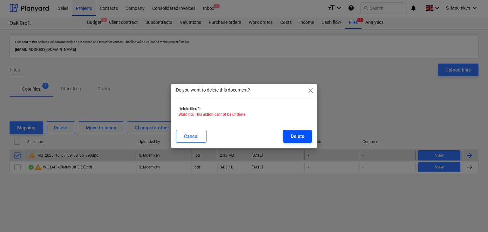
click at [299, 138] on div "Delete" at bounding box center [297, 136] width 14 height 8
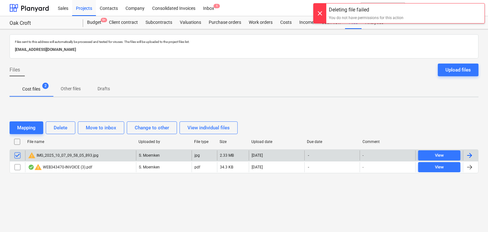
click at [319, 11] on div at bounding box center [319, 13] width 13 height 20
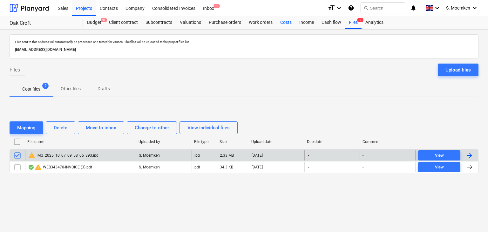
click at [284, 22] on div "Costs" at bounding box center [285, 22] width 19 height 13
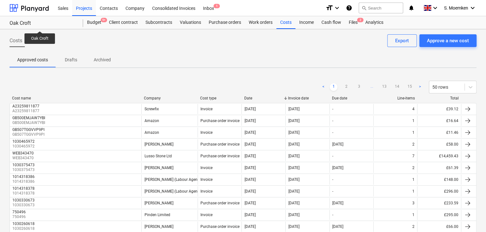
click at [41, 24] on div "Oak Croft" at bounding box center [43, 23] width 66 height 7
click at [79, 7] on div "Projects" at bounding box center [84, 8] width 24 height 16
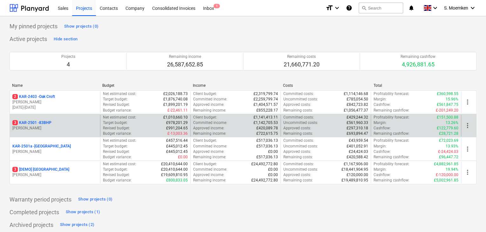
click at [48, 124] on p "3 KAR-2501 - 83BHP" at bounding box center [31, 122] width 39 height 5
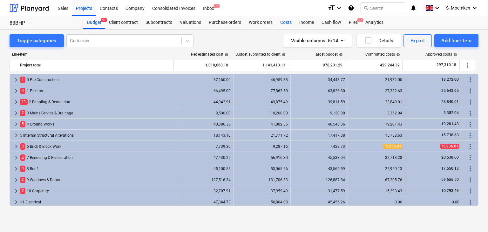
click at [285, 20] on div "Costs" at bounding box center [285, 22] width 19 height 13
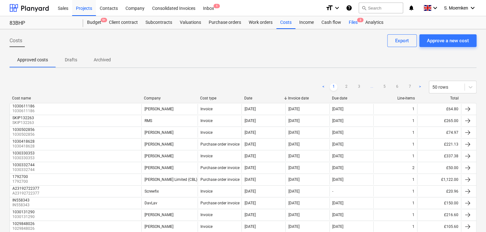
click at [359, 21] on span "3" at bounding box center [360, 20] width 6 height 4
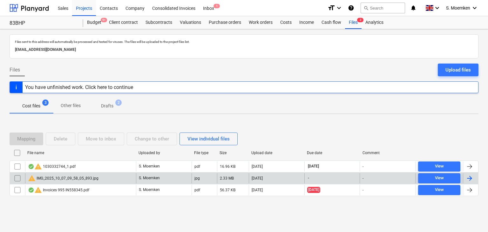
click at [17, 177] on input "checkbox" at bounding box center [17, 178] width 10 height 10
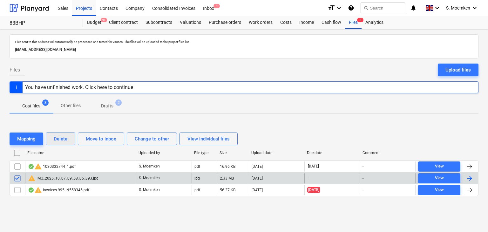
click at [63, 139] on div "Delete" at bounding box center [61, 139] width 14 height 8
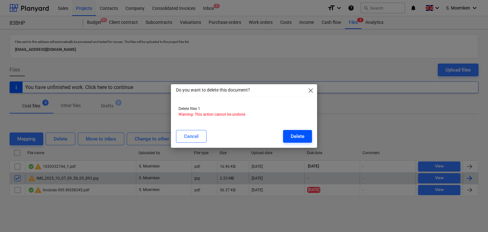
click at [295, 136] on div "Delete" at bounding box center [297, 136] width 14 height 8
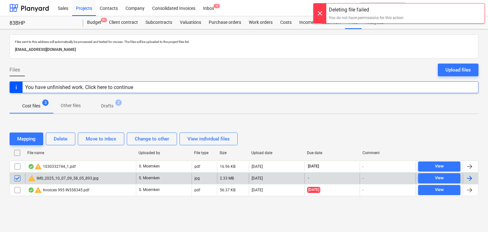
click at [319, 11] on div at bounding box center [319, 13] width 13 height 20
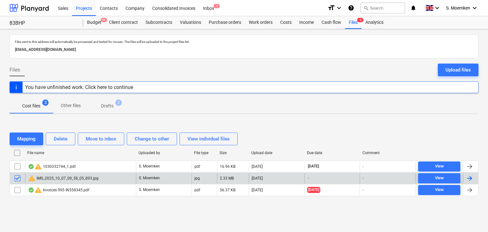
click at [108, 106] on p "Drafts" at bounding box center [107, 106] width 12 height 7
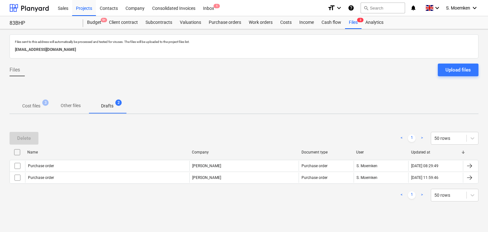
click at [34, 105] on p "Cost files" at bounding box center [31, 106] width 18 height 7
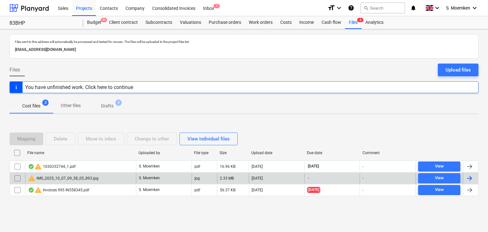
click at [470, 178] on div at bounding box center [469, 178] width 8 height 8
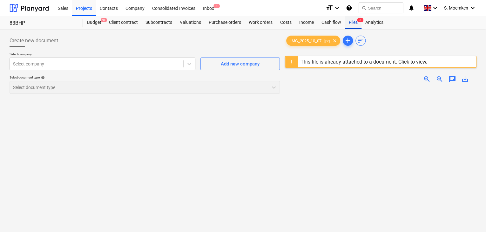
click at [354, 23] on div "Files 3" at bounding box center [353, 22] width 17 height 13
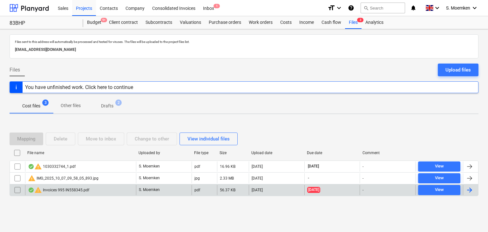
click at [468, 189] on div at bounding box center [469, 190] width 8 height 8
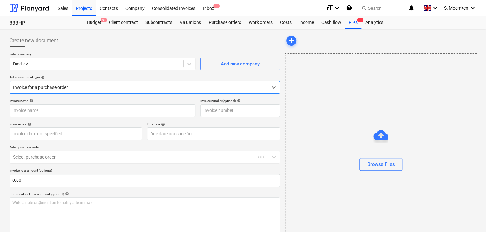
type input "IN558345"
type input "22 Sep 2025"
type input "30 Sep 2025"
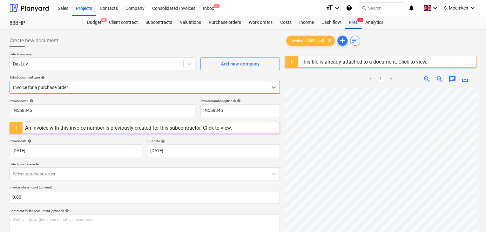
click at [351, 23] on div "Files 3" at bounding box center [353, 22] width 17 height 13
